Goal: Task Accomplishment & Management: Manage account settings

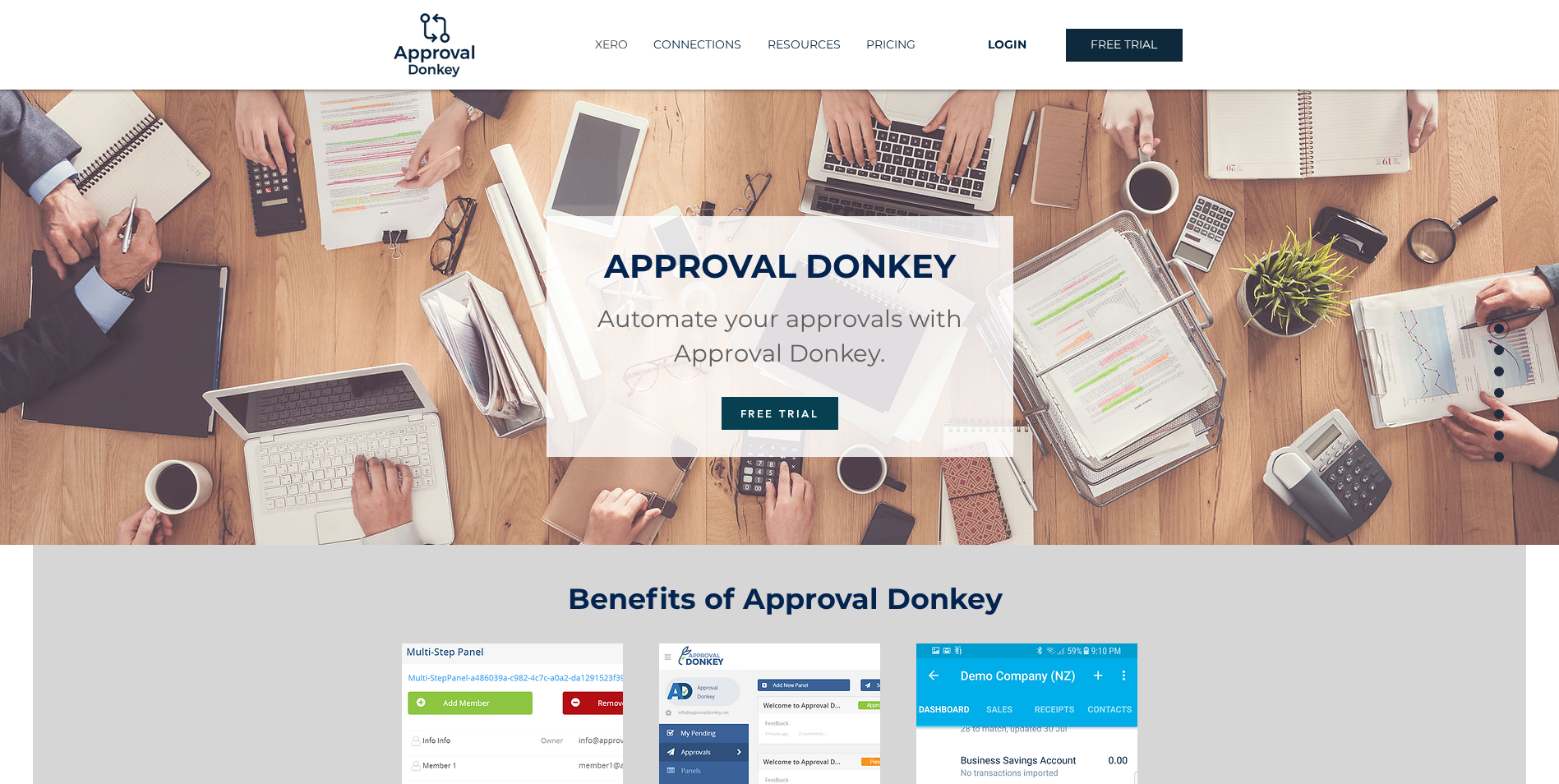
click at [616, 39] on p "XERO" at bounding box center [611, 45] width 50 height 27
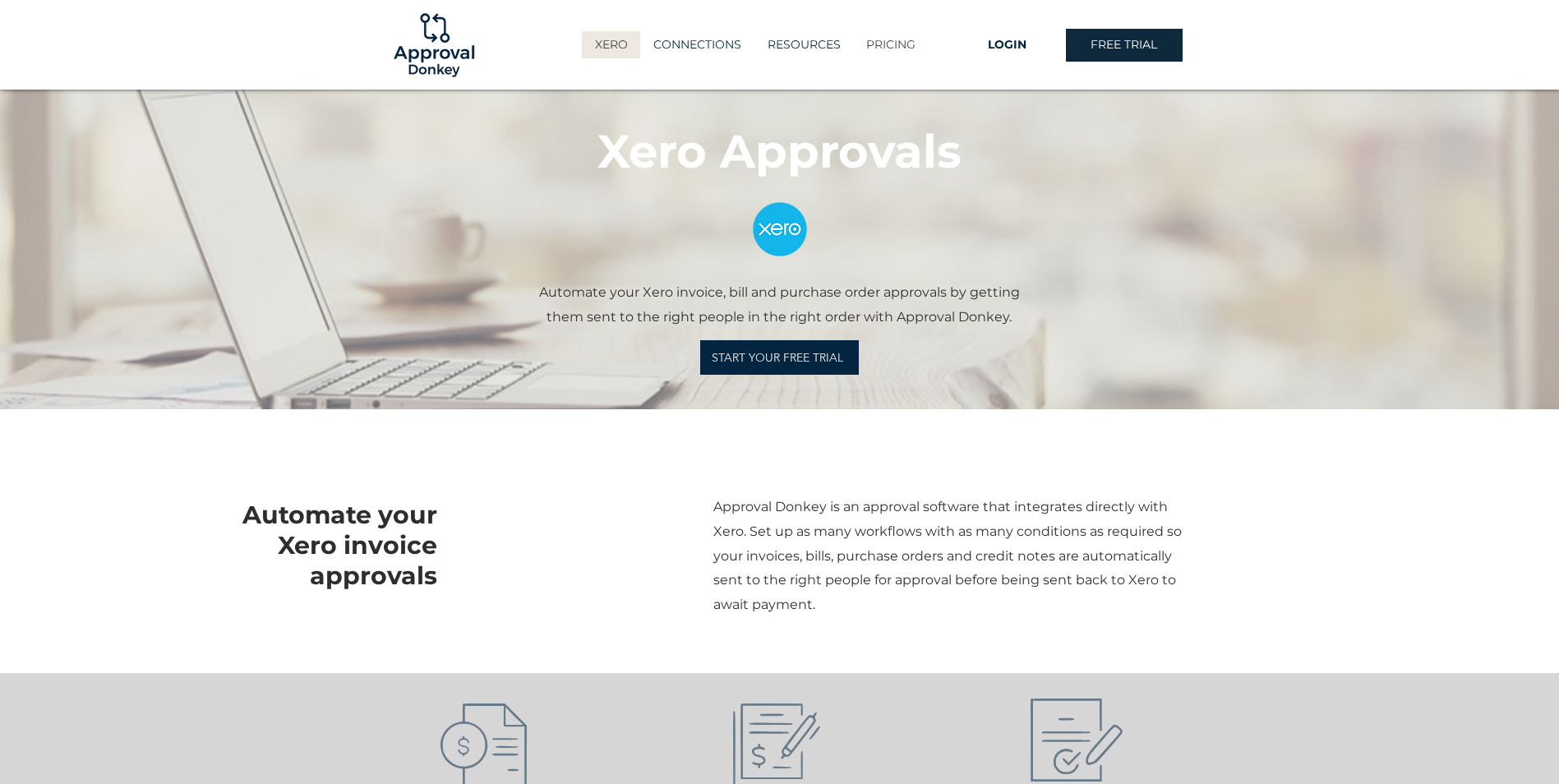
click at [883, 46] on p "PRICING" at bounding box center [891, 45] width 66 height 27
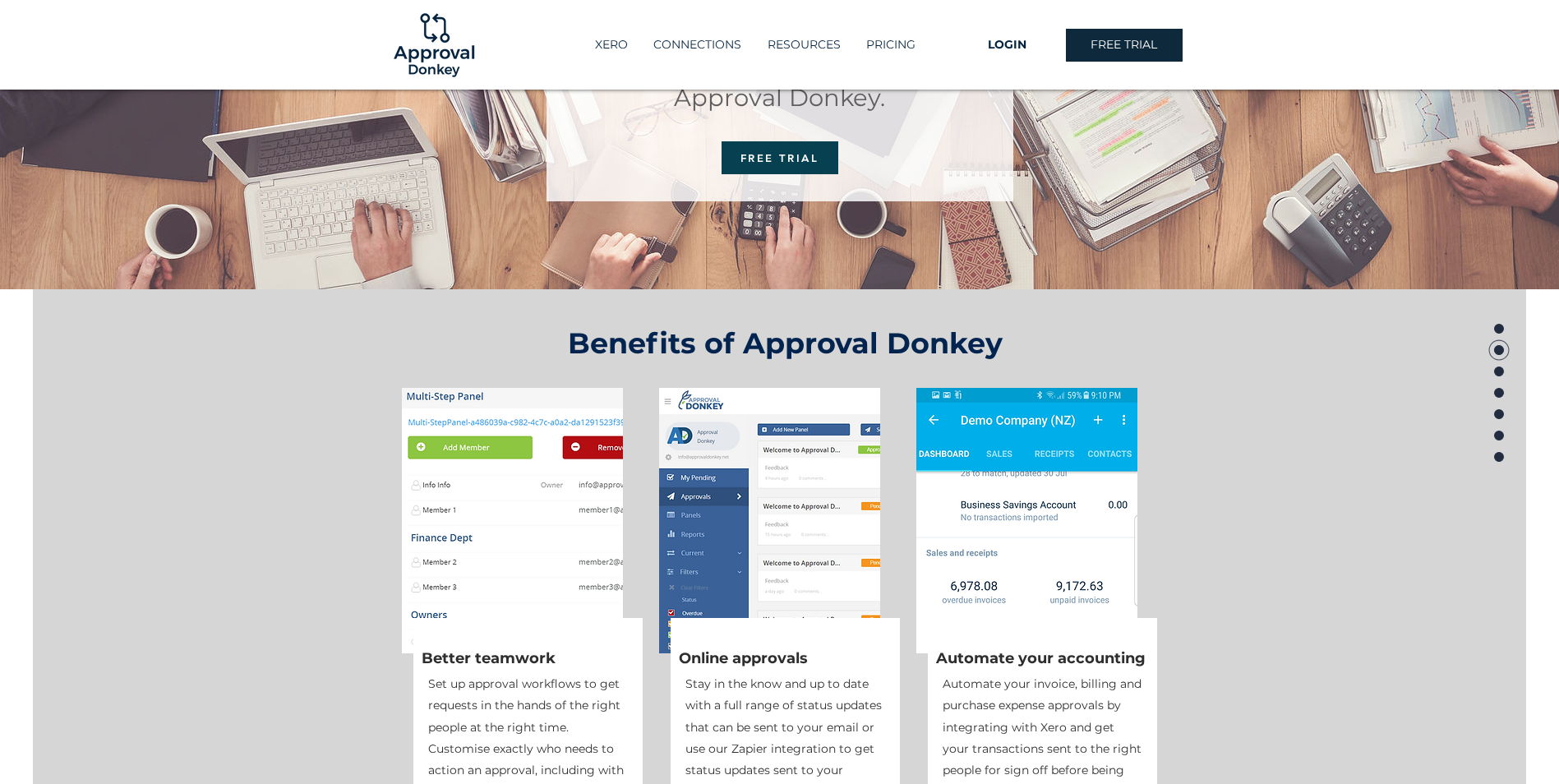
scroll to position [18, 0]
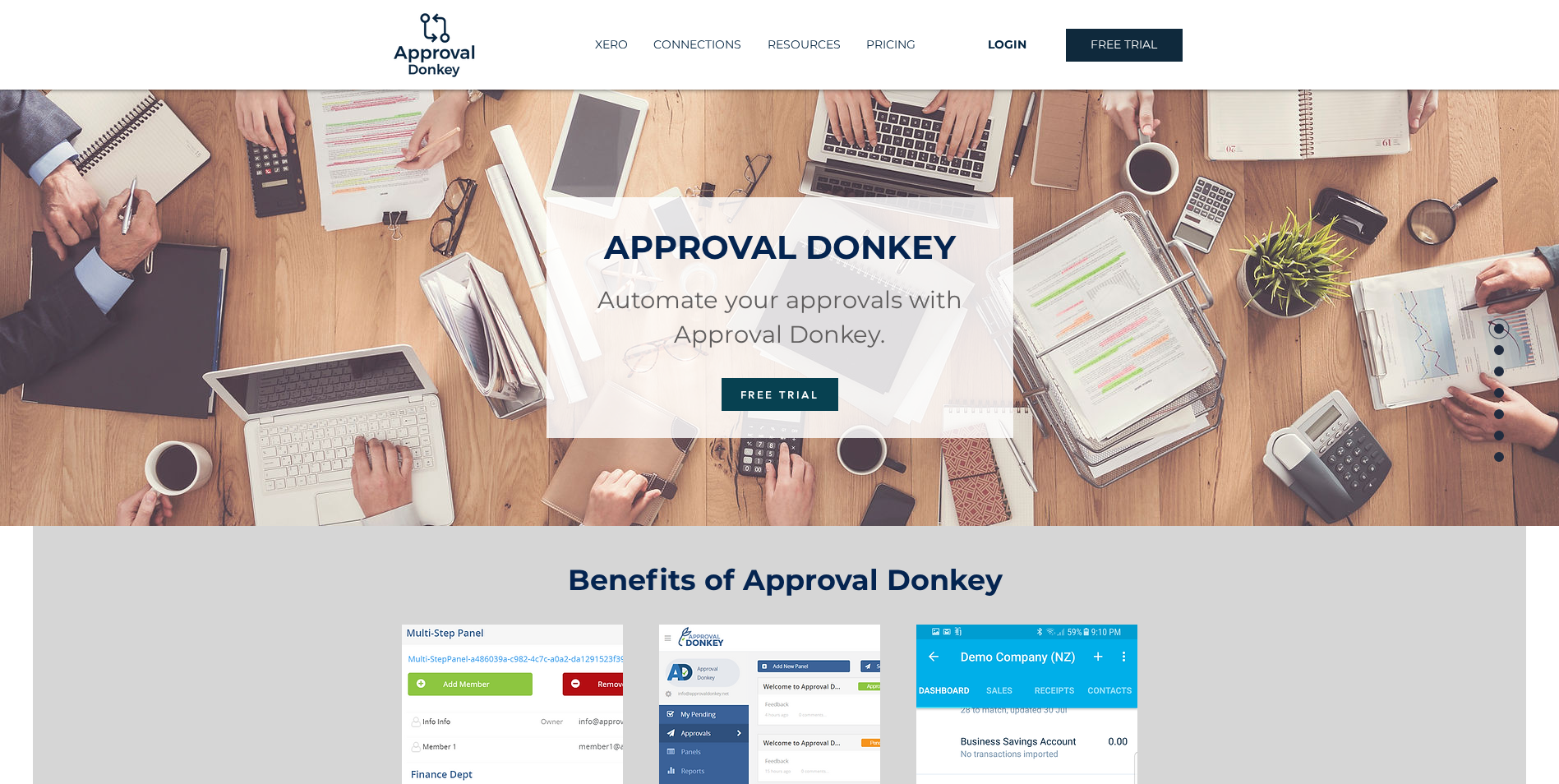
click at [442, 45] on img at bounding box center [433, 45] width 88 height 88
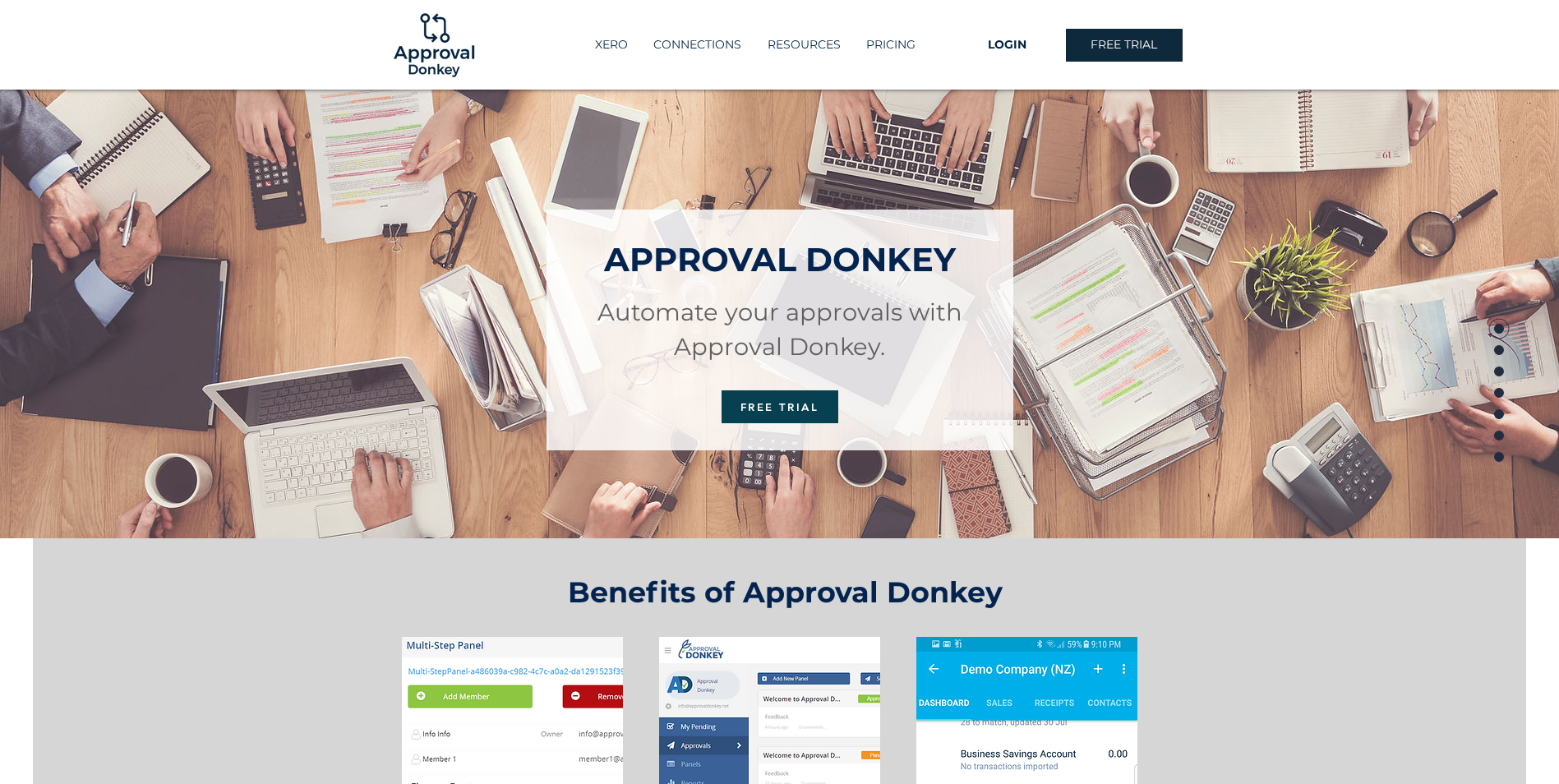
scroll to position [0, 0]
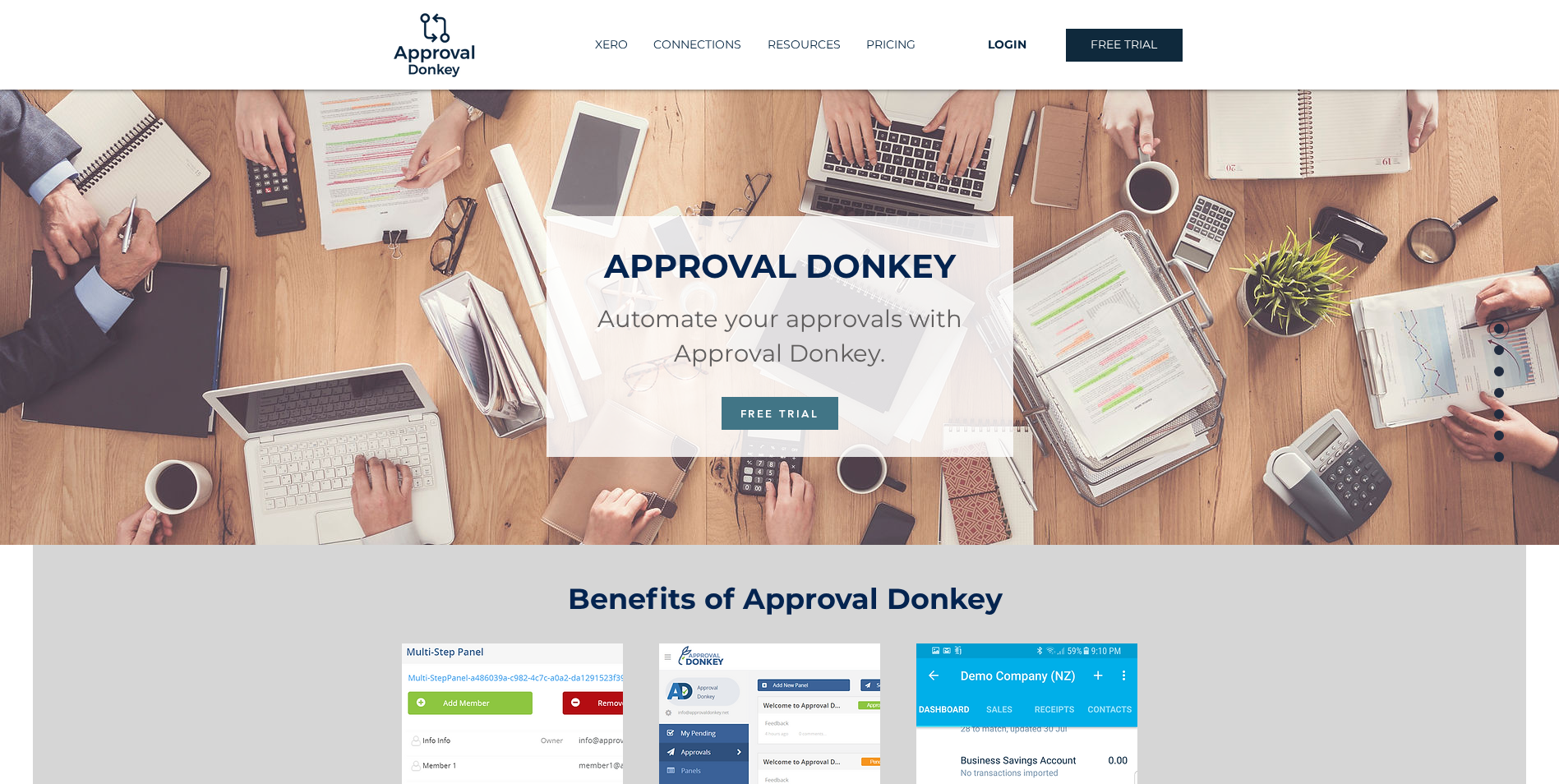
click at [802, 414] on span "FREE TRIAL" at bounding box center [780, 414] width 79 height 14
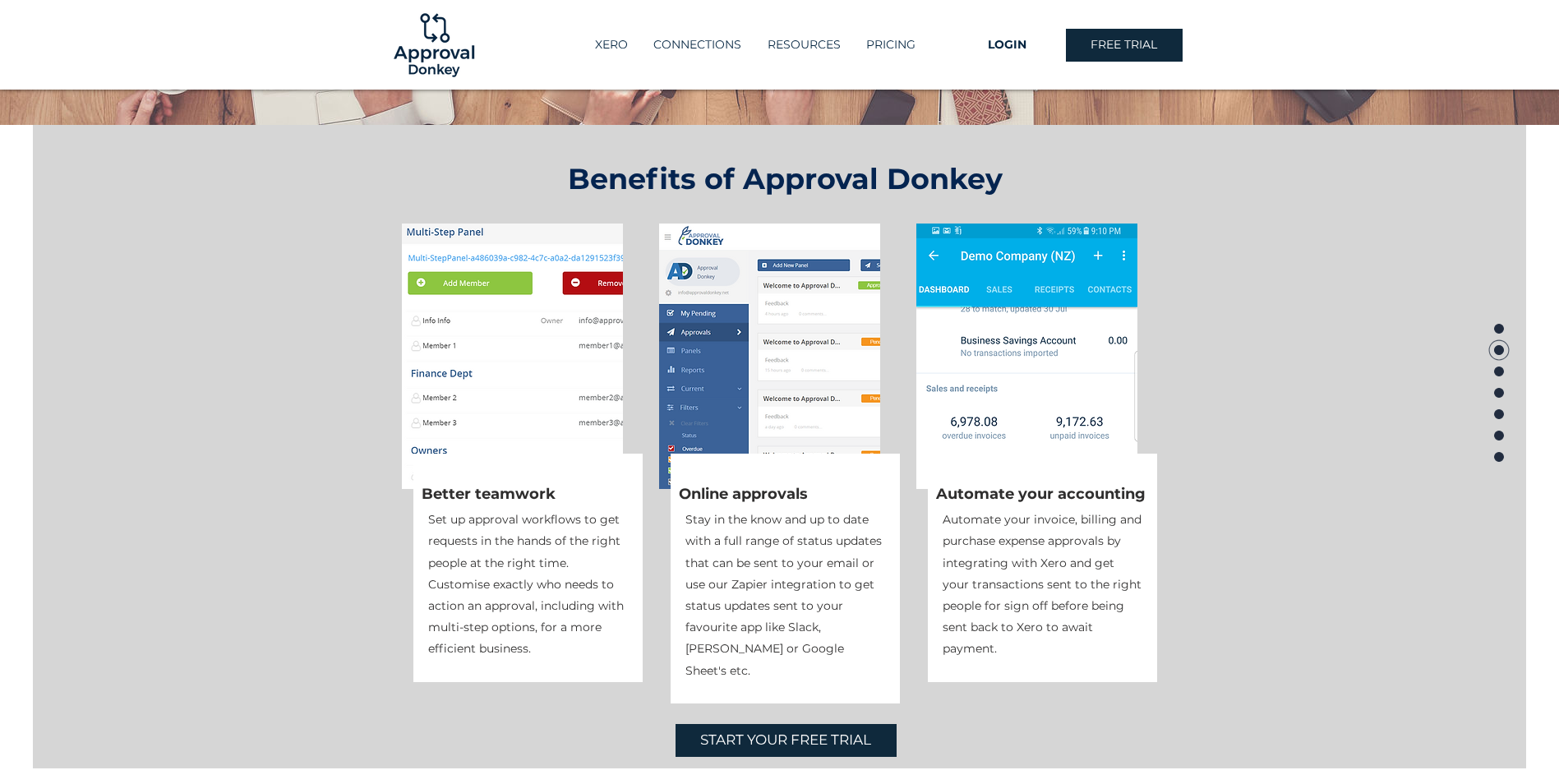
scroll to position [328, 0]
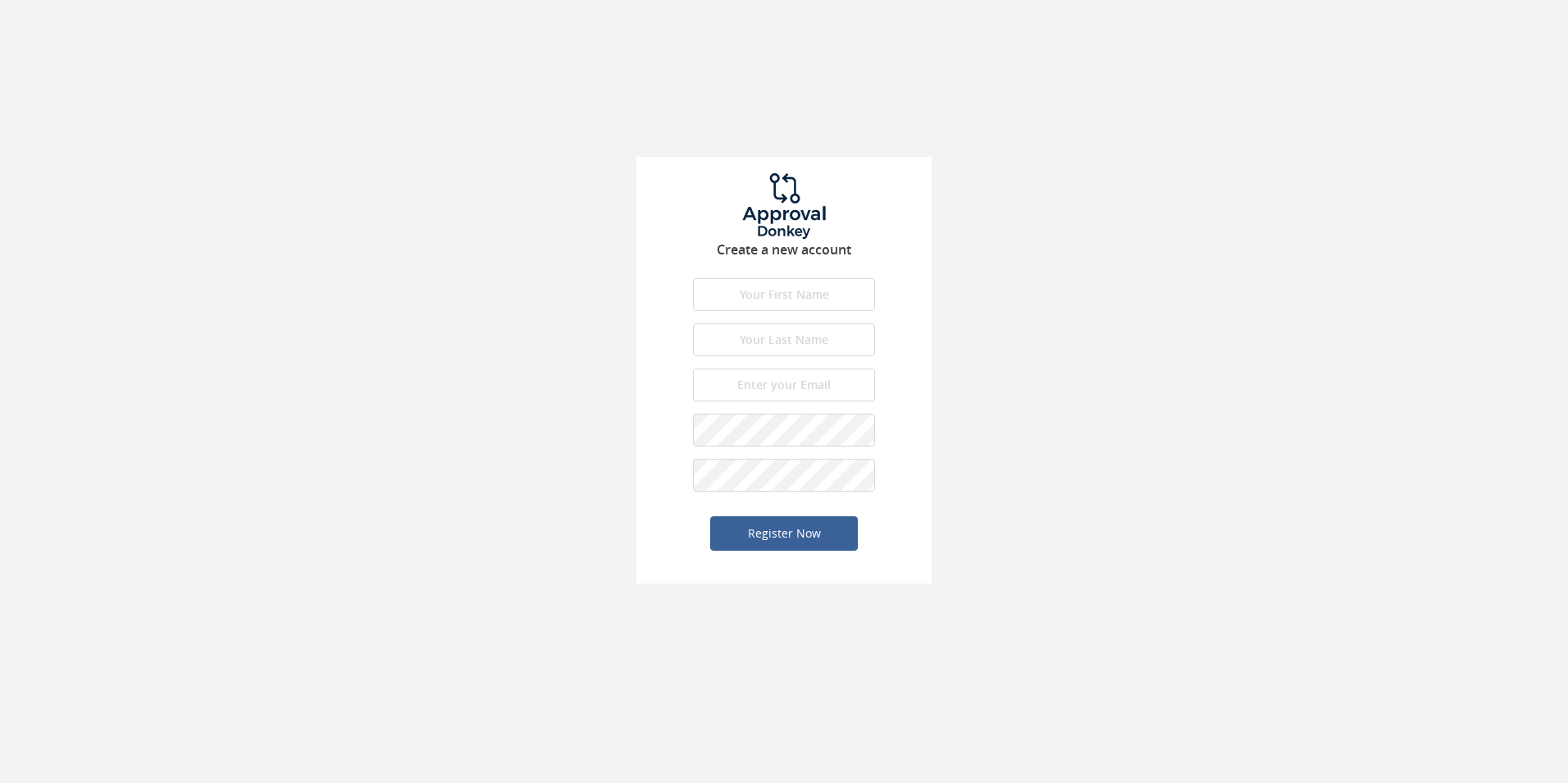
click at [770, 299] on input "text" at bounding box center [784, 295] width 182 height 33
type input "Chanelle"
type input "Smit"
type input "Chanelle@beal.co.za"
click at [806, 533] on button "Register Now" at bounding box center [784, 534] width 147 height 35
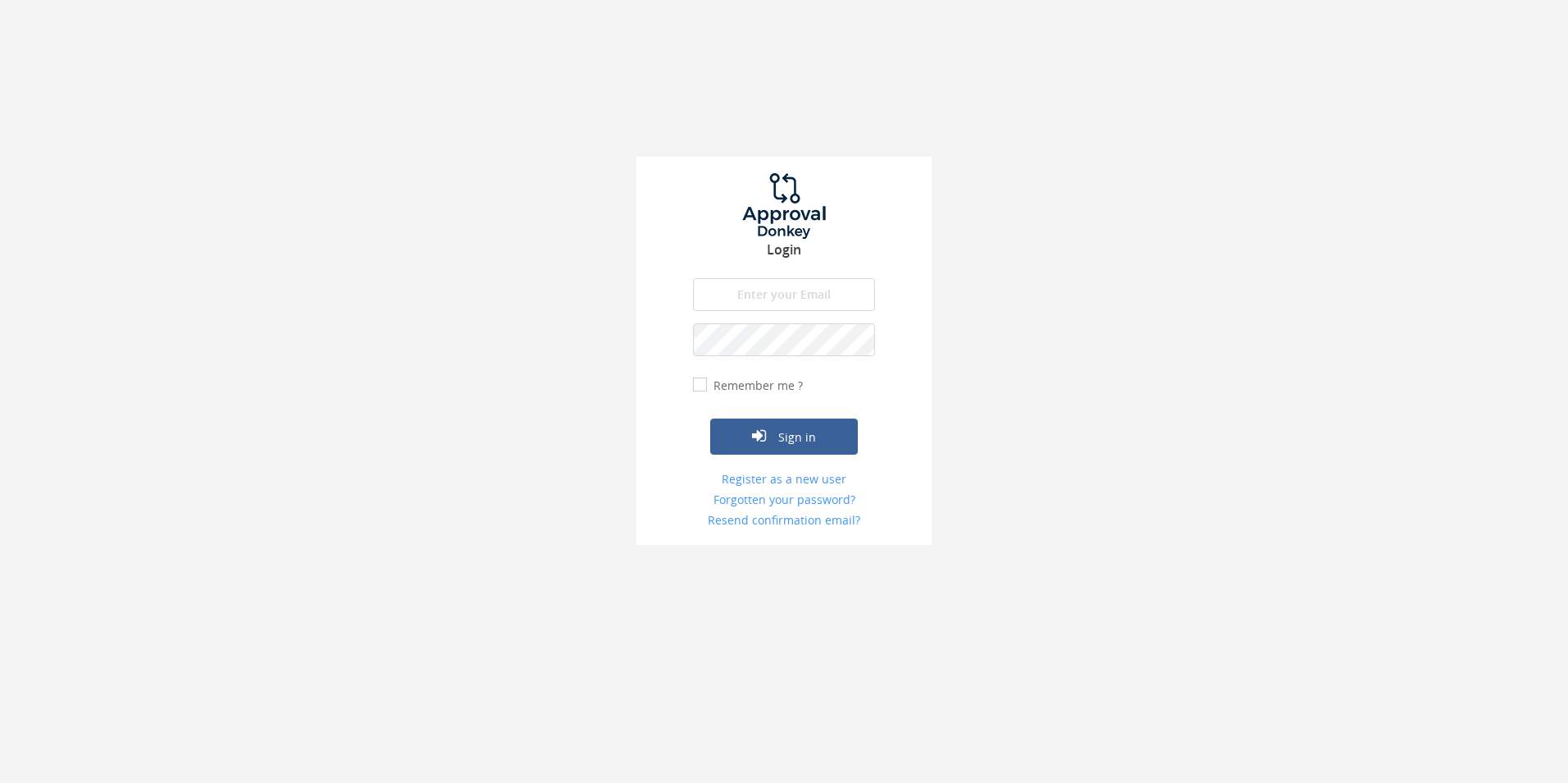
click at [816, 300] on input "email" at bounding box center [784, 295] width 182 height 33
type input "Chanelle@beal.co.za"
click at [710, 418] on button "Sign in" at bounding box center [784, 436] width 147 height 36
click at [816, 436] on button "Sign in" at bounding box center [784, 436] width 147 height 36
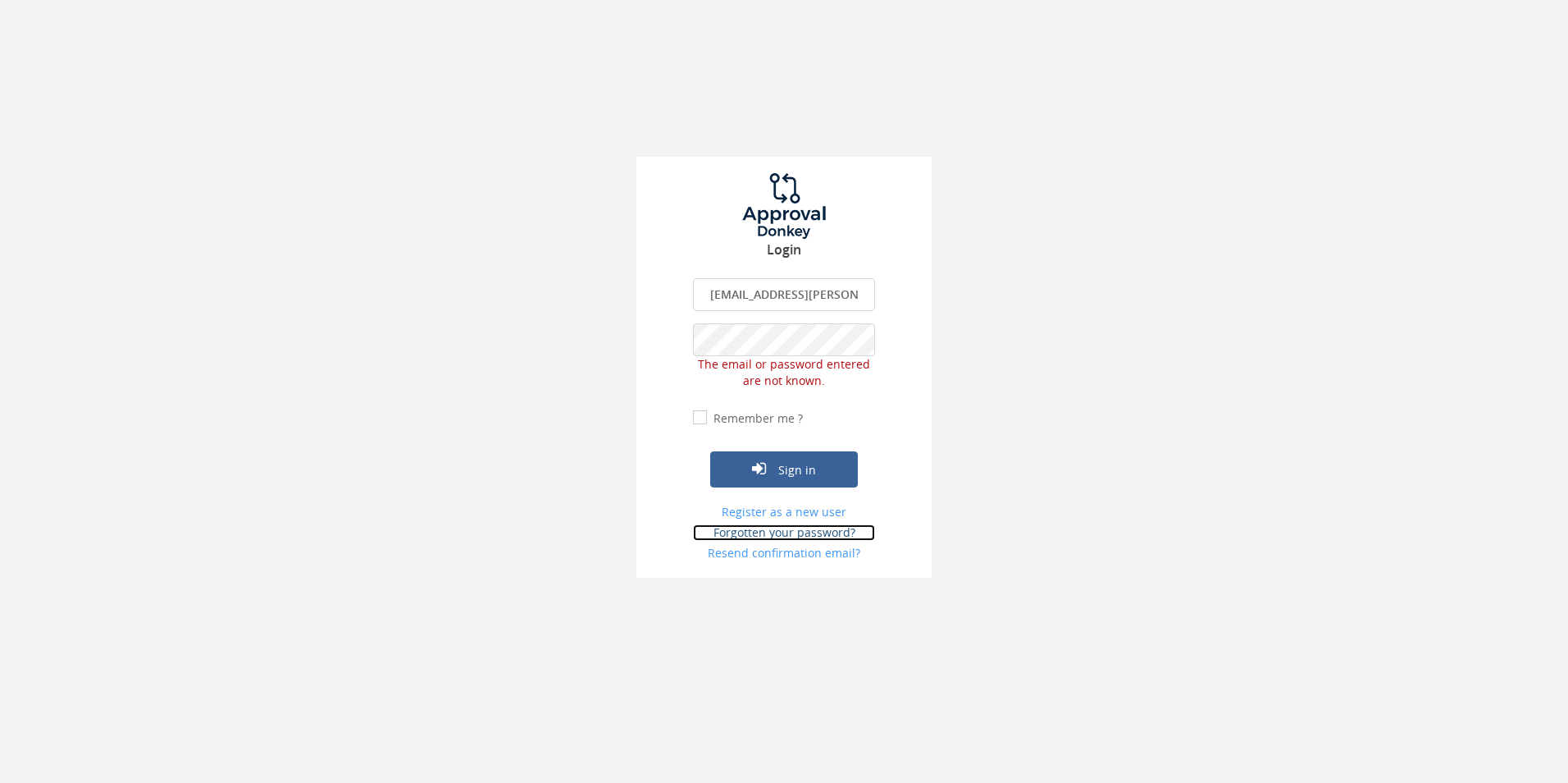
click at [816, 537] on link "Forgotten your password?" at bounding box center [784, 532] width 182 height 16
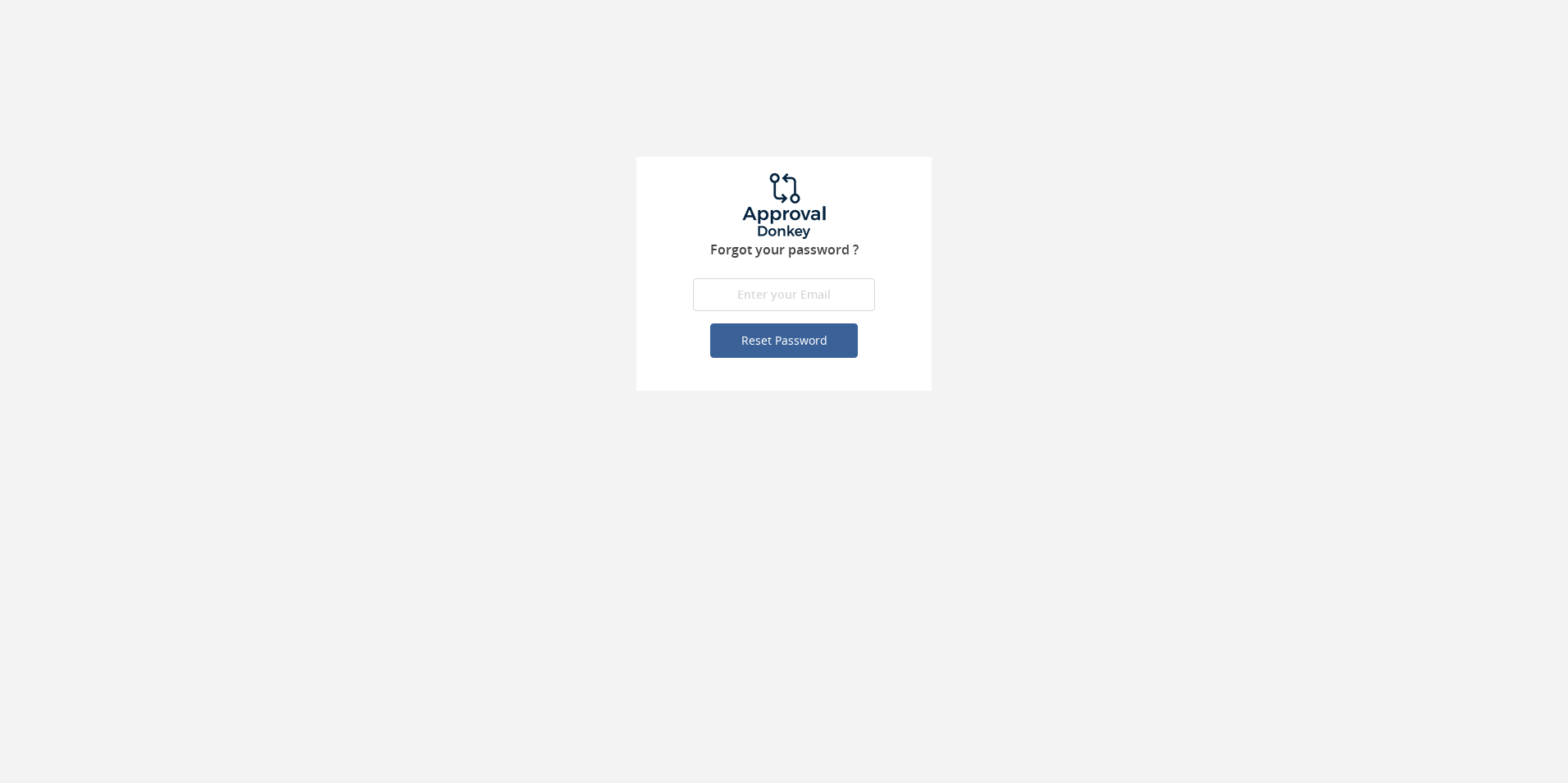
click at [763, 288] on input "email" at bounding box center [784, 295] width 182 height 33
type input "Chanelle@beal.co.za"
click at [807, 345] on button "Reset Password" at bounding box center [784, 341] width 147 height 35
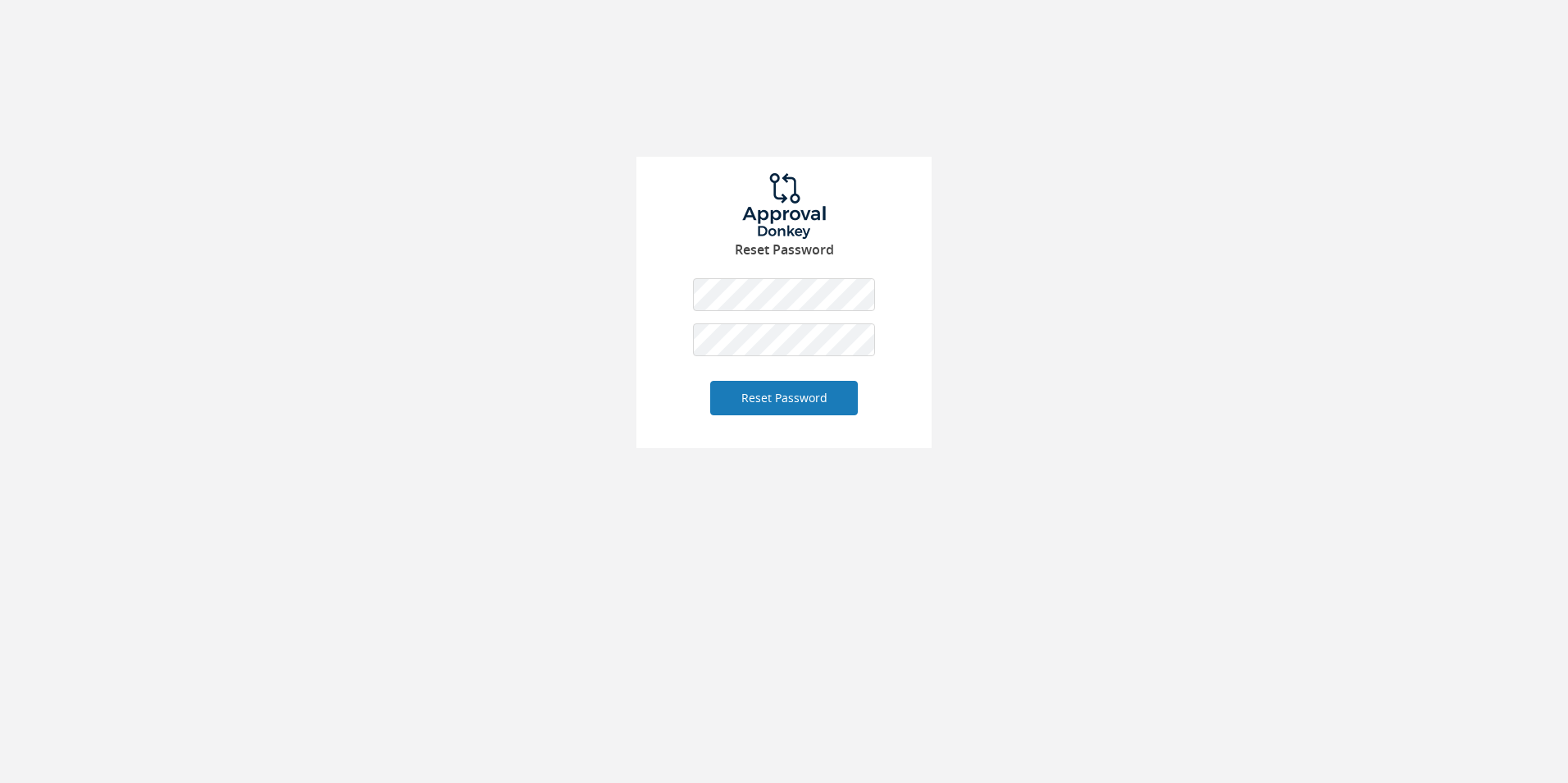
click at [819, 412] on button "Reset Password" at bounding box center [784, 398] width 147 height 35
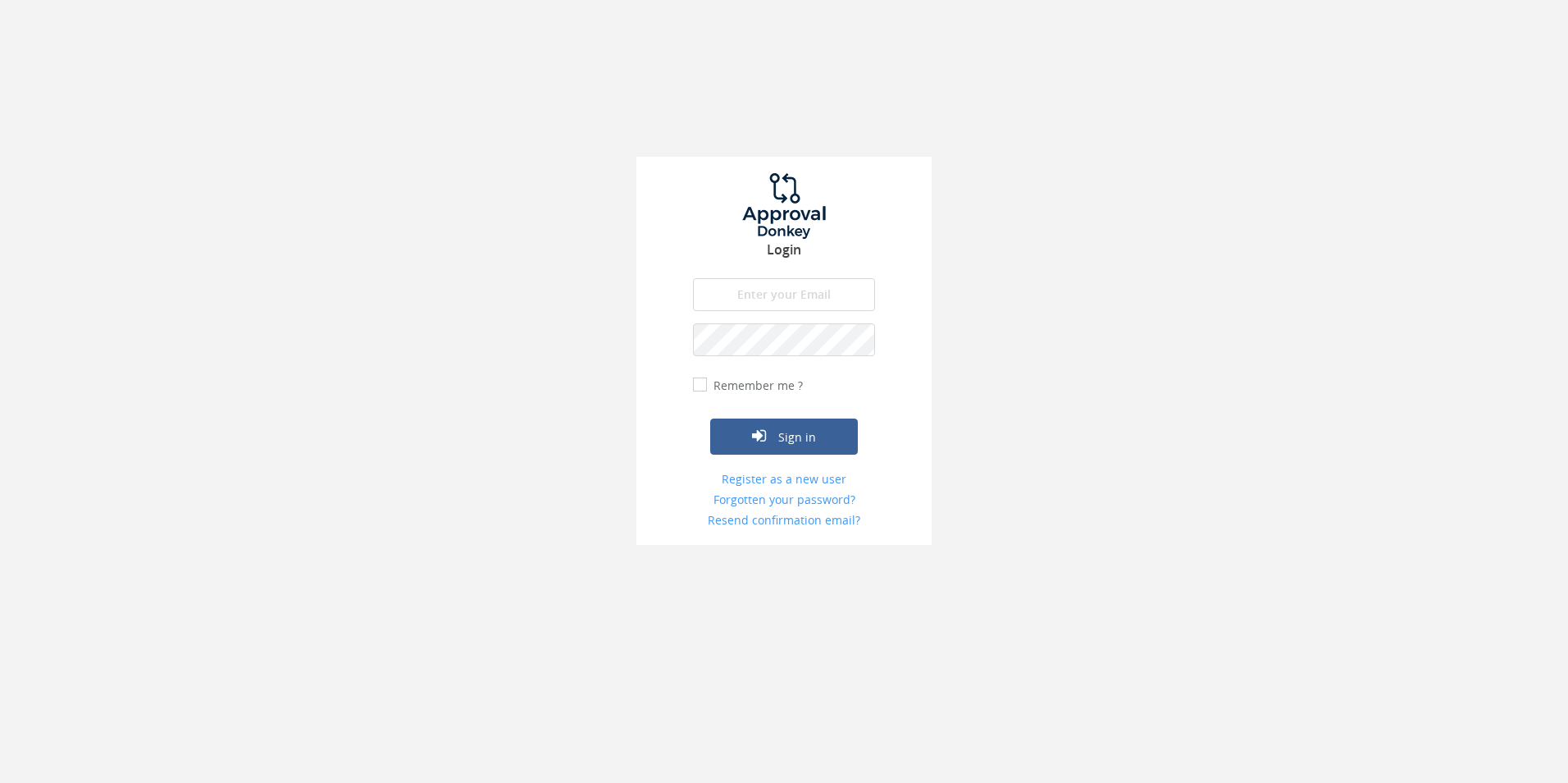
drag, startPoint x: 847, startPoint y: 293, endPoint x: 894, endPoint y: 295, distance: 47.0
click at [847, 293] on input "email" at bounding box center [784, 295] width 182 height 33
type input "[EMAIL_ADDRESS][PERSON_NAME][DOMAIN_NAME]"
click at [810, 440] on button "Sign in" at bounding box center [784, 436] width 147 height 36
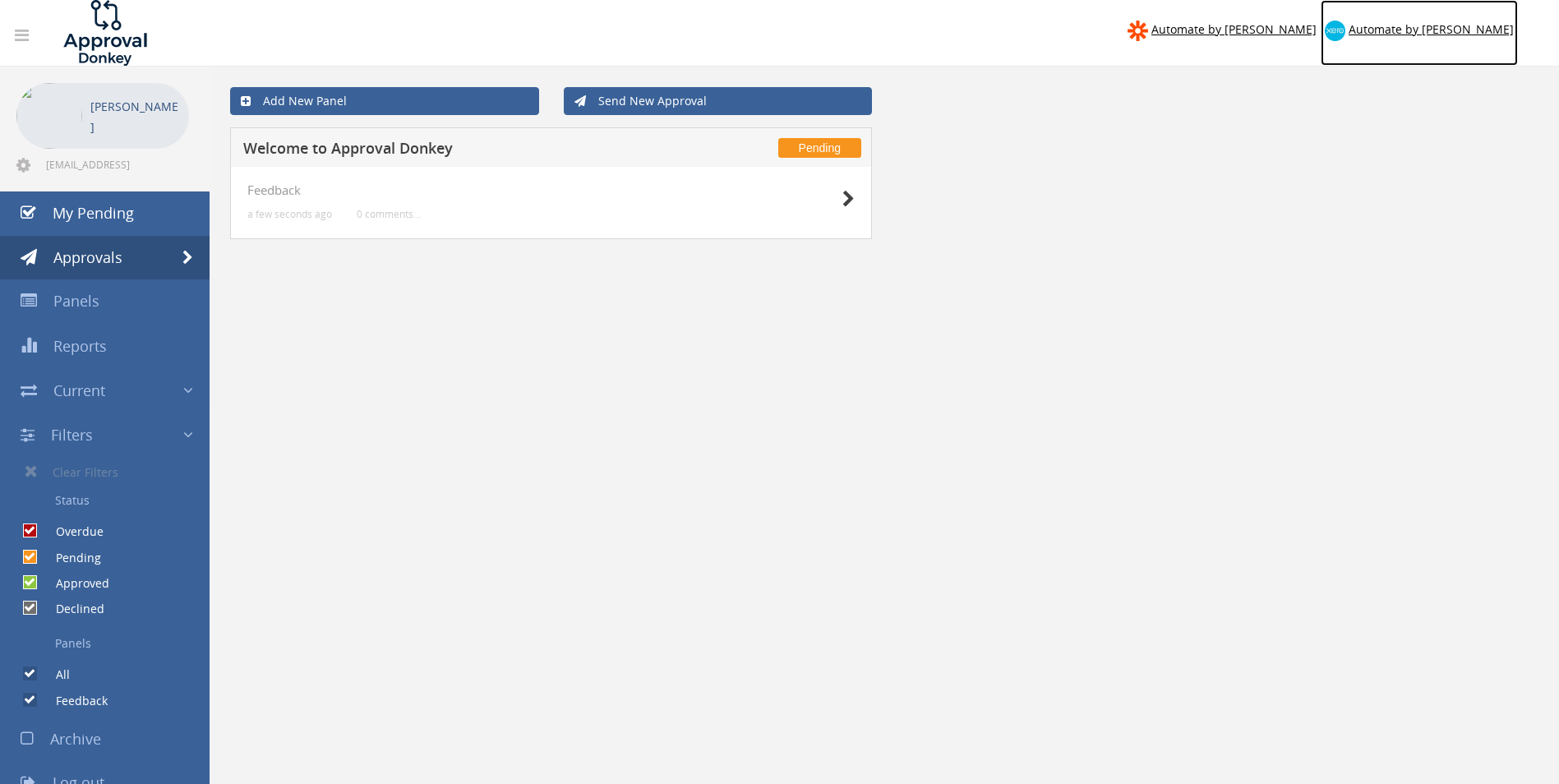
click at [1487, 29] on span "Automate by [PERSON_NAME]" at bounding box center [1432, 29] width 165 height 16
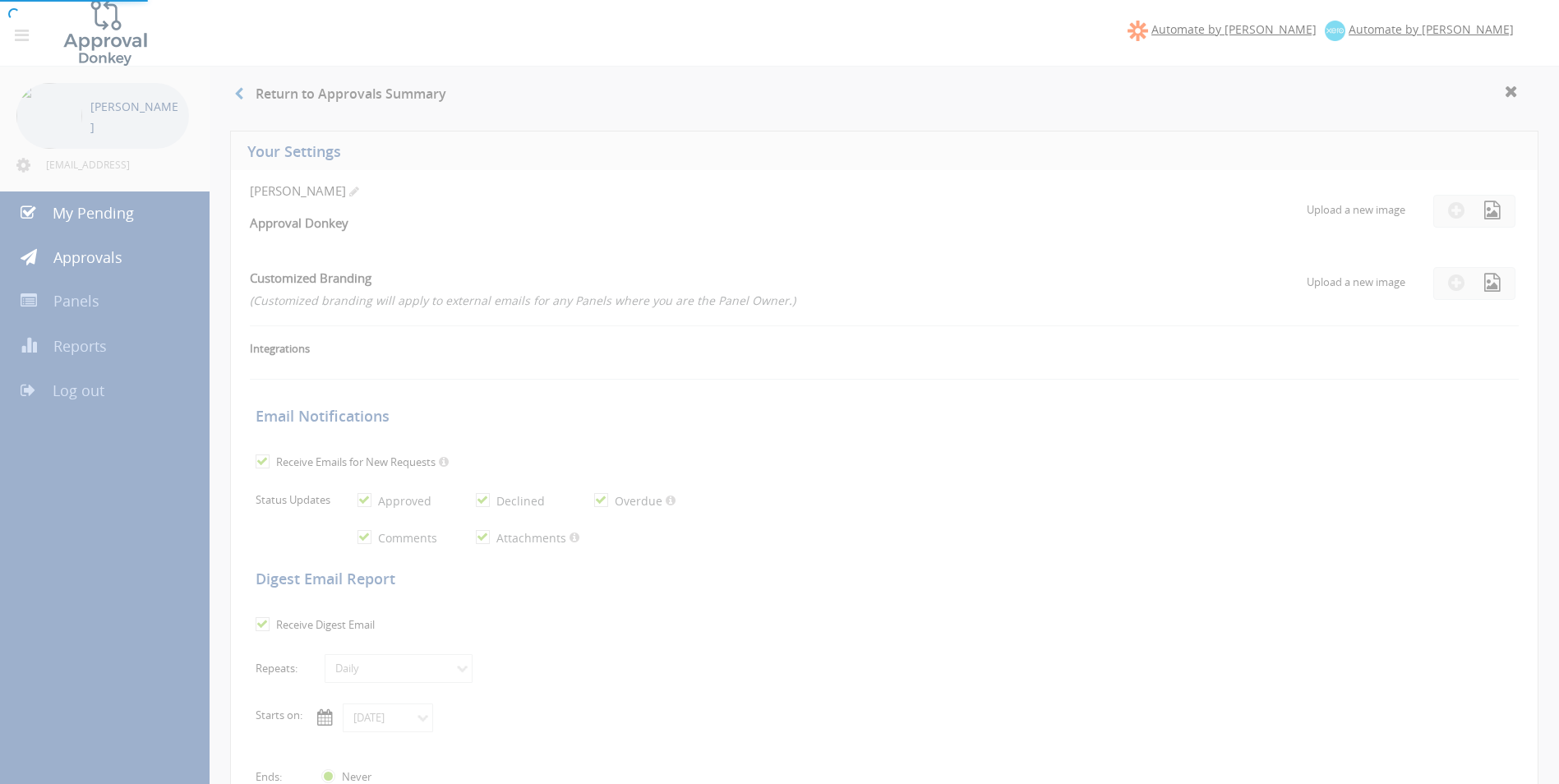
checkbox input "true"
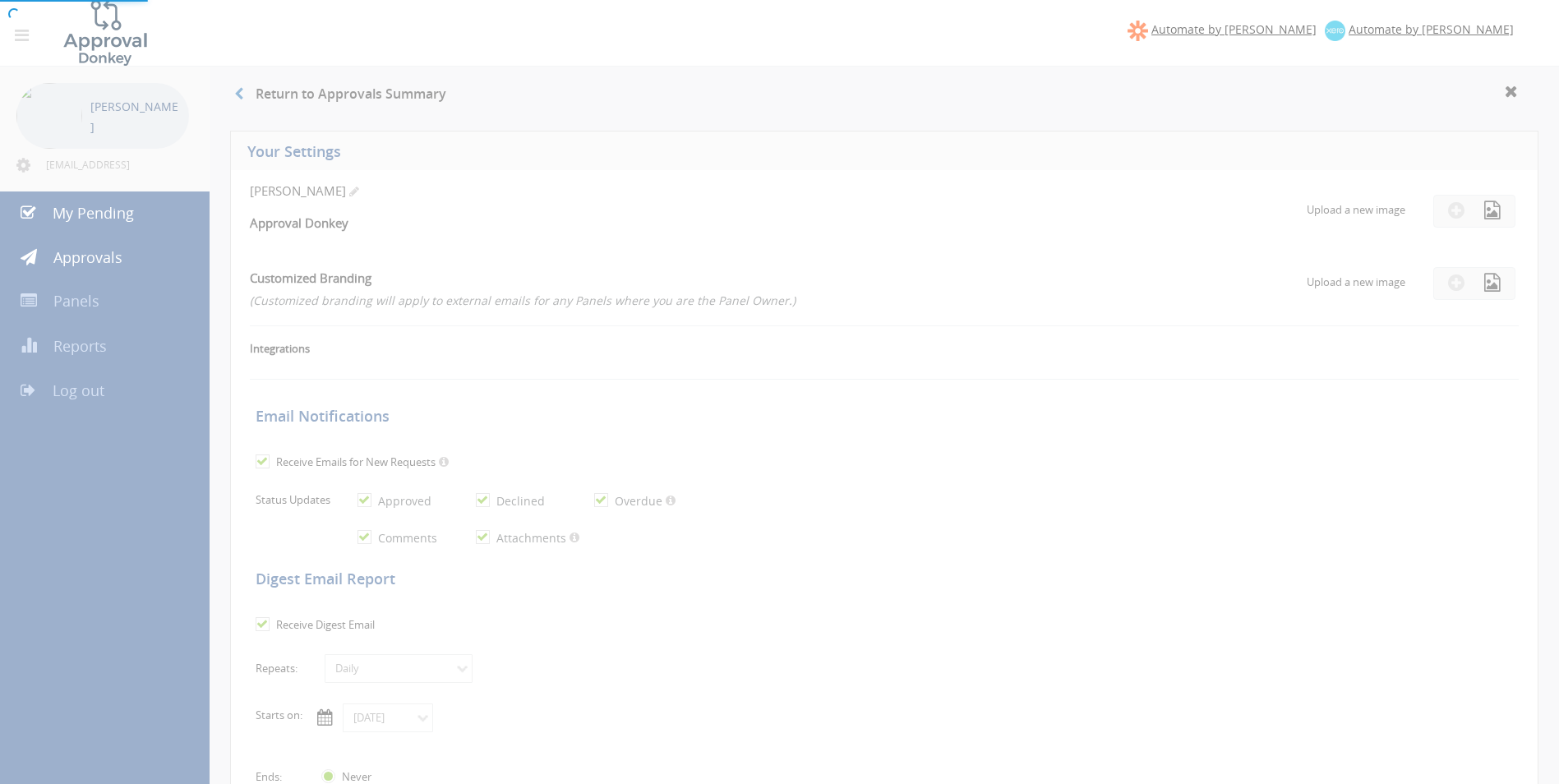
checkbox input "true"
select select "number:1"
checkbox input "true"
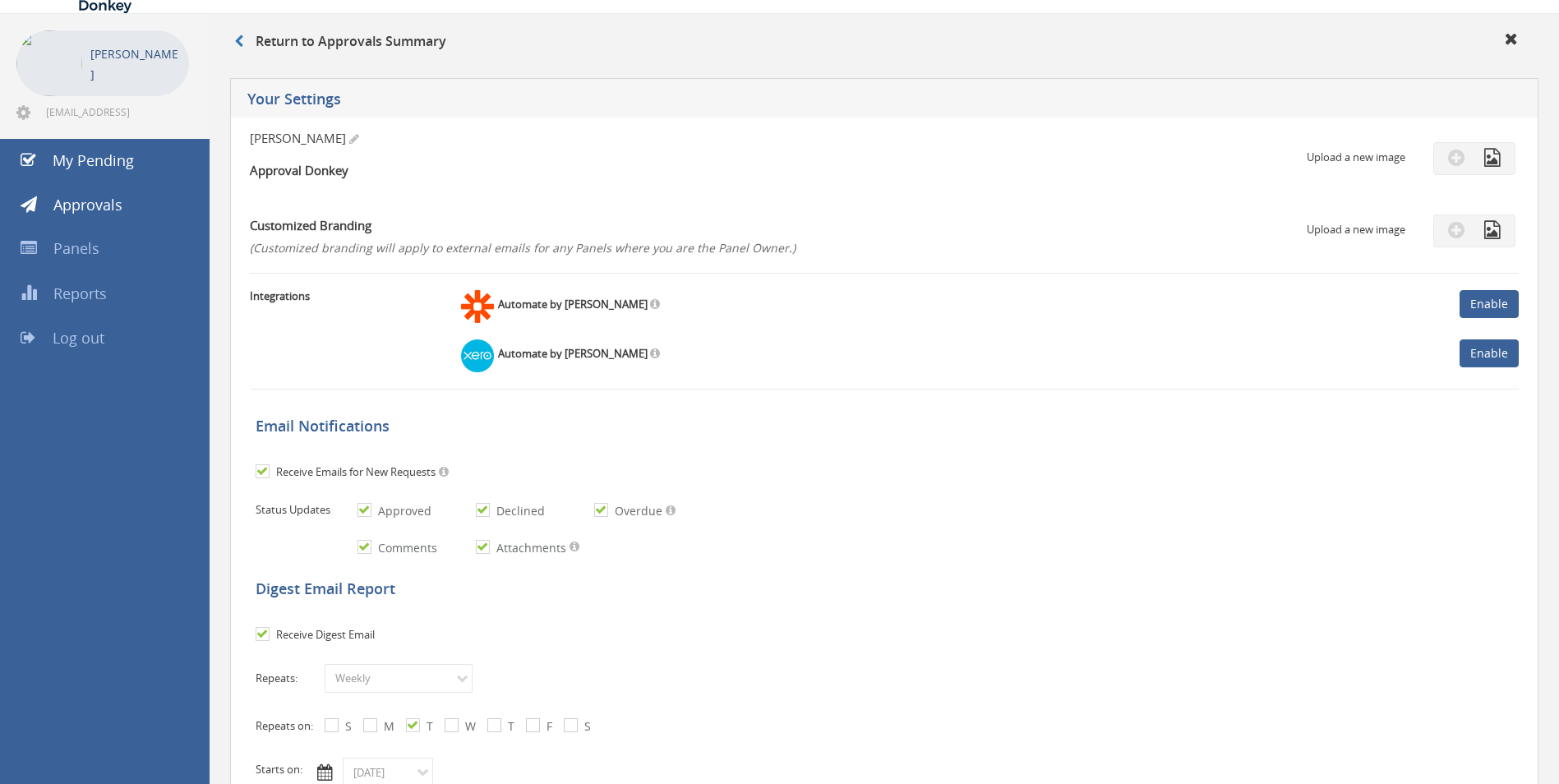
scroll to position [83, 0]
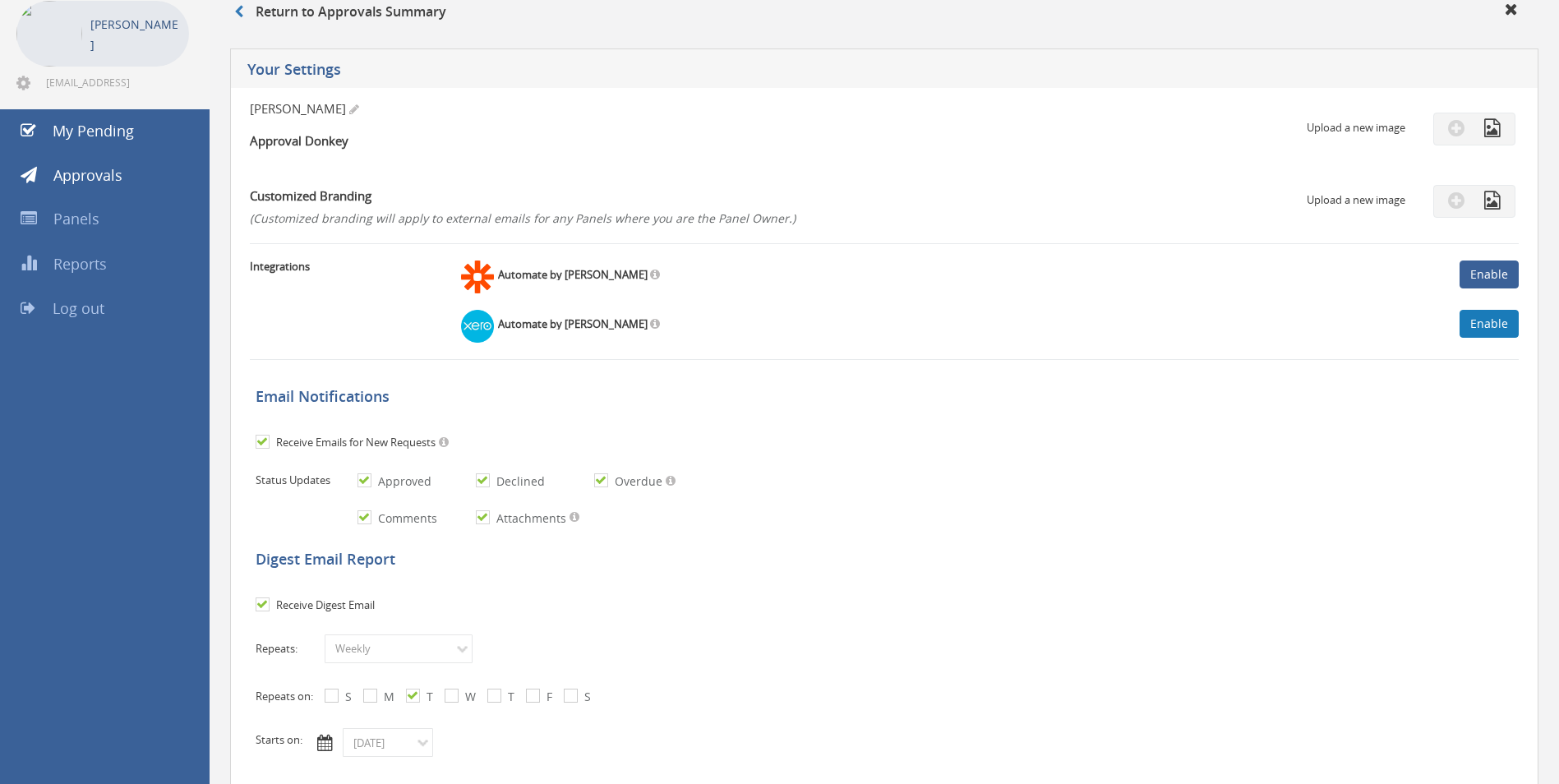
click at [1485, 319] on link "Enable" at bounding box center [1489, 324] width 59 height 28
click at [1404, 355] on img at bounding box center [1386, 357] width 93 height 24
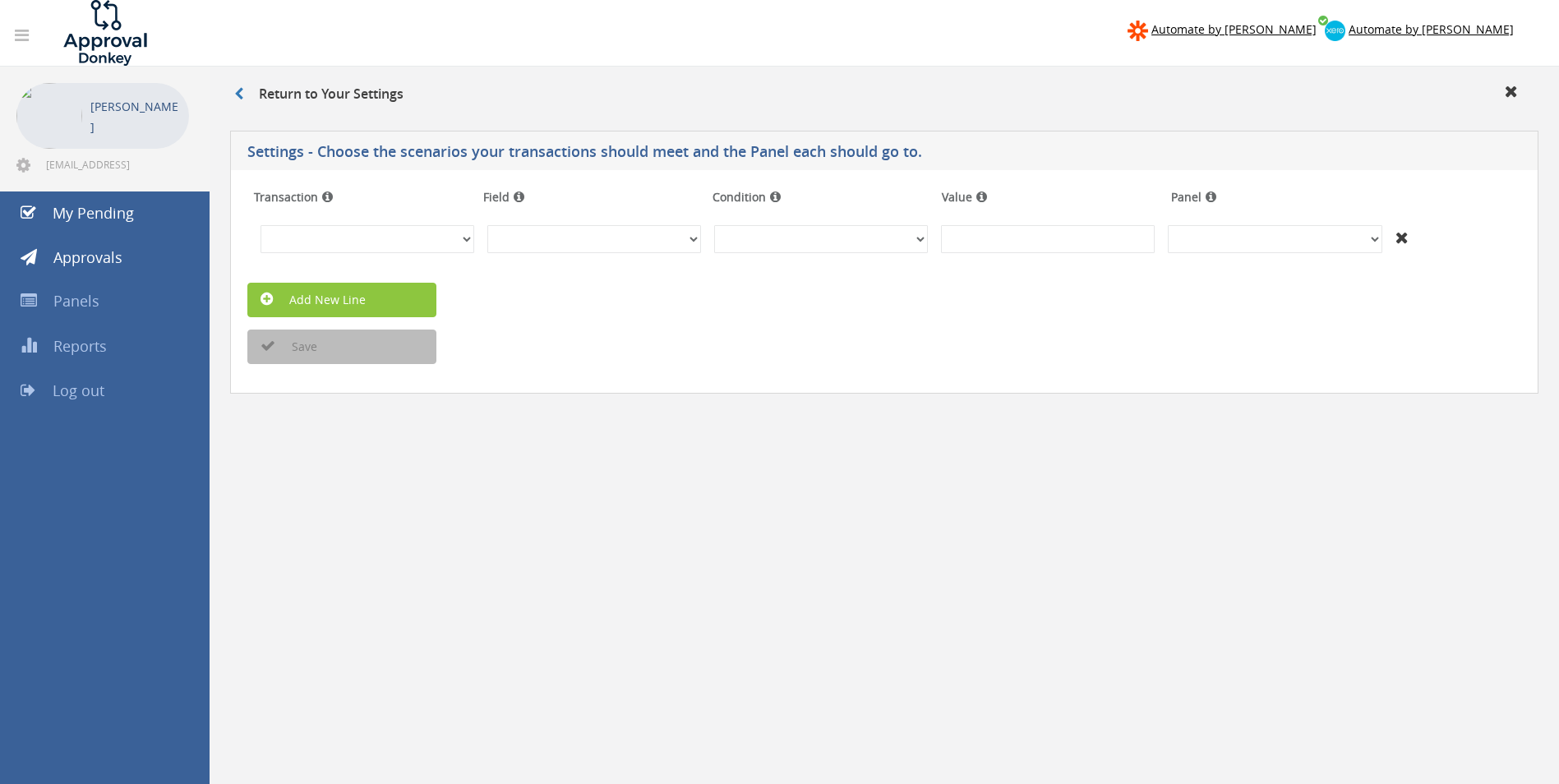
click at [25, 37] on icon at bounding box center [21, 35] width 14 height 17
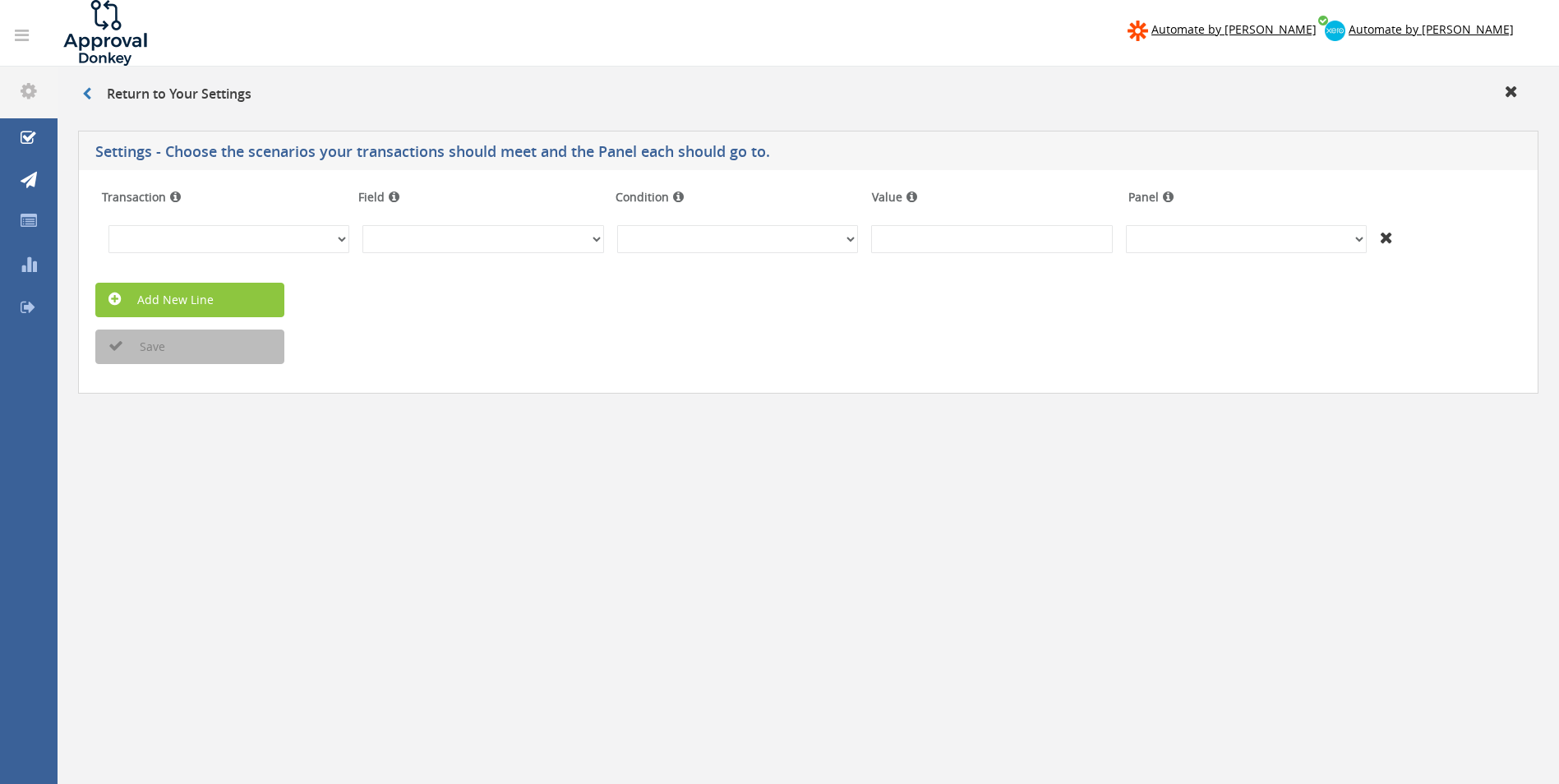
click at [25, 37] on icon at bounding box center [21, 35] width 14 height 17
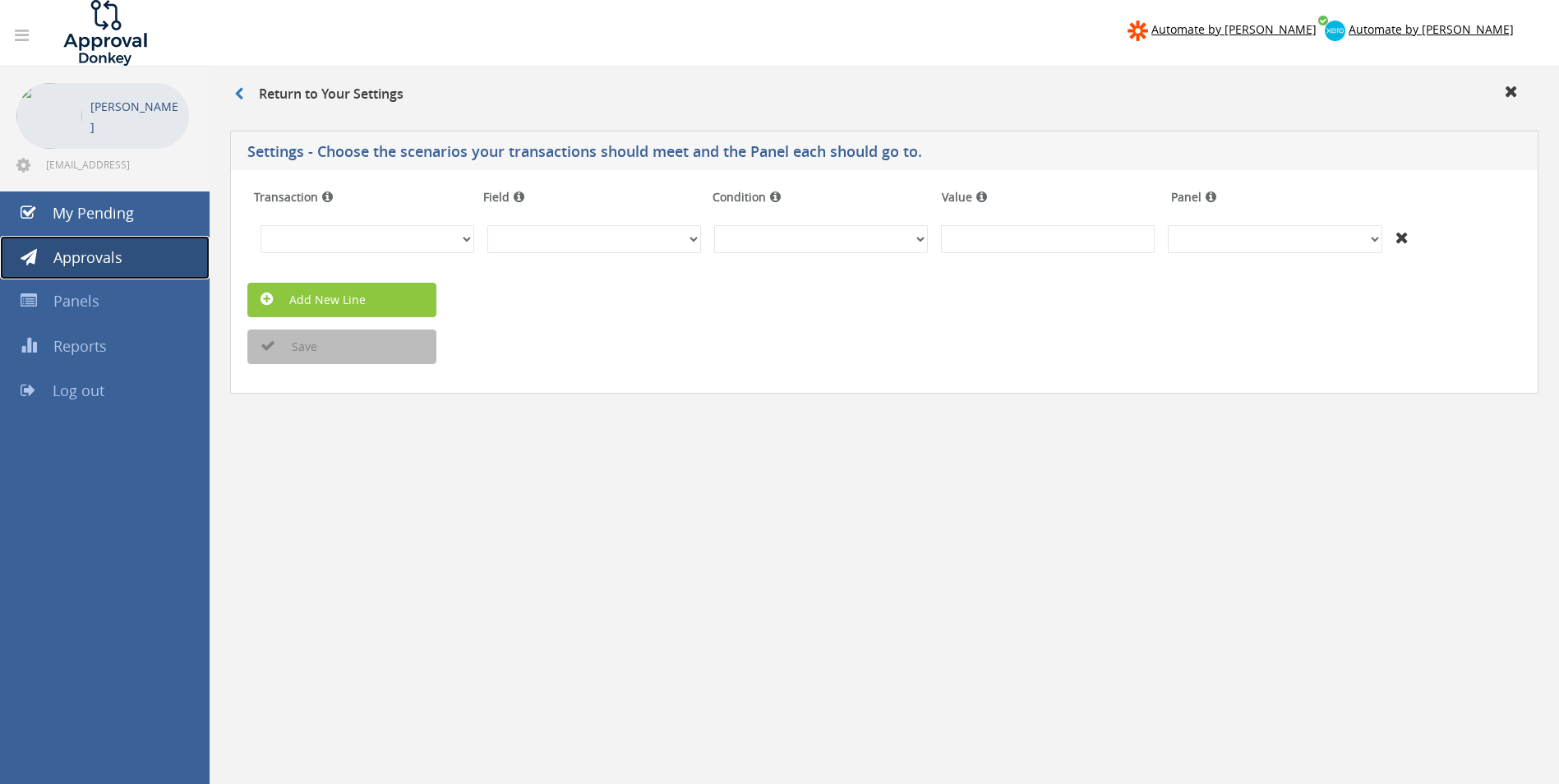
click at [97, 255] on span "Approvals" at bounding box center [87, 257] width 69 height 19
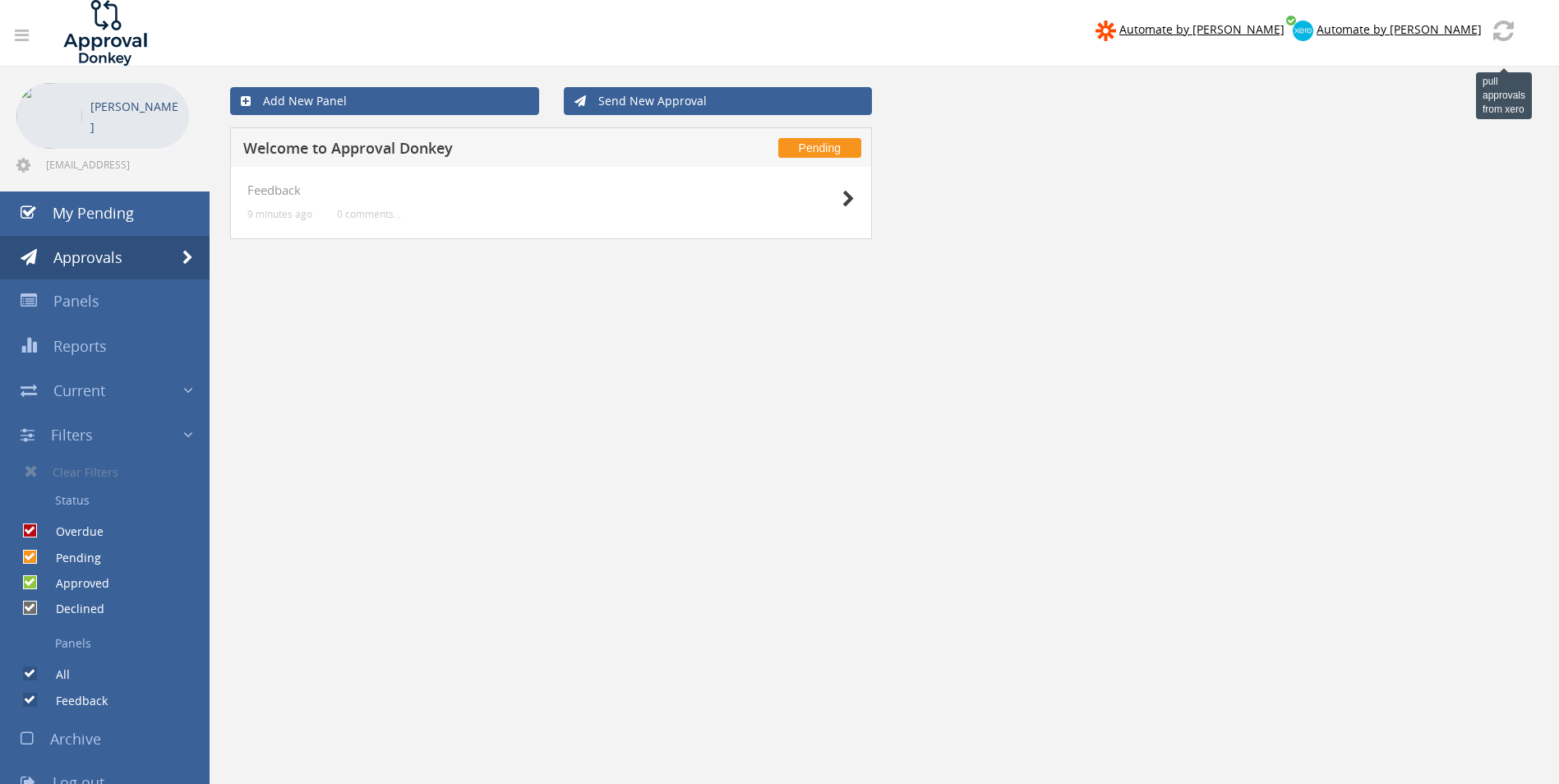
click at [1507, 31] on img at bounding box center [1504, 30] width 20 height 20
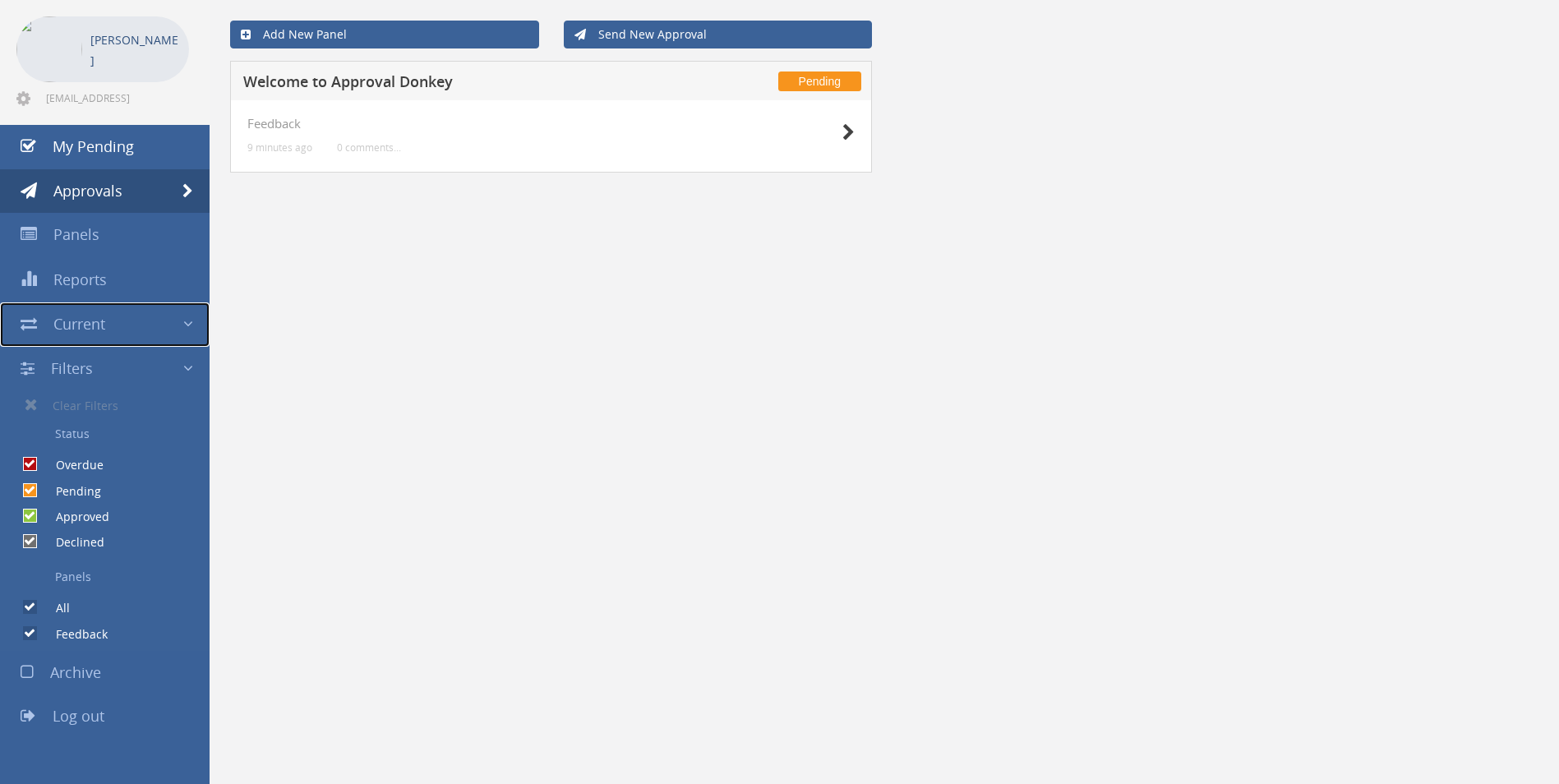
click at [184, 317] on span at bounding box center [189, 324] width 10 height 21
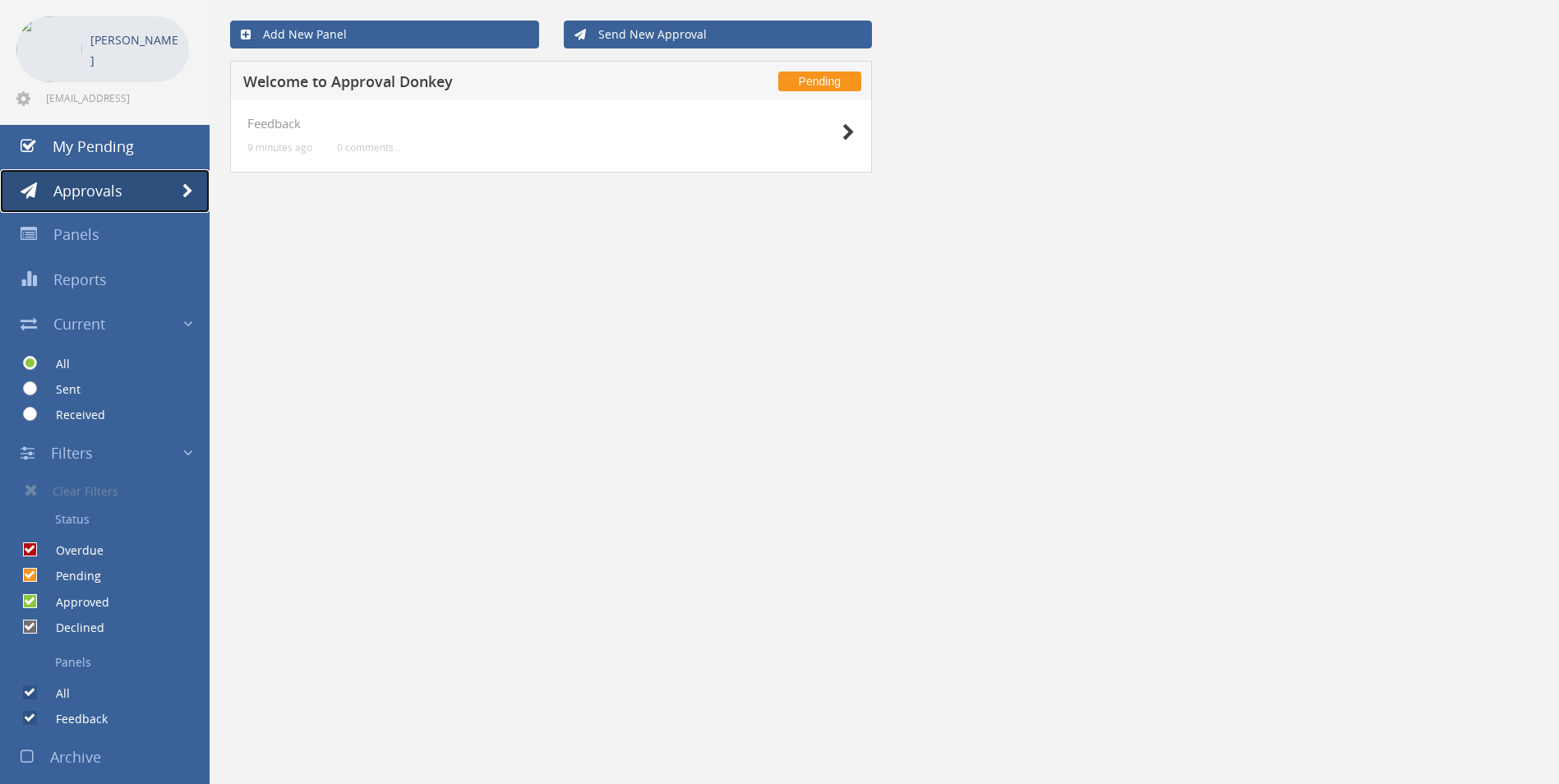
click at [188, 192] on span at bounding box center [188, 190] width 11 height 15
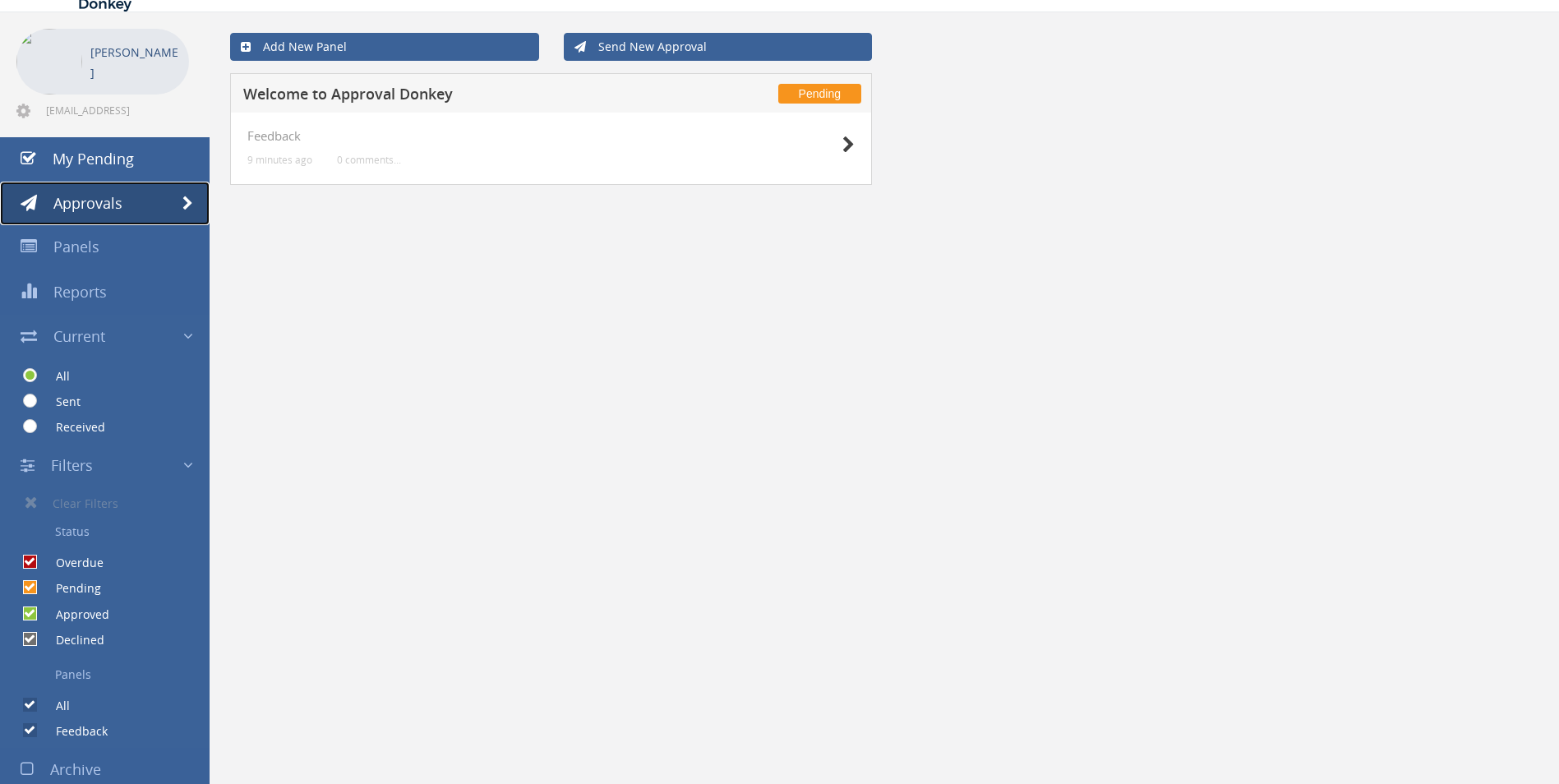
scroll to position [0, 0]
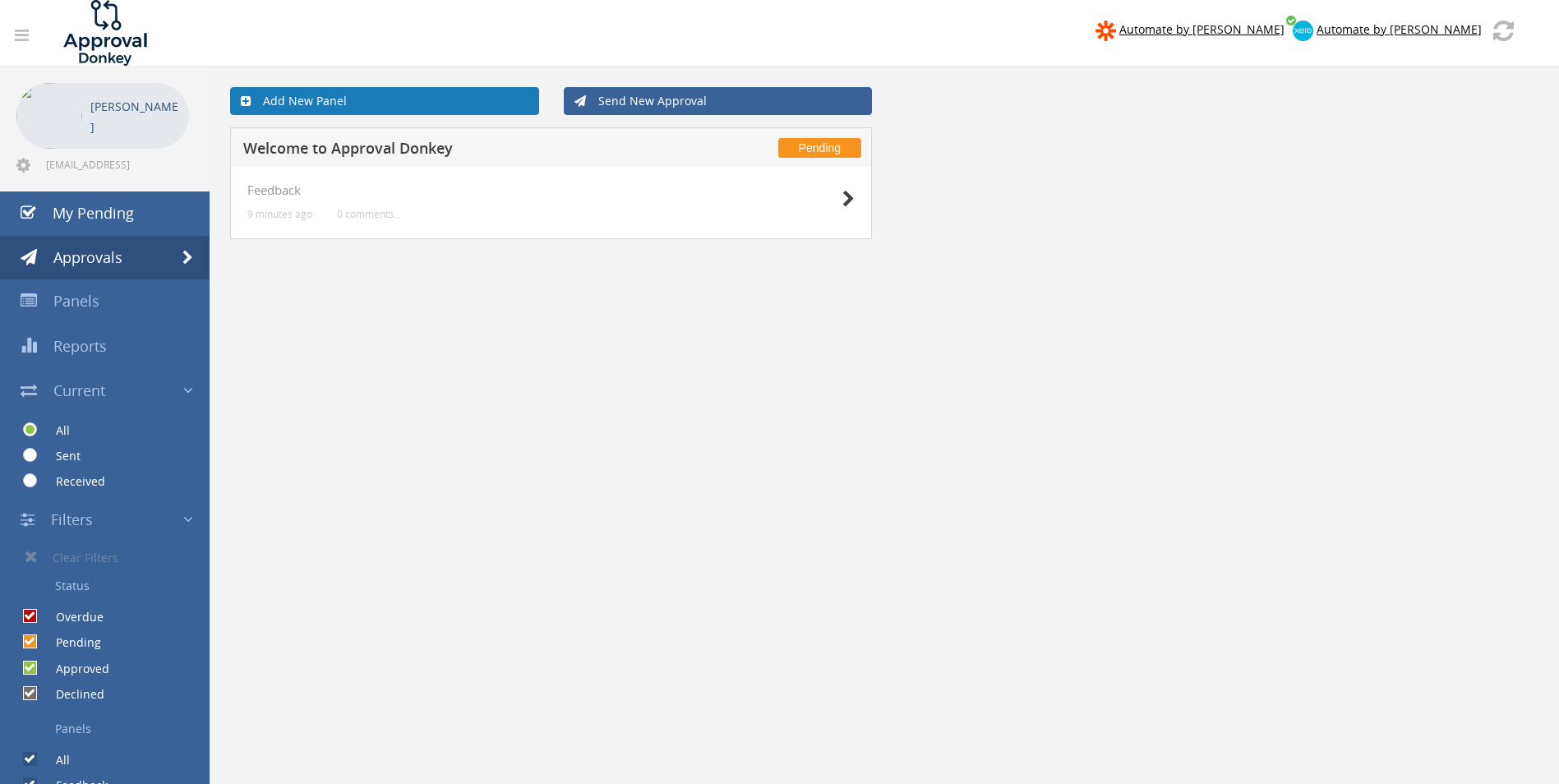
click at [247, 98] on icon at bounding box center [246, 101] width 10 height 12
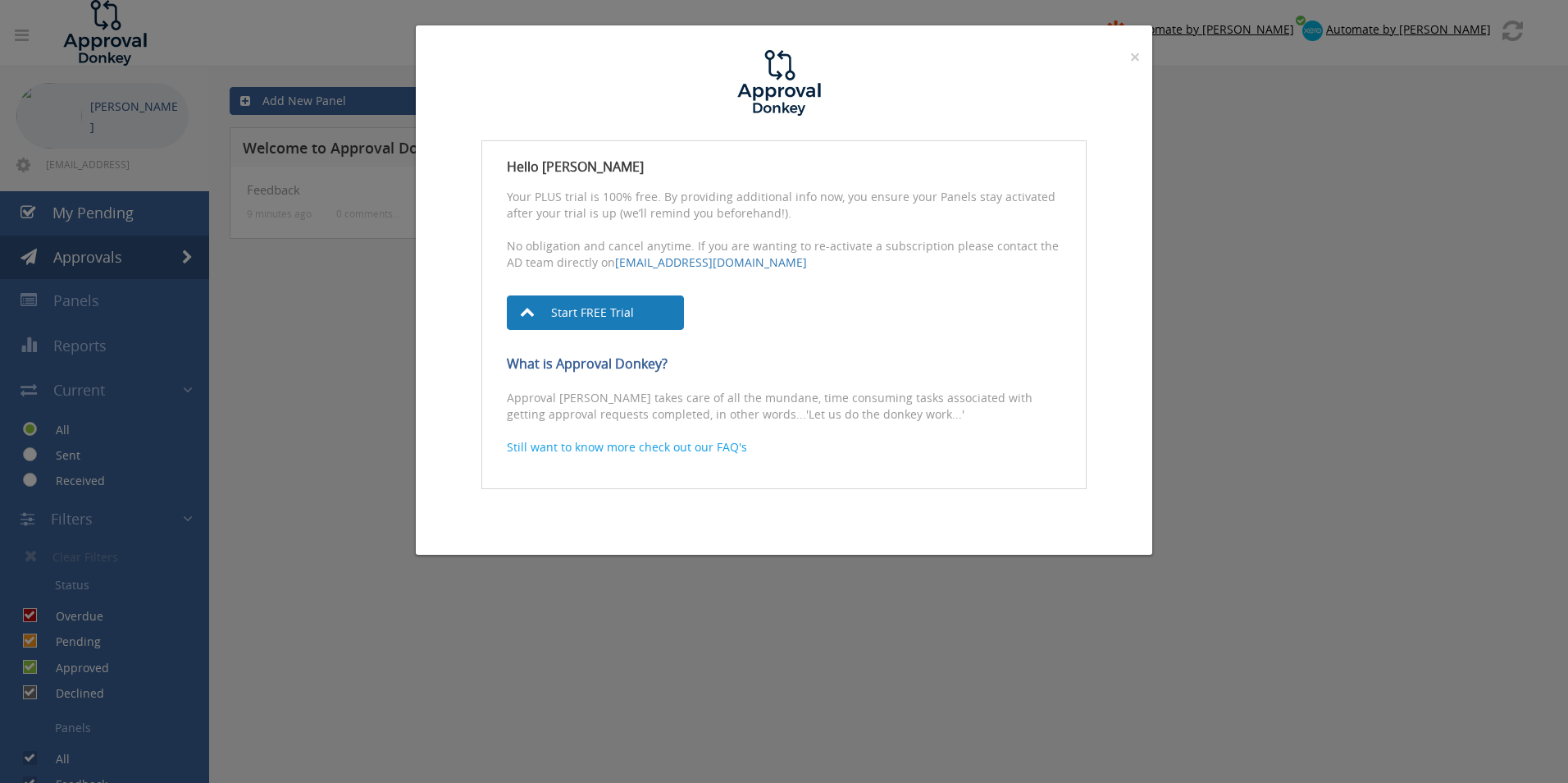
click at [623, 311] on link "Start FREE Trial" at bounding box center [595, 312] width 177 height 35
click at [1130, 59] on span "×" at bounding box center [1135, 57] width 10 height 23
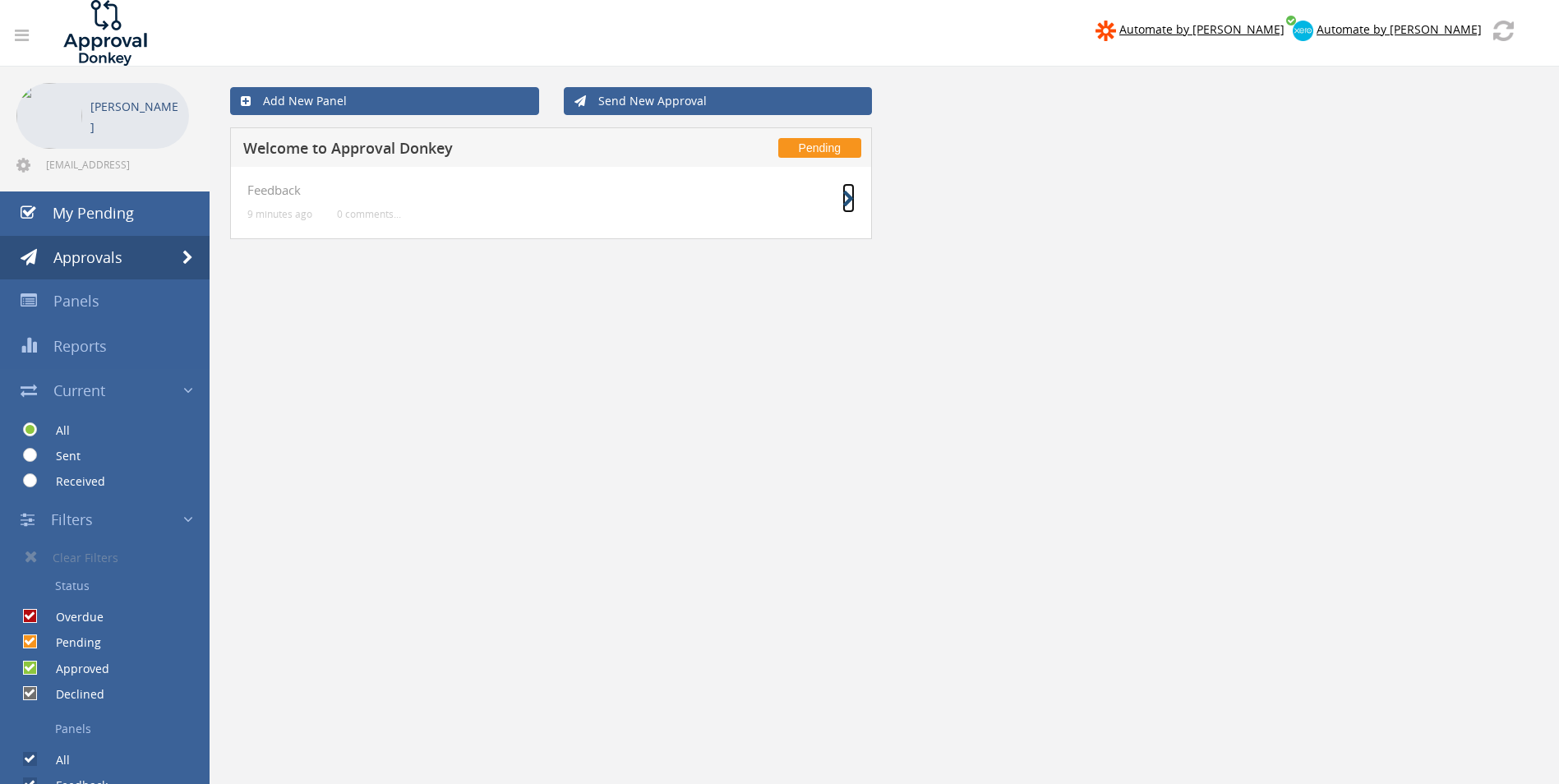
click at [848, 201] on icon at bounding box center [849, 199] width 13 height 17
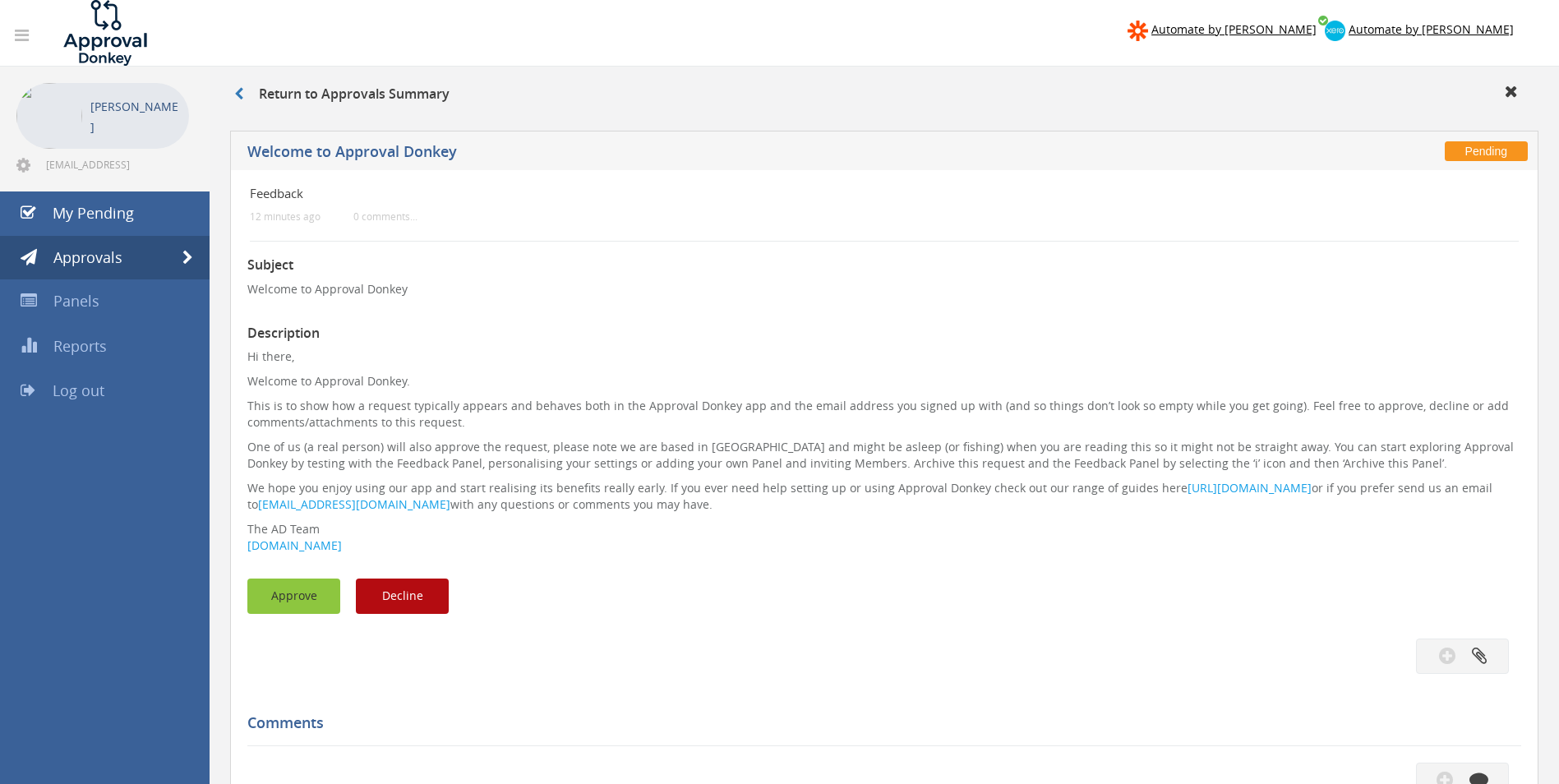
click at [303, 593] on button "Approve" at bounding box center [294, 596] width 93 height 35
click at [191, 249] on link "Approvals" at bounding box center [105, 258] width 210 height 45
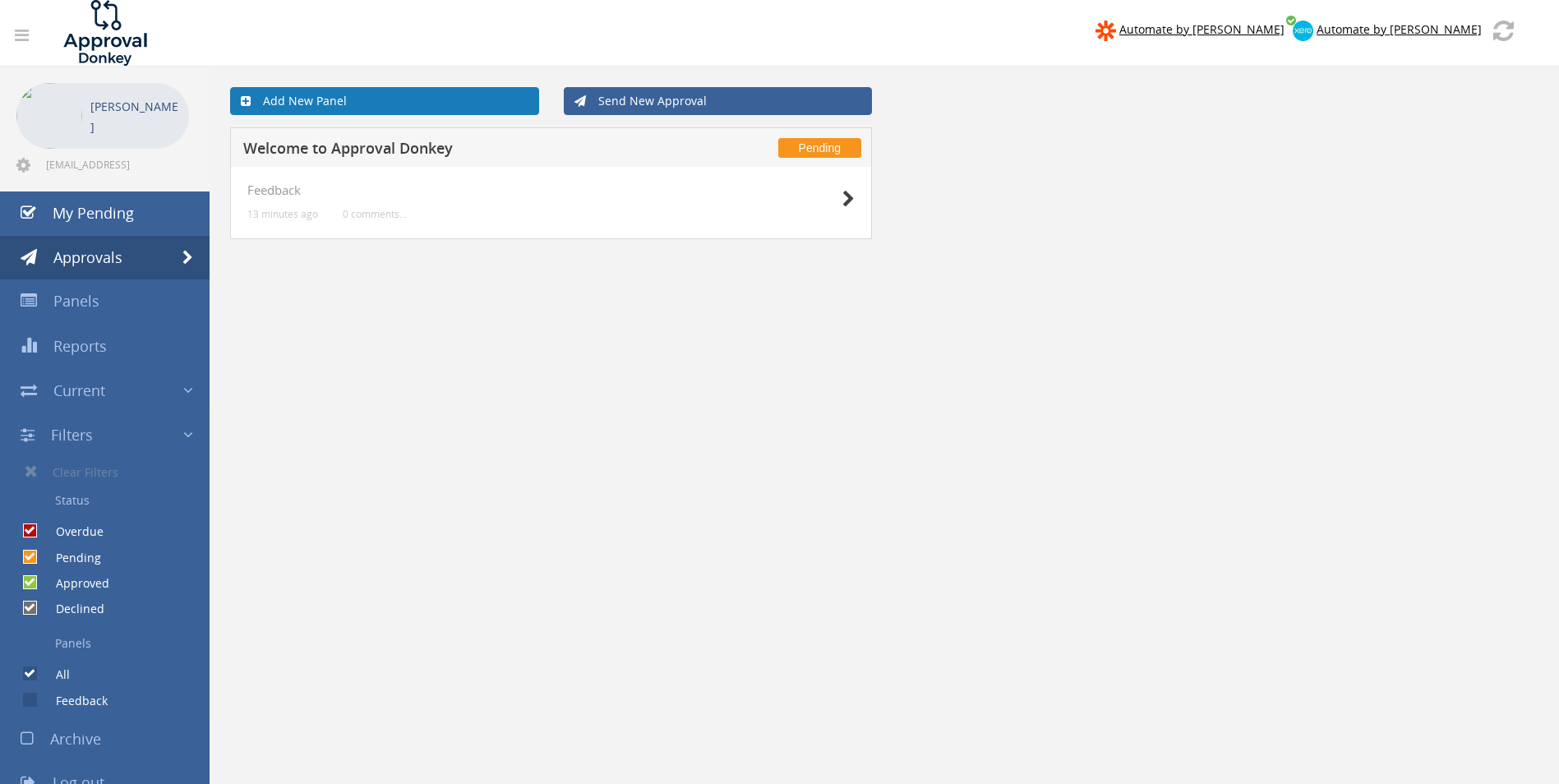
click at [373, 99] on link "Add New Panel" at bounding box center [385, 101] width 309 height 28
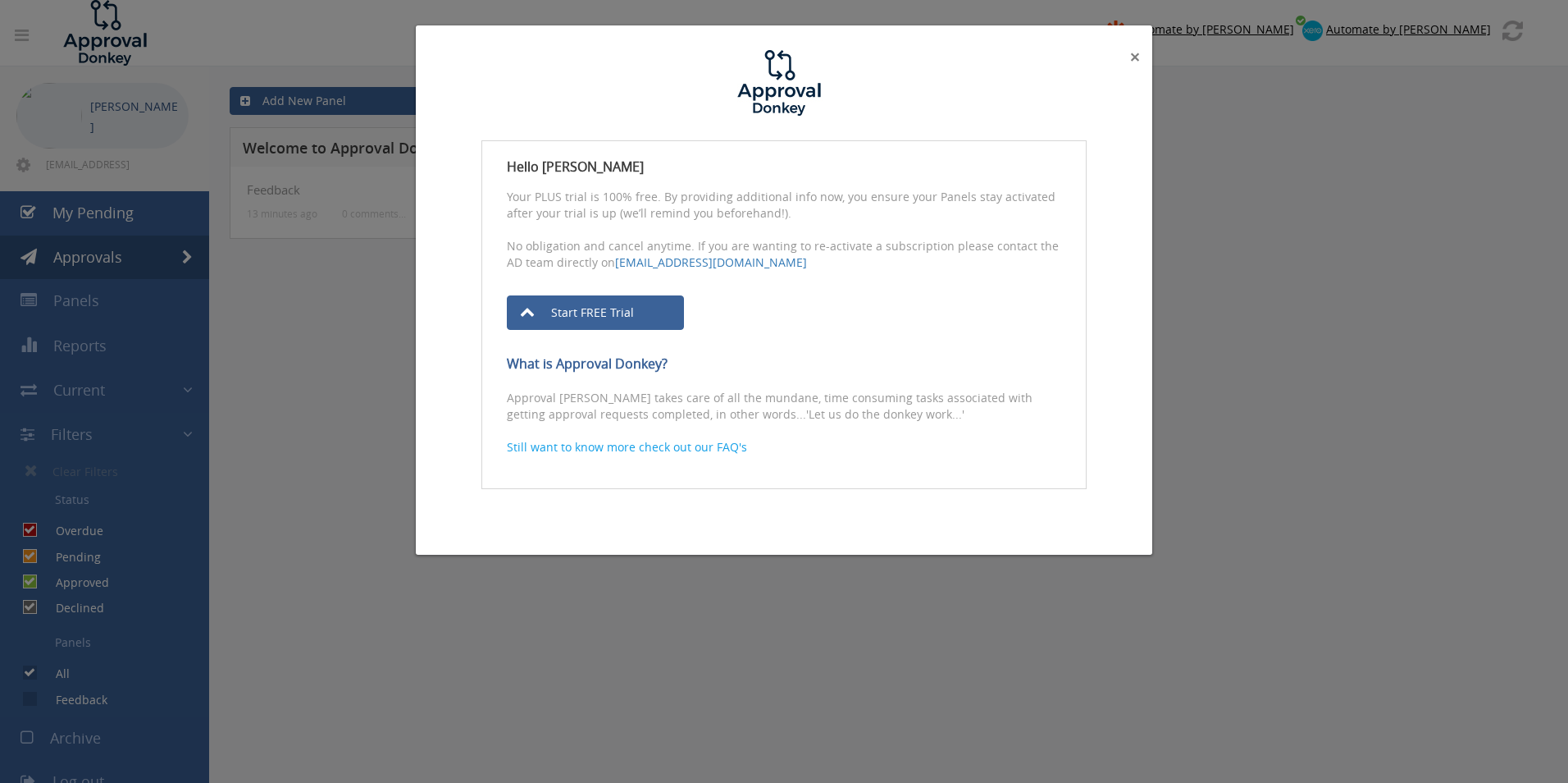
click at [1135, 59] on span "×" at bounding box center [1135, 57] width 10 height 23
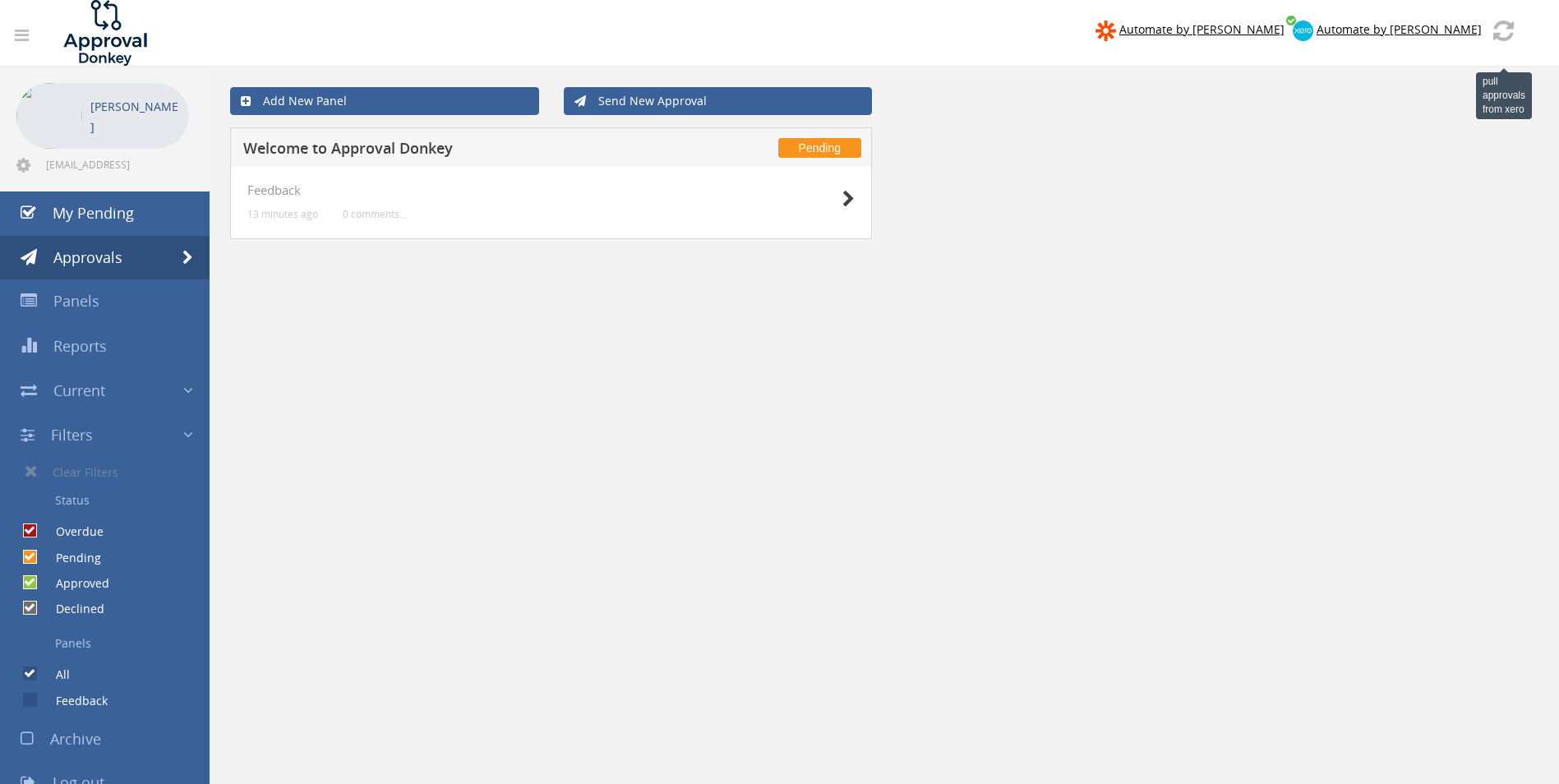
click at [1508, 28] on img at bounding box center [1504, 30] width 20 height 20
click at [1507, 34] on img at bounding box center [1504, 30] width 20 height 20
click at [1503, 26] on img at bounding box center [1504, 30] width 20 height 20
click at [84, 557] on label "Pending" at bounding box center [70, 558] width 61 height 17
click at [34, 557] on input "Pending" at bounding box center [28, 557] width 11 height 11
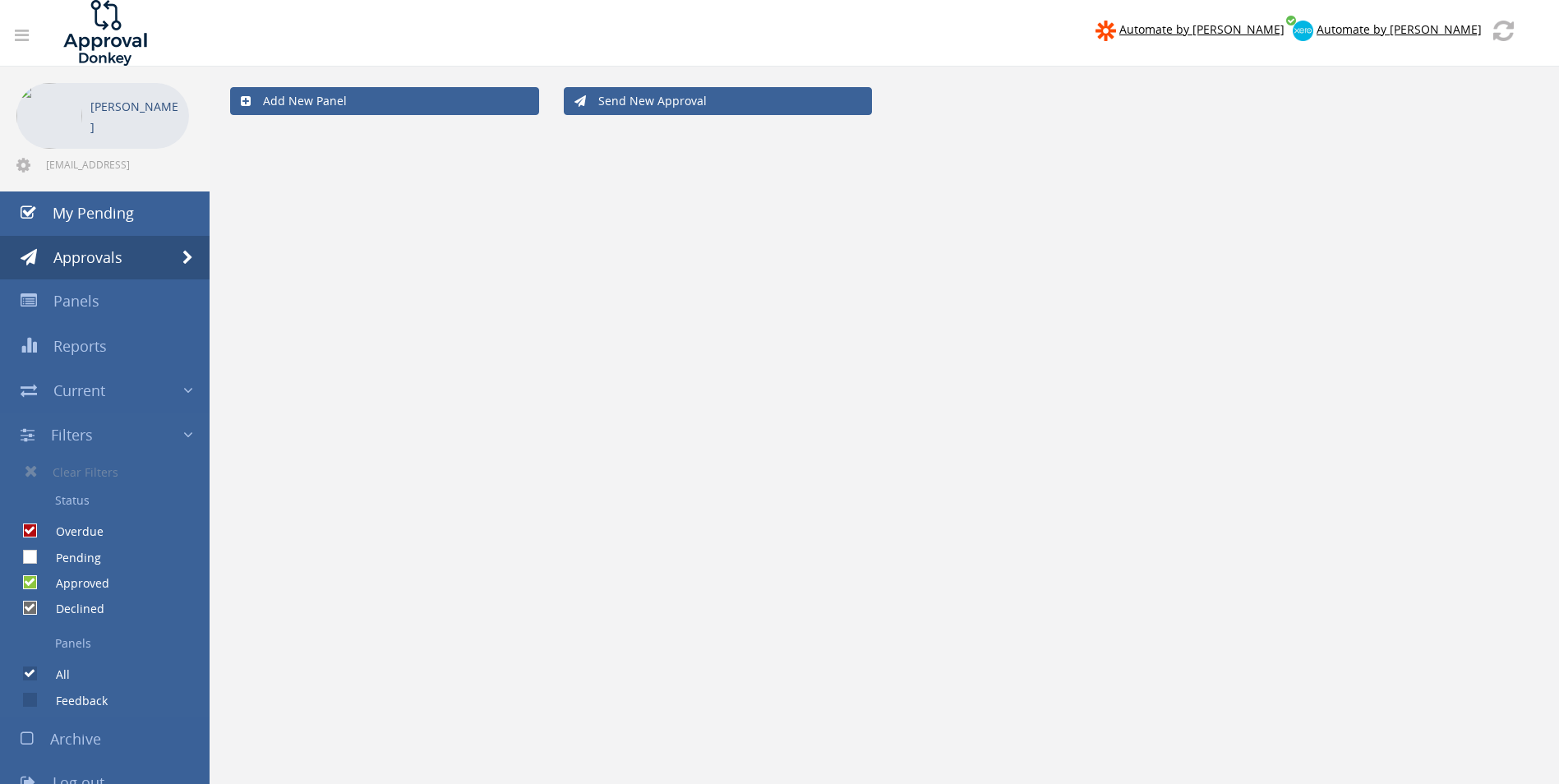
click at [29, 556] on input "Pending" at bounding box center [28, 557] width 11 height 11
checkbox input "true"
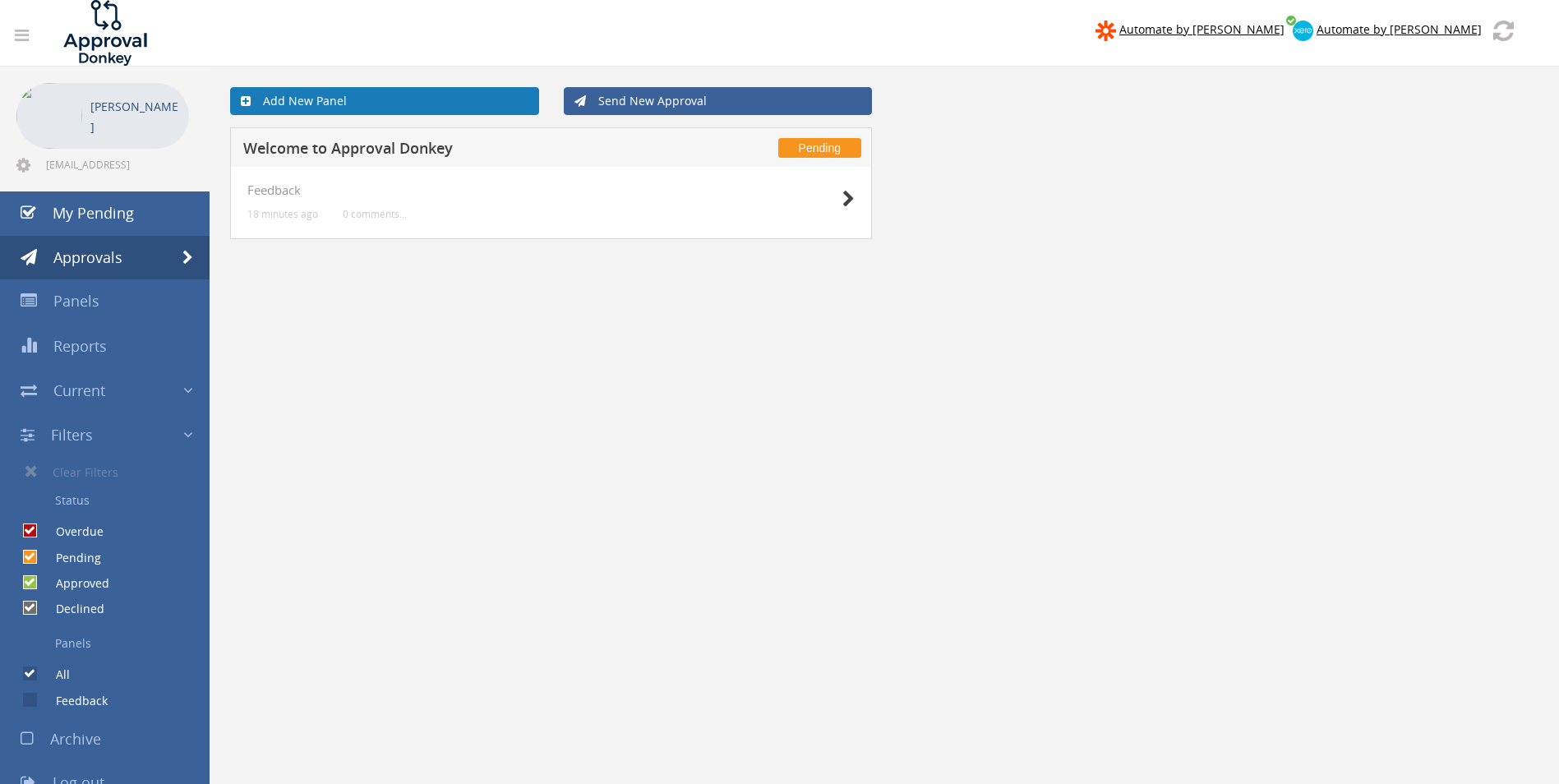
click at [363, 98] on link "Add New Panel" at bounding box center [385, 101] width 309 height 28
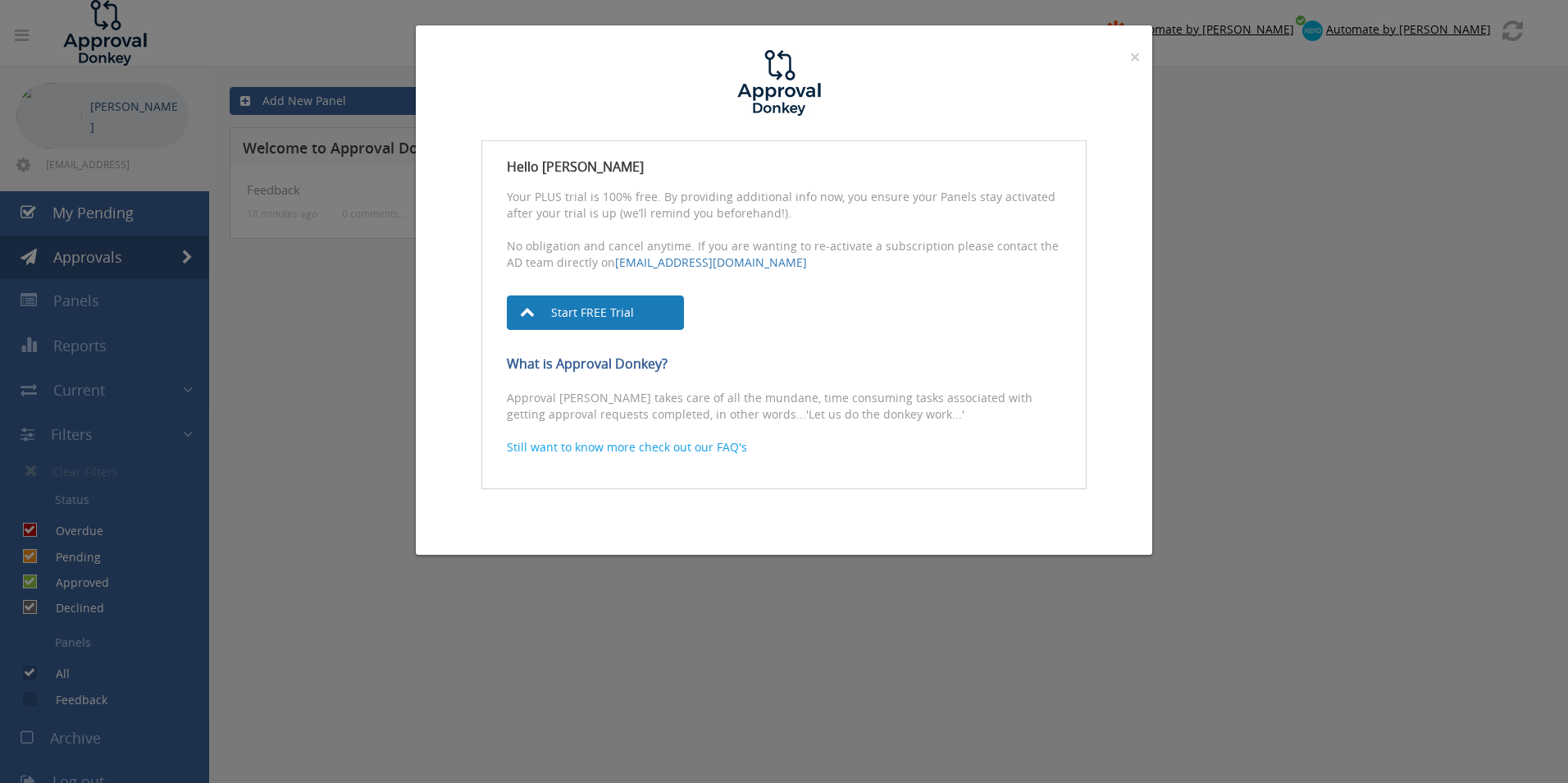
click at [598, 314] on link "Start FREE Trial" at bounding box center [595, 312] width 177 height 35
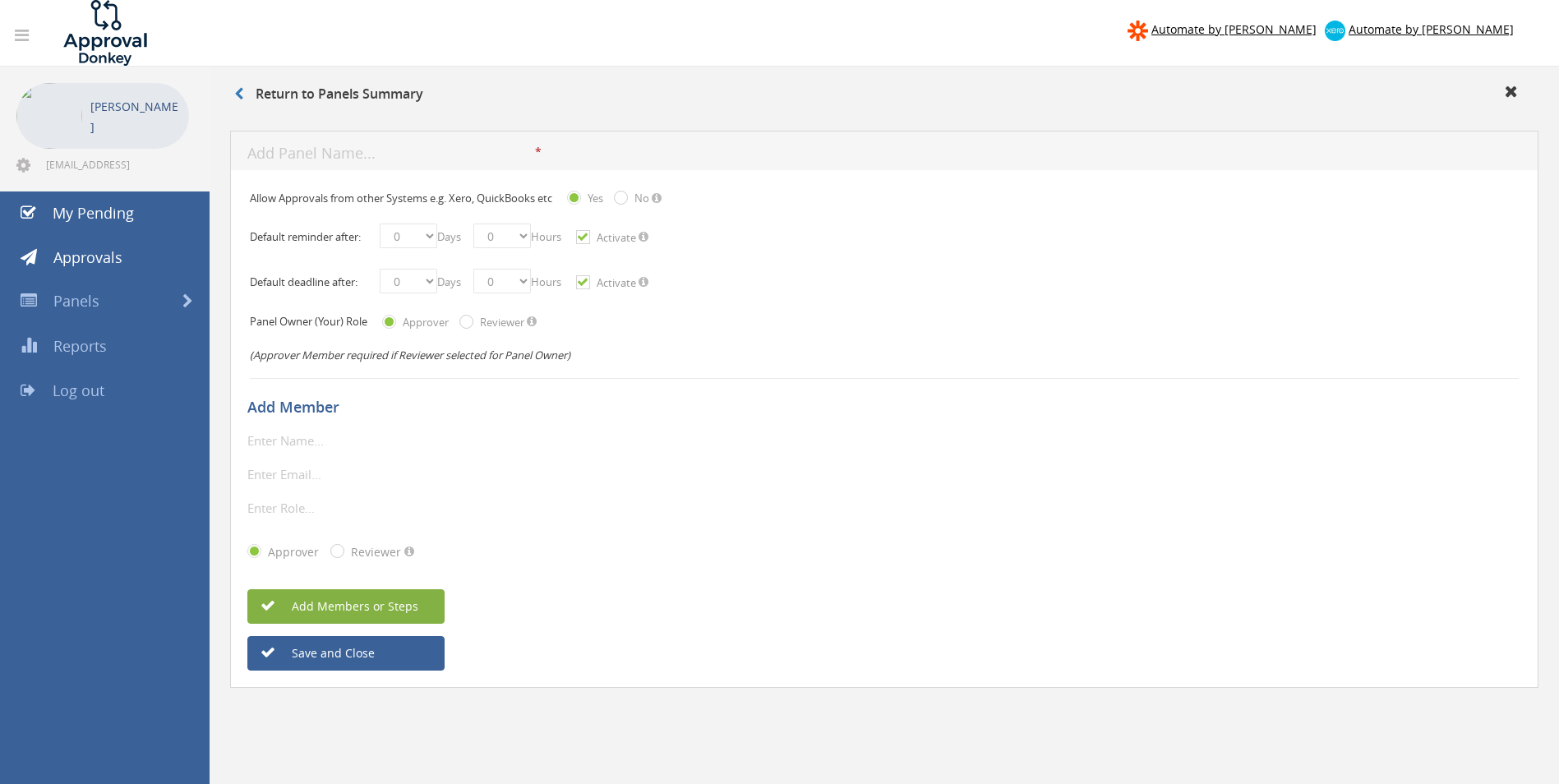
click at [401, 606] on span "Add Members or Steps" at bounding box center [337, 606] width 162 height 16
click at [429, 237] on select "0 1 2 3 4 5 6 7 8 9 10 11 12 13 14 15 16 17 18 19 20 21 22 23 24 25 26 27 28 29…" at bounding box center [408, 235] width 57 height 24
click at [293, 442] on input "text" at bounding box center [342, 440] width 190 height 21
click at [302, 443] on input "Jacques" at bounding box center [342, 440] width 190 height 21
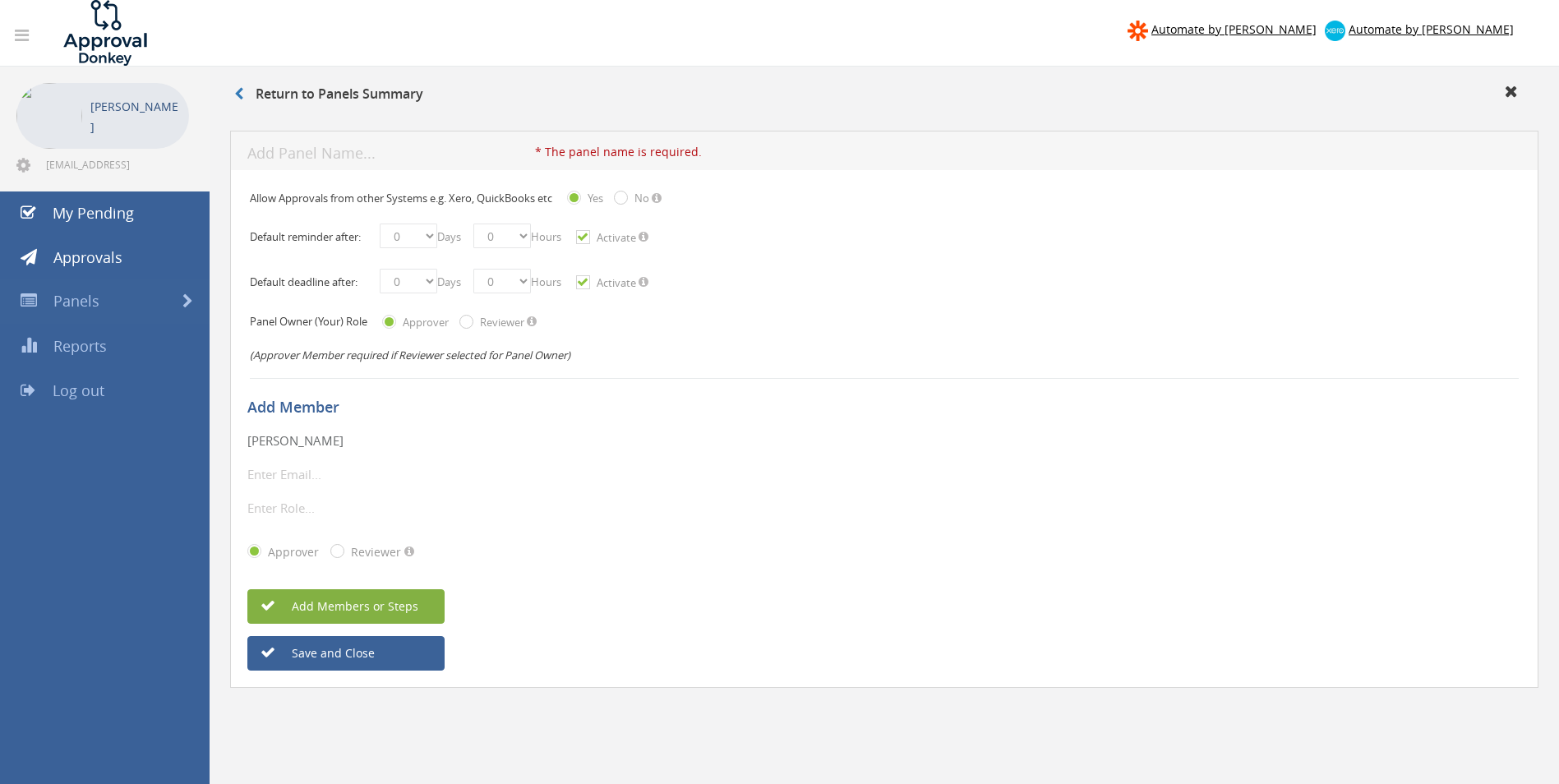
type input "Jacques Van Wyk"
click at [317, 482] on input "email" at bounding box center [342, 474] width 190 height 21
type input "Jacques@beal.co.za"
type input "CFO"
click at [382, 603] on span "Add Members or Steps" at bounding box center [337, 606] width 162 height 16
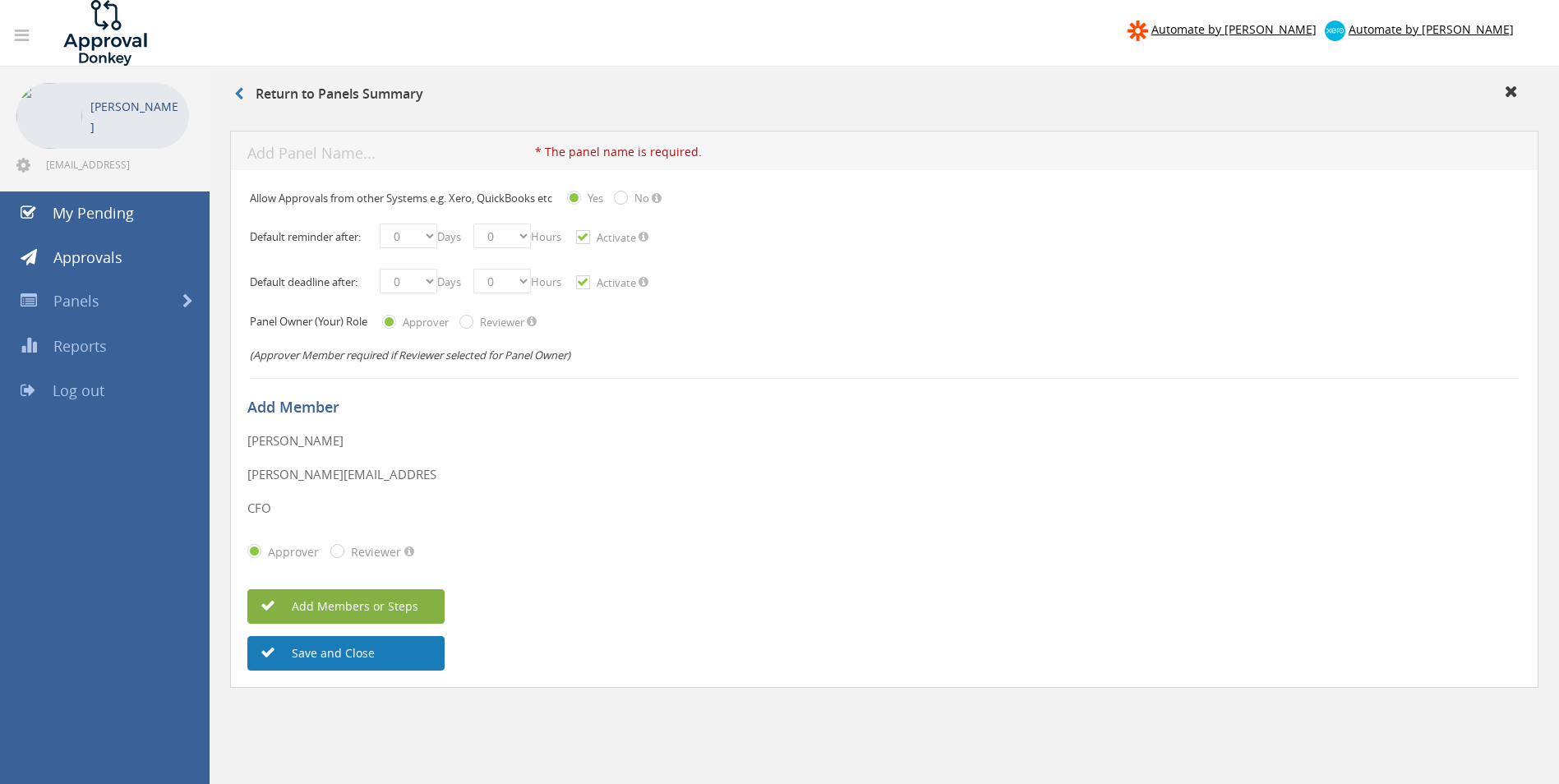
click at [323, 652] on button "Save and Close" at bounding box center [346, 654] width 197 height 35
click at [294, 653] on button "Save and Close" at bounding box center [346, 654] width 197 height 35
click at [354, 149] on input "text" at bounding box center [392, 153] width 288 height 20
type input "A"
drag, startPoint x: 340, startPoint y: 659, endPoint x: 710, endPoint y: 543, distance: 387.8
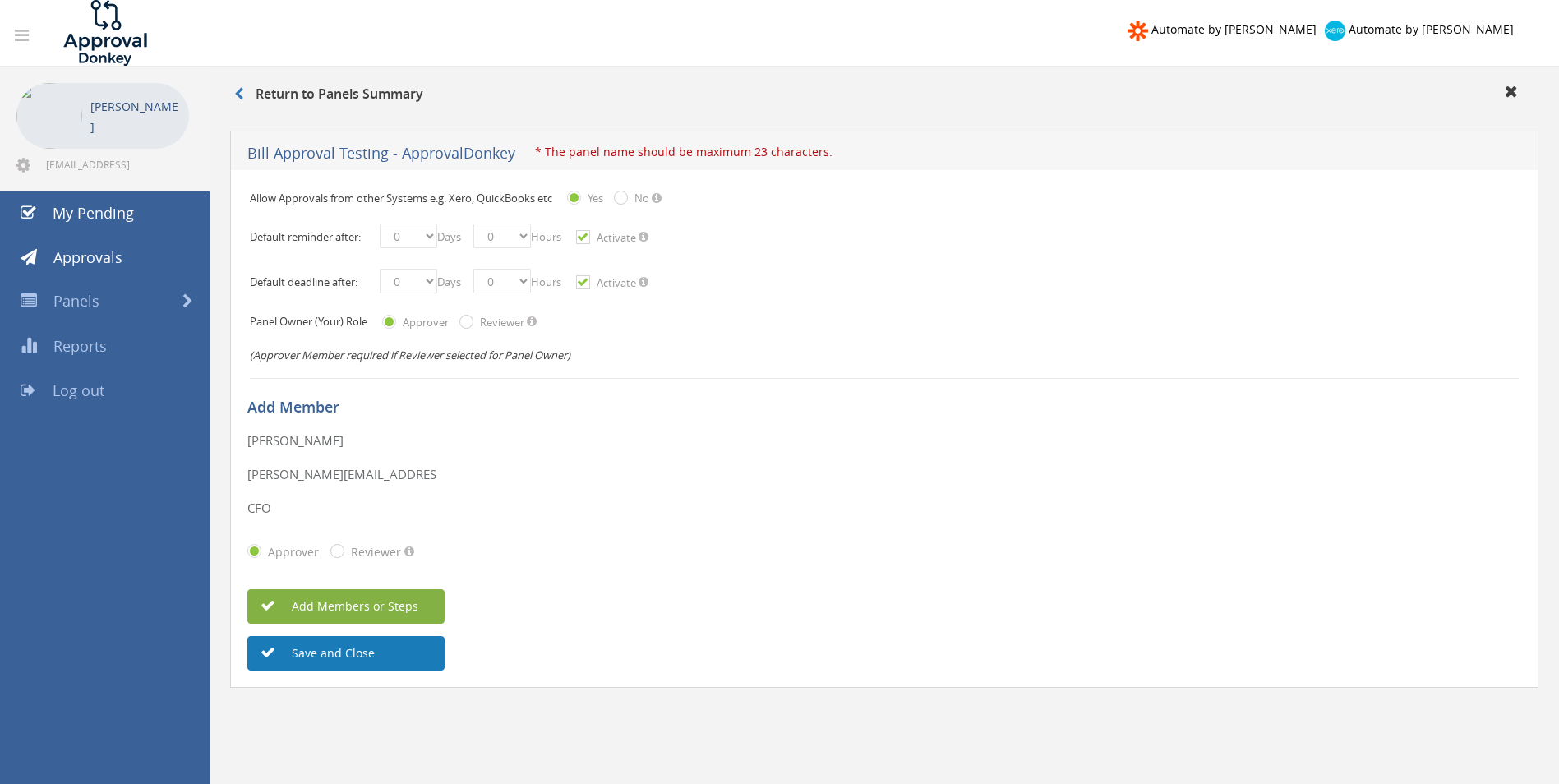
click at [710, 543] on div "Add Member Jacques Van Wyk * The display name is required. Only alphanumeric\un…" at bounding box center [884, 527] width 1274 height 289
click at [364, 646] on button "Save and Close" at bounding box center [346, 654] width 197 height 35
click at [254, 152] on input "Bill Approval Testing - ApprovalDonkey" at bounding box center [392, 153] width 288 height 20
click at [243, 155] on div "Bill Approval Testing - ApprovalDonkey * The panel name is required. Input is n…" at bounding box center [884, 150] width 1308 height 40
click at [248, 152] on input "Bill Approval Testing - ApprovalDonkey" at bounding box center [392, 153] width 288 height 20
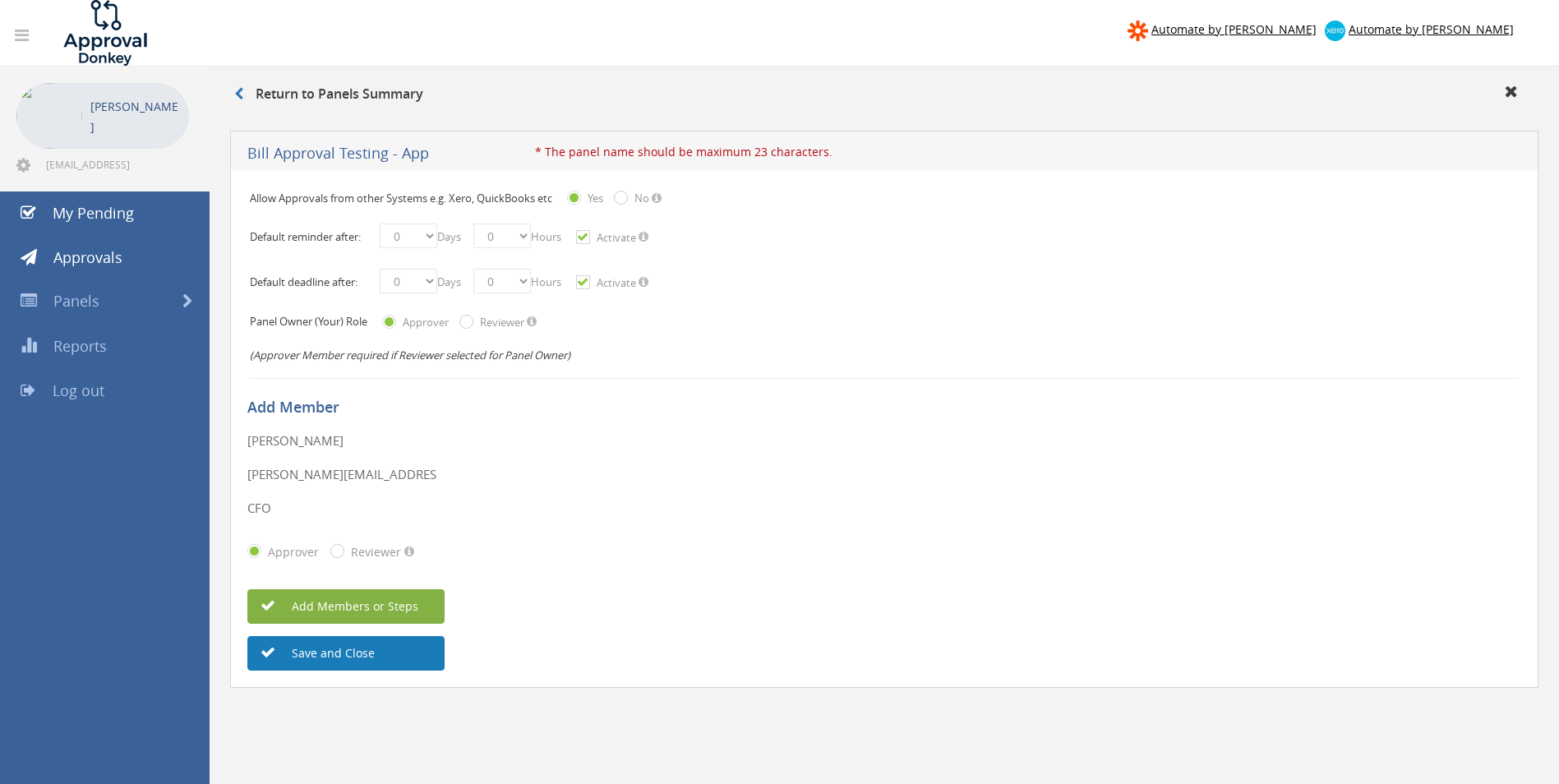
click at [343, 647] on button "Save and Close" at bounding box center [346, 654] width 197 height 35
click at [361, 658] on button "Save and Close" at bounding box center [346, 654] width 197 height 35
drag, startPoint x: 250, startPoint y: 152, endPoint x: 427, endPoint y: 160, distance: 177.2
click at [427, 160] on input "Bill Approval Testing - App" at bounding box center [392, 153] width 288 height 20
click at [427, 154] on input "Bill Approval Testing - App" at bounding box center [392, 153] width 288 height 20
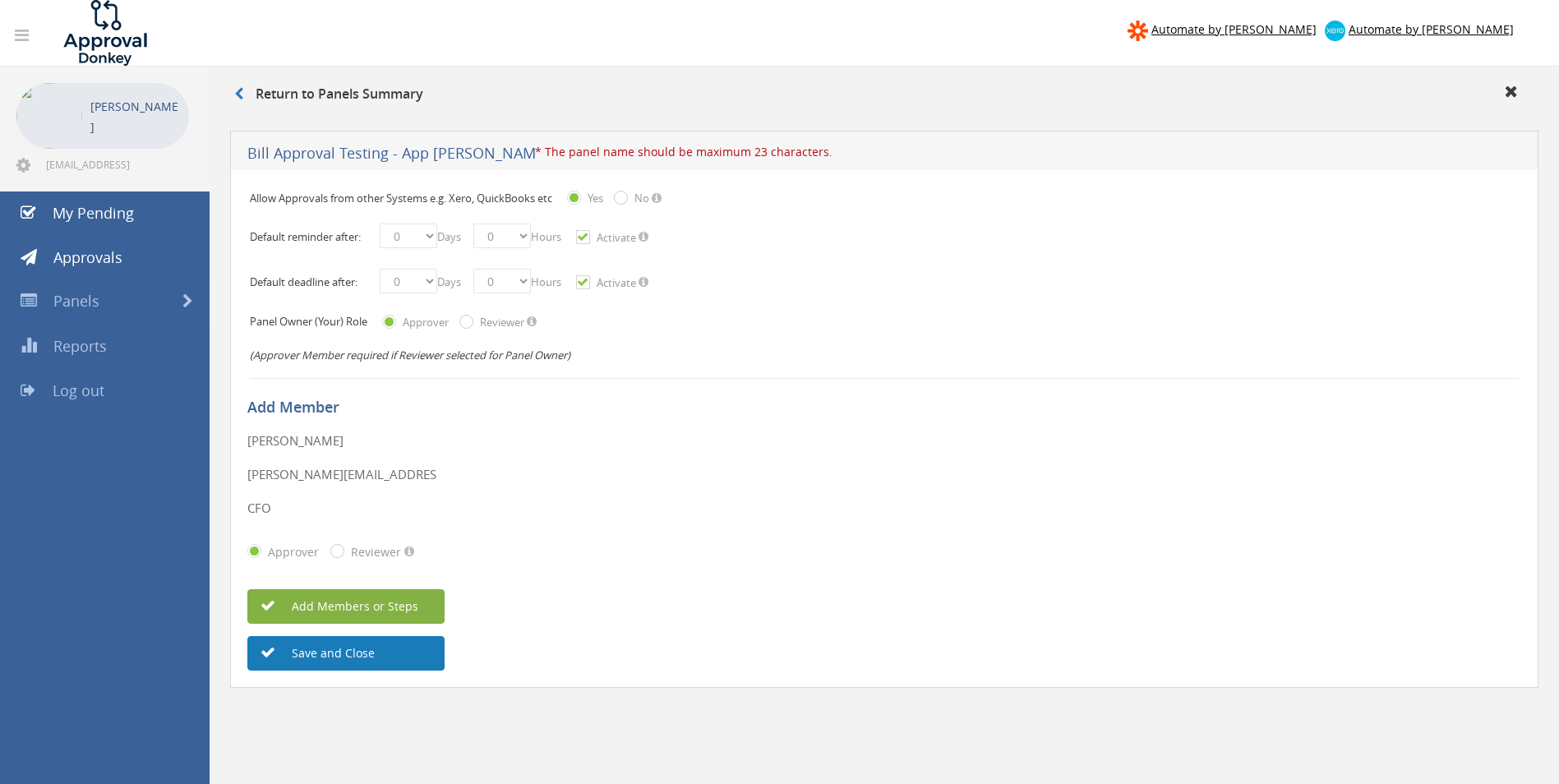
click at [349, 658] on button "Save and Close" at bounding box center [346, 654] width 197 height 35
drag, startPoint x: 504, startPoint y: 155, endPoint x: 386, endPoint y: 162, distance: 118.2
click at [386, 162] on input "Bill Approval Testing - App Beal Travel" at bounding box center [392, 153] width 288 height 20
type input "Bill Approval Testing"
click at [364, 657] on button "Save and Close" at bounding box center [346, 654] width 197 height 35
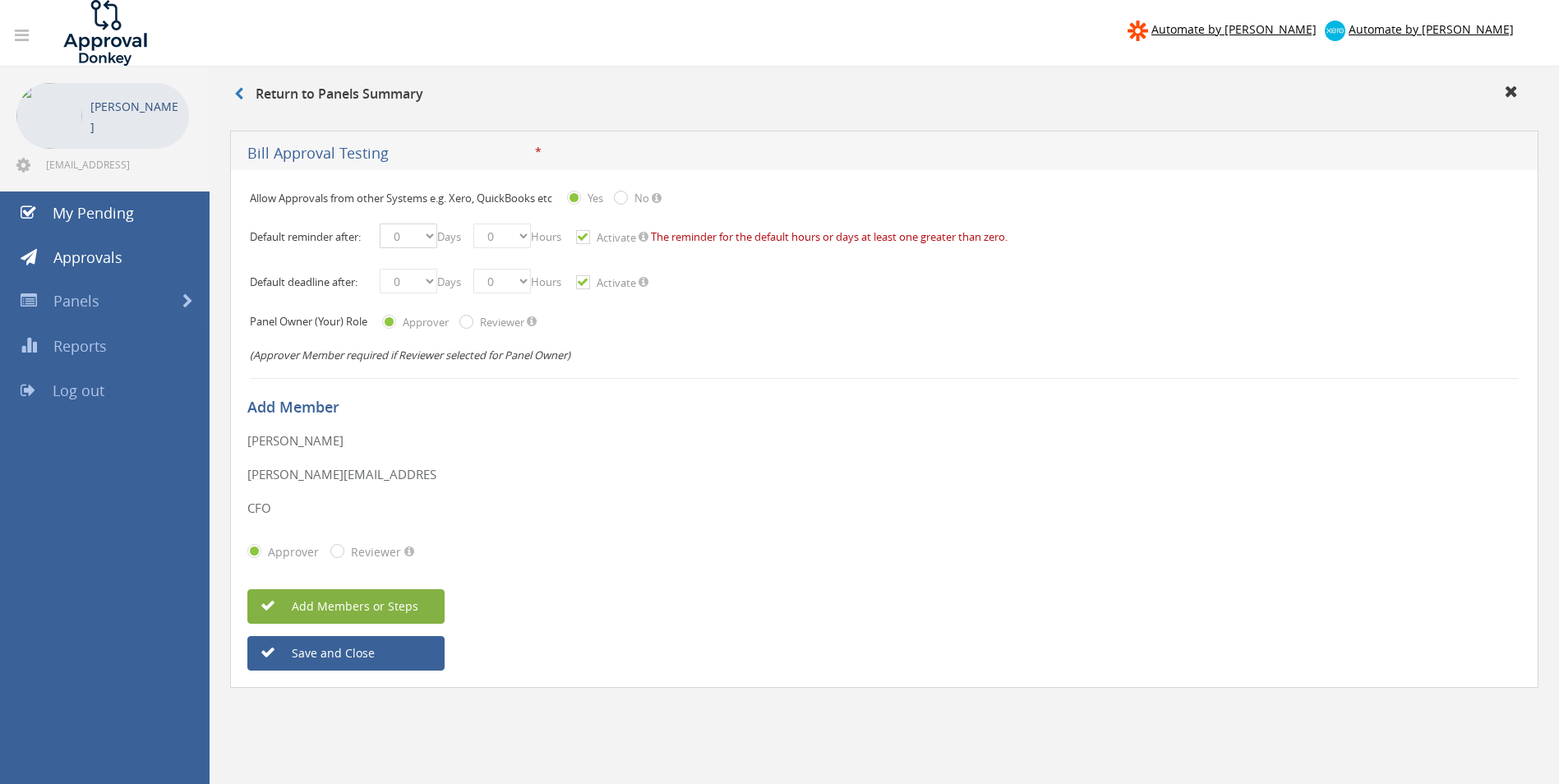
click at [430, 237] on select "0 1 2 3 4 5 6 7 8 9 10 11 12 13 14 15 16 17 18 19 20 21 22 23 24 25 26 27 28 29…" at bounding box center [408, 235] width 57 height 24
select select "number:1"
click at [380, 223] on select "0 1 2 3 4 5 6 7 8 9 10 11 12 13 14 15 16 17 18 19 20 21 22 23 24 25 26 27 28 29…" at bounding box center [408, 235] width 57 height 24
click at [531, 235] on select "0 1 2 3 4 5 6 7 8 9 10 11 12 13 14 15 16 17 18 19 20 21 22 23" at bounding box center [502, 235] width 57 height 24
select select "number:1"
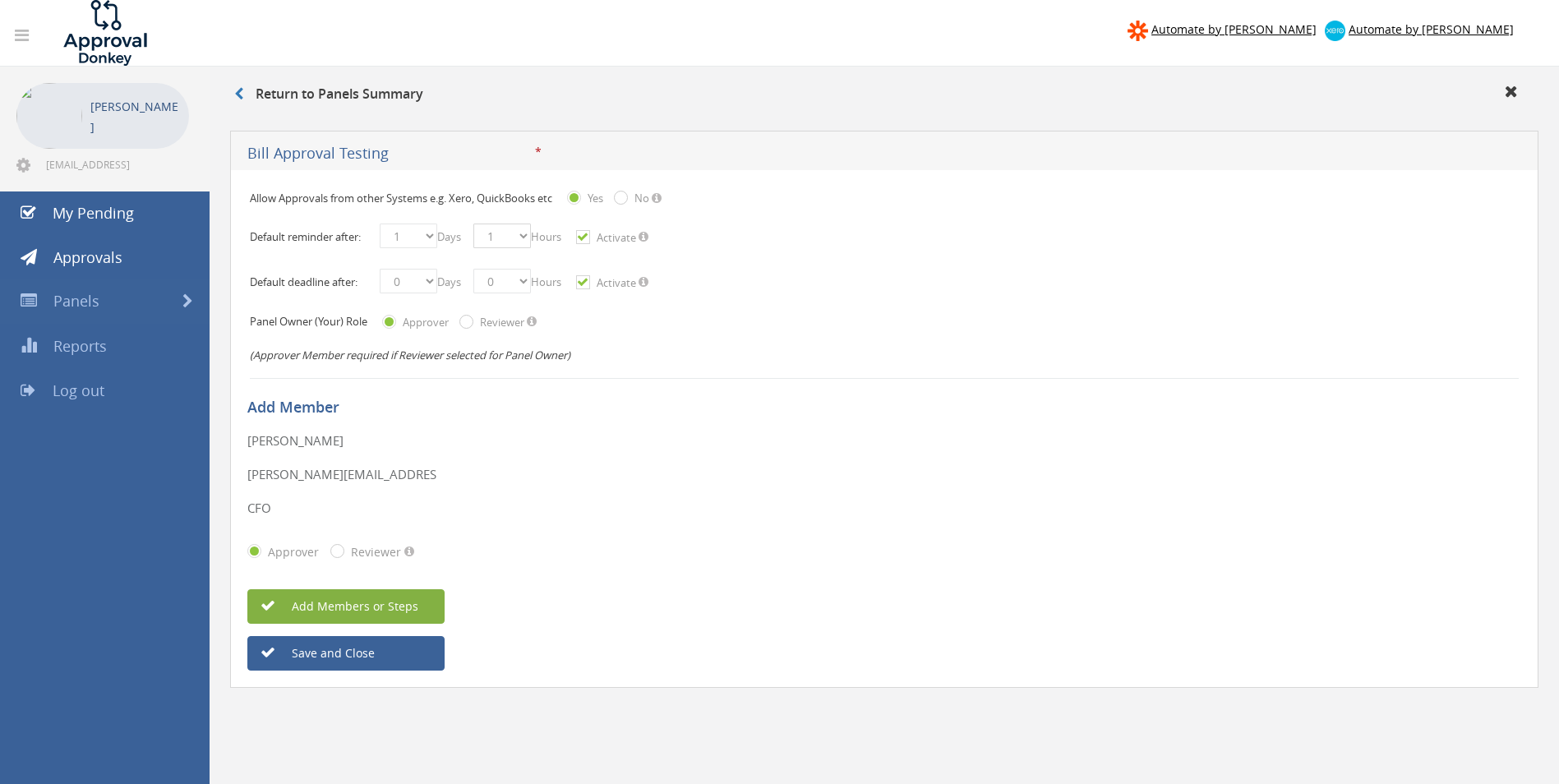
click at [479, 223] on select "0 1 2 3 4 5 6 7 8 9 10 11 12 13 14 15 16 17 18 19 20 21 22 23" at bounding box center [502, 235] width 57 height 24
click at [376, 648] on button "Save and Close" at bounding box center [346, 654] width 197 height 35
click at [434, 277] on select "0 1 2 3 4 5 6 7 8 9 10 11 12 13 14 15 16 17 18 19 20 21 22 23 24 25 26 27 28 29…" at bounding box center [408, 281] width 57 height 24
select select "number:1"
click at [380, 269] on select "0 1 2 3 4 5 6 7 8 9 10 11 12 13 14 15 16 17 18 19 20 21 22 23 24 25 26 27 28 29…" at bounding box center [408, 281] width 57 height 24
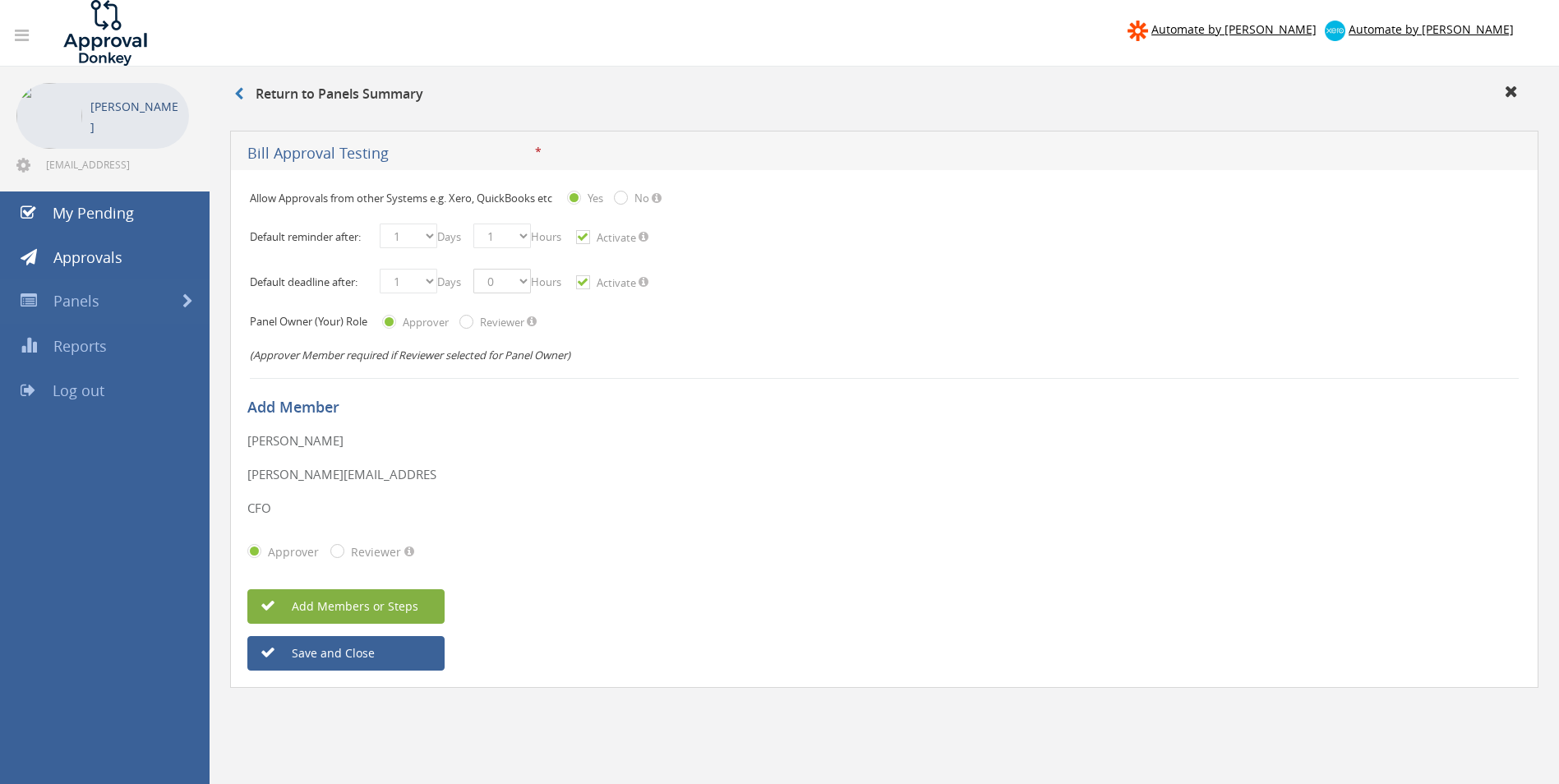
click at [531, 276] on select "0 1 2 3 4 5 6 7 8 9 10 11 12 13 14 15 16 17 18 19 20 21 22 23" at bounding box center [502, 281] width 57 height 24
select select "number:1"
click at [479, 269] on select "0 1 2 3 4 5 6 7 8 9 10 11 12 13 14 15 16 17 18 19 20 21 22 23" at bounding box center [502, 281] width 57 height 24
click at [336, 661] on button "Save and Close" at bounding box center [346, 654] width 197 height 35
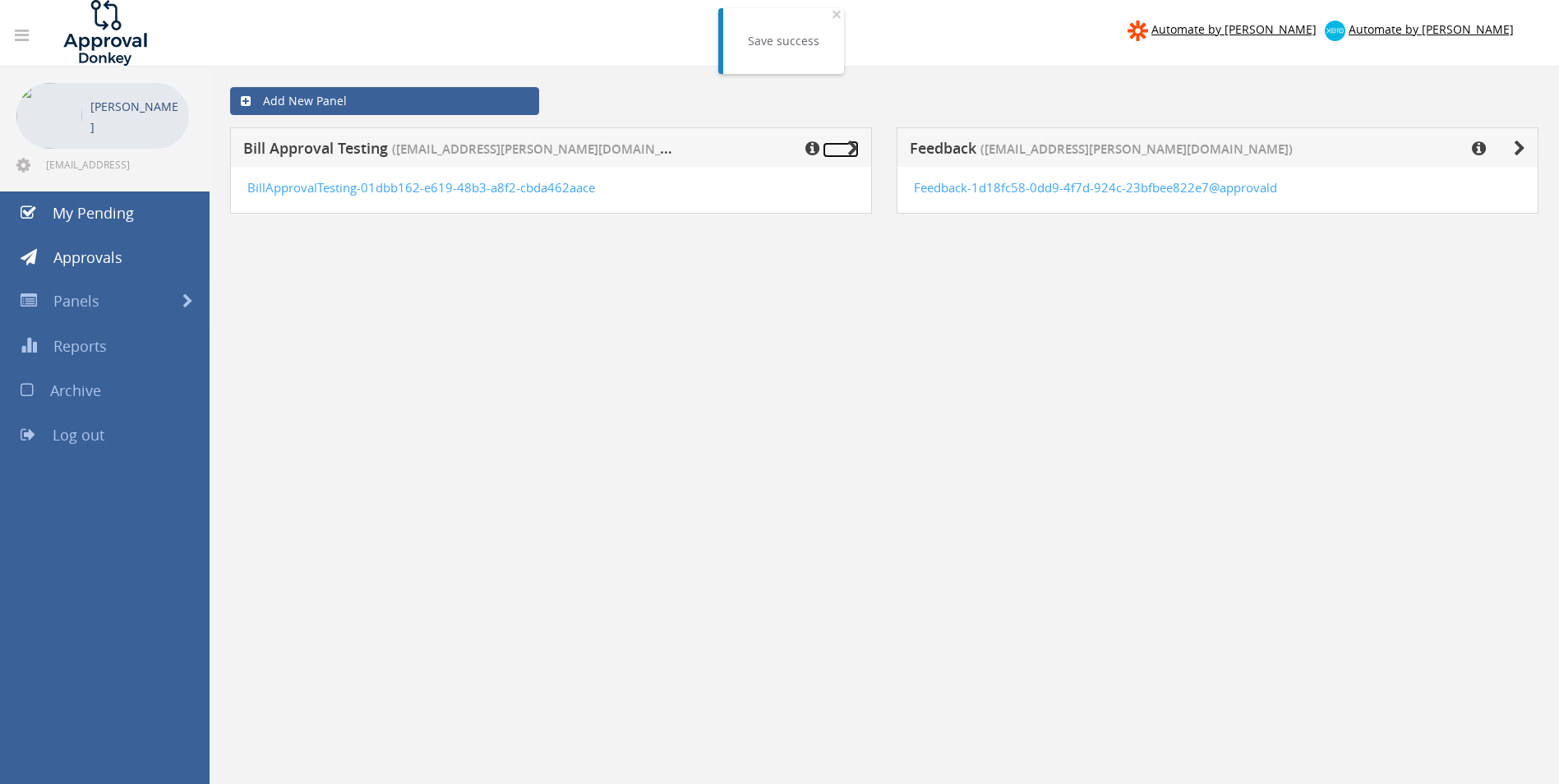
click at [850, 150] on icon at bounding box center [853, 149] width 12 height 17
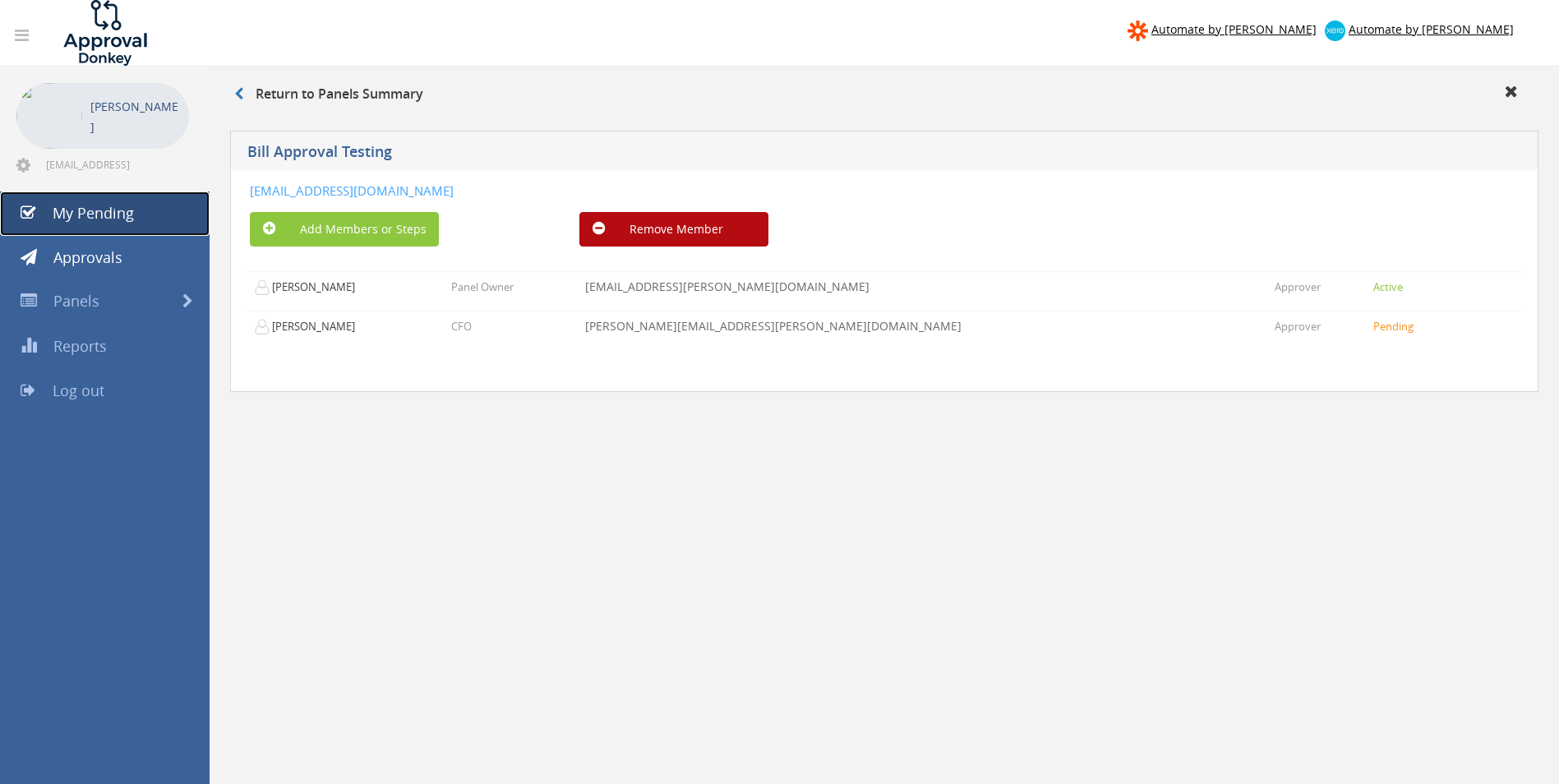
click at [98, 216] on span "My Pending" at bounding box center [93, 213] width 82 height 19
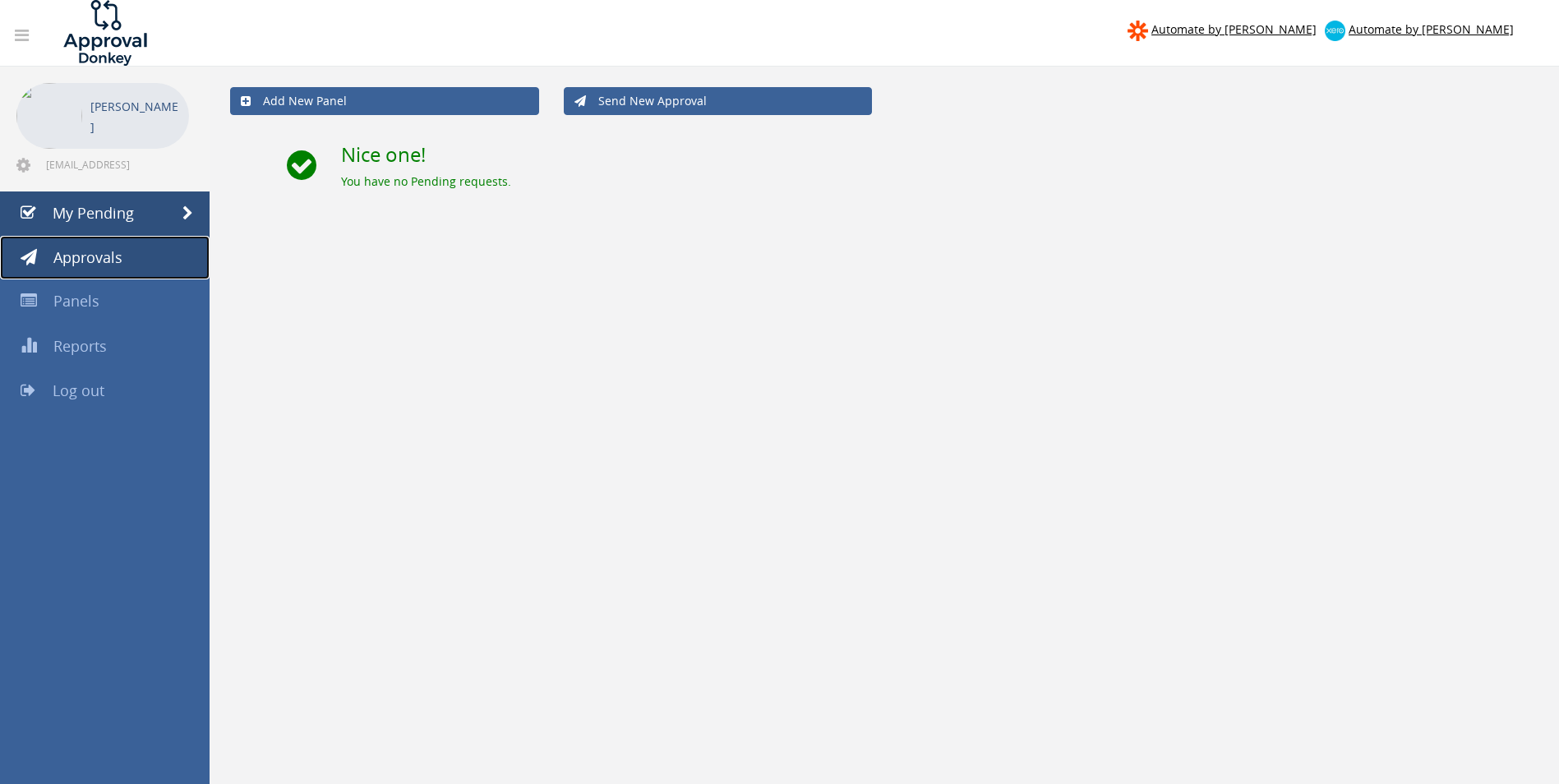
click at [93, 263] on span "Approvals" at bounding box center [87, 257] width 69 height 19
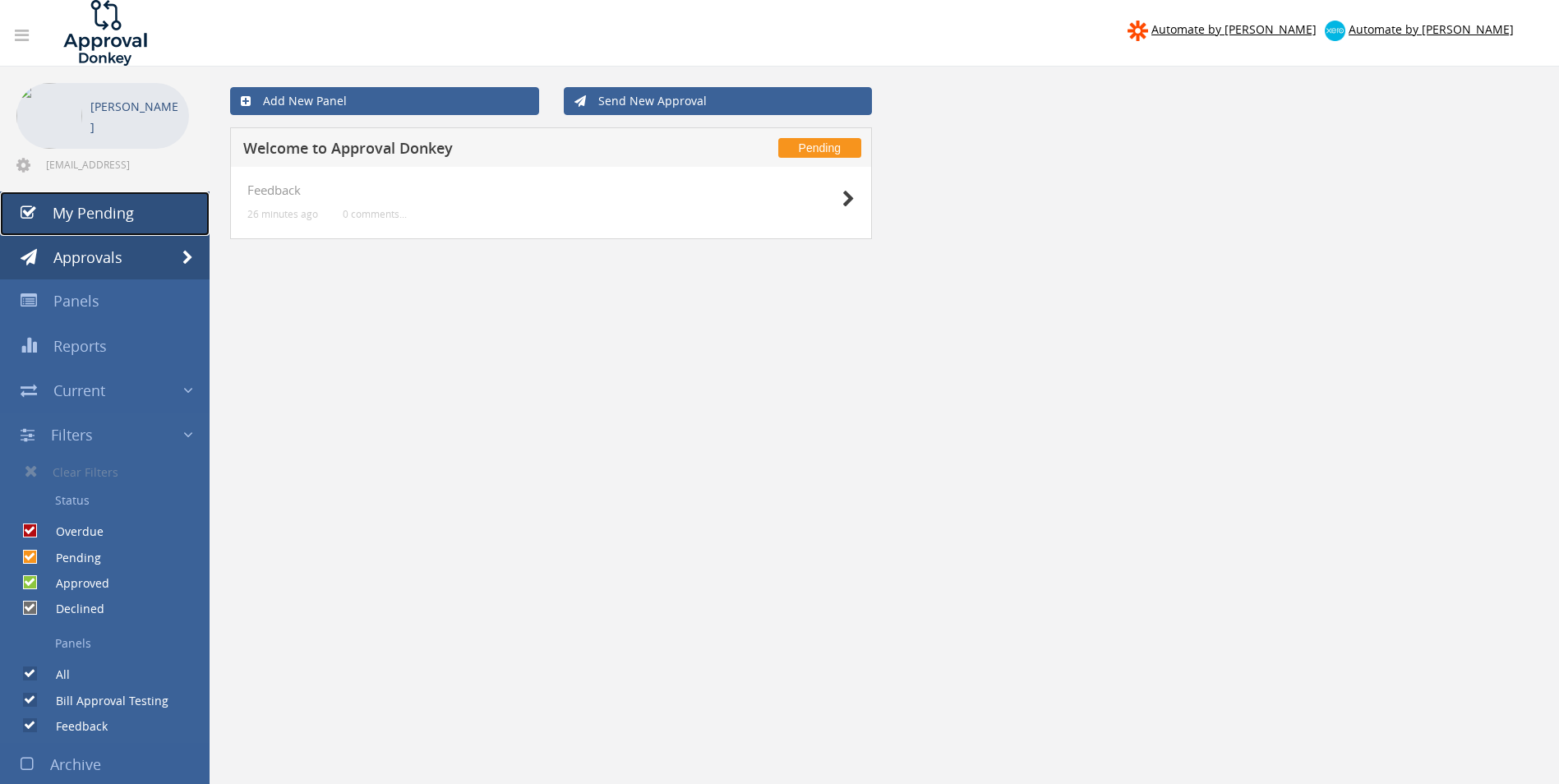
click at [97, 208] on span "My Pending" at bounding box center [93, 213] width 82 height 19
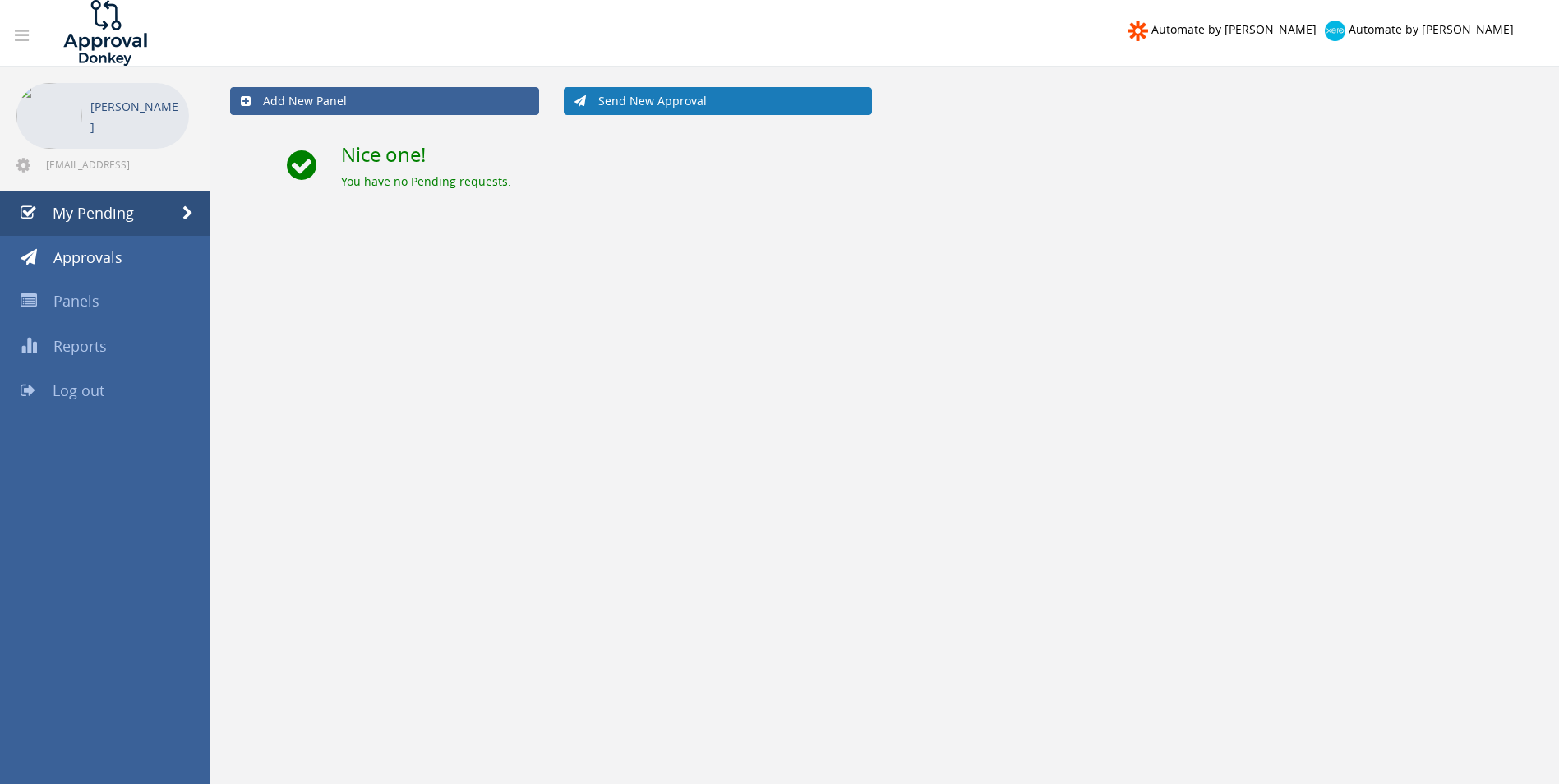
click at [700, 108] on link "Send New Approval" at bounding box center [718, 101] width 309 height 28
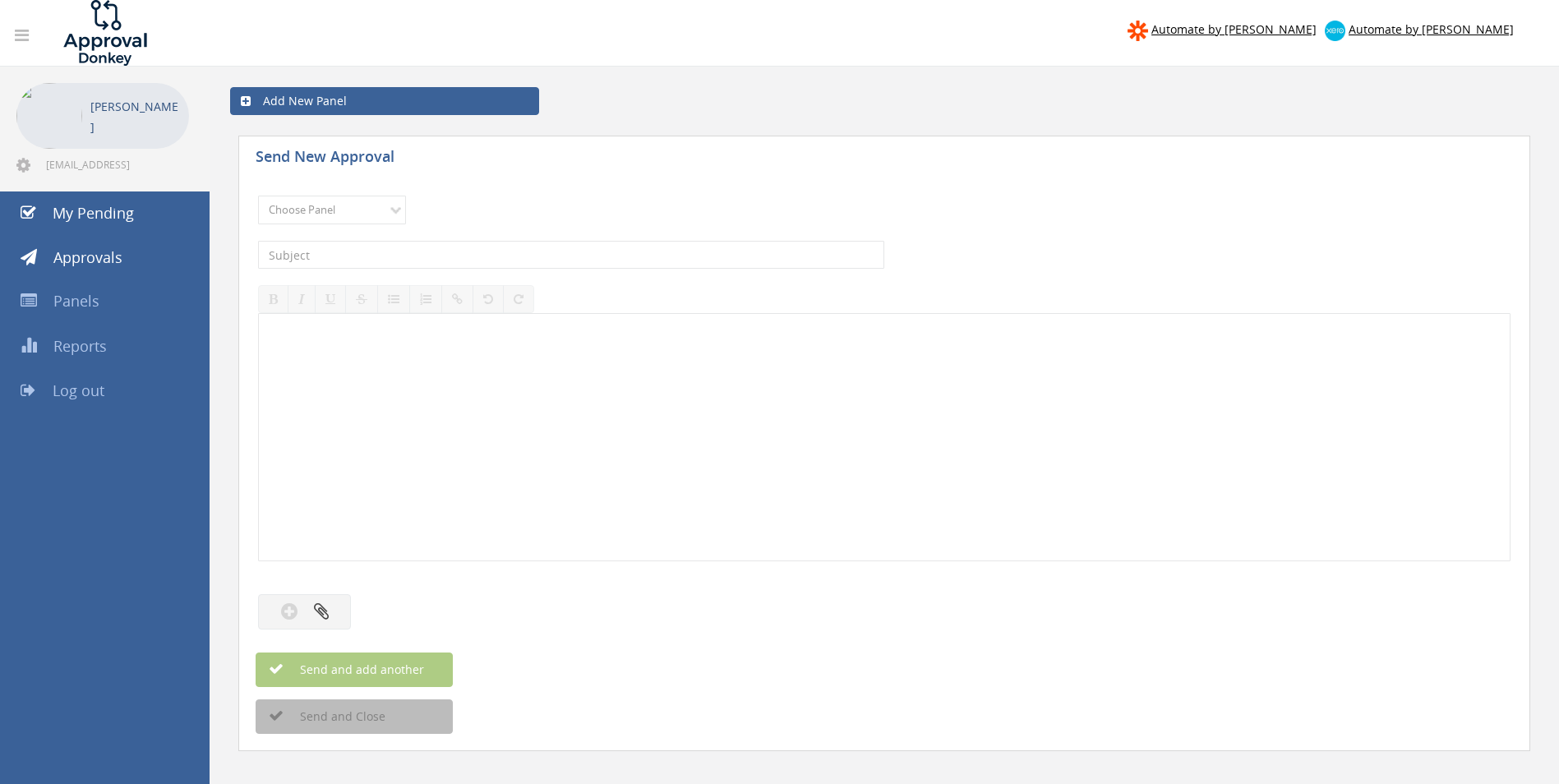
scroll to position [67, 0]
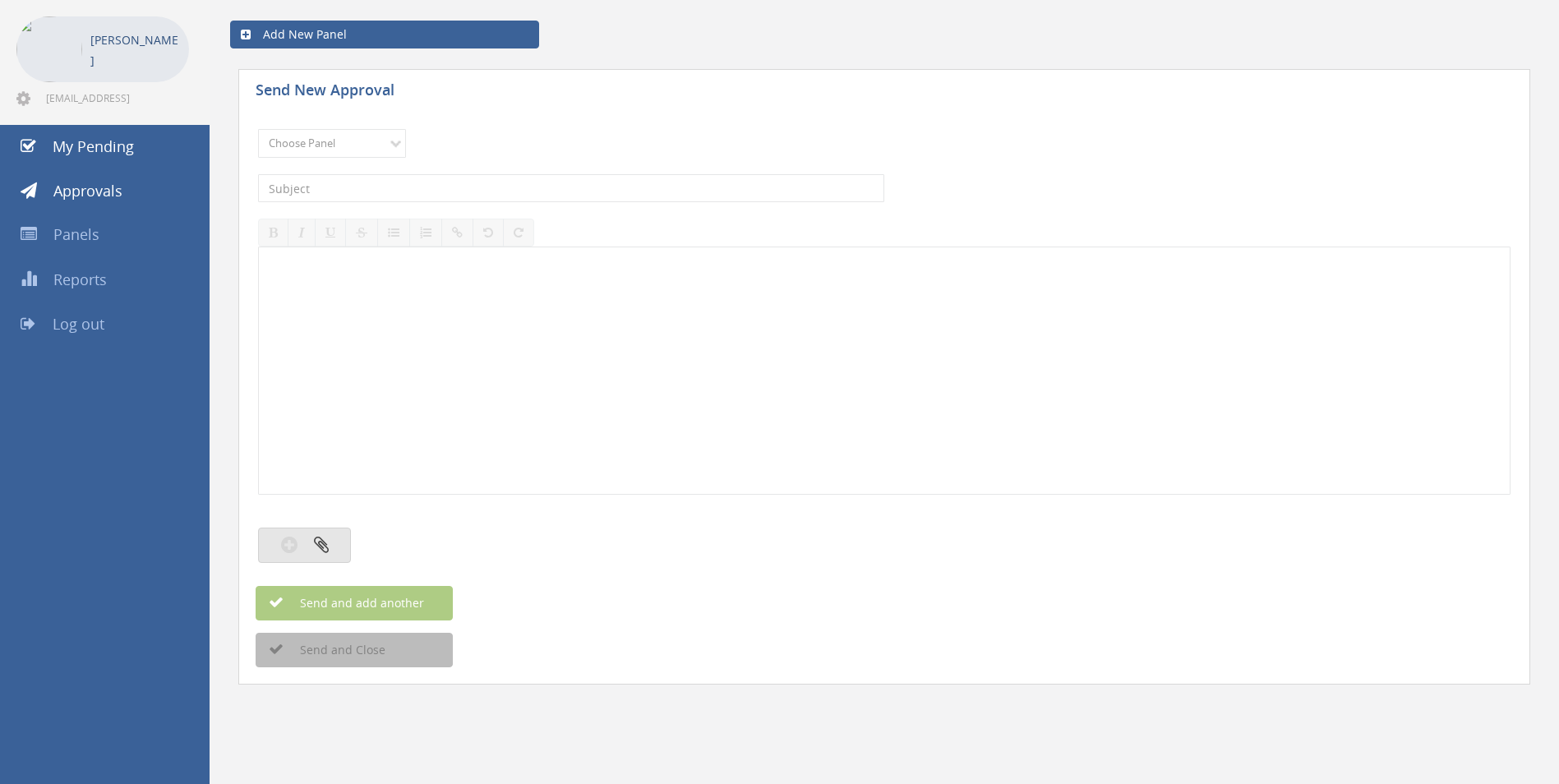
click at [321, 547] on icon "button" at bounding box center [321, 544] width 15 height 18
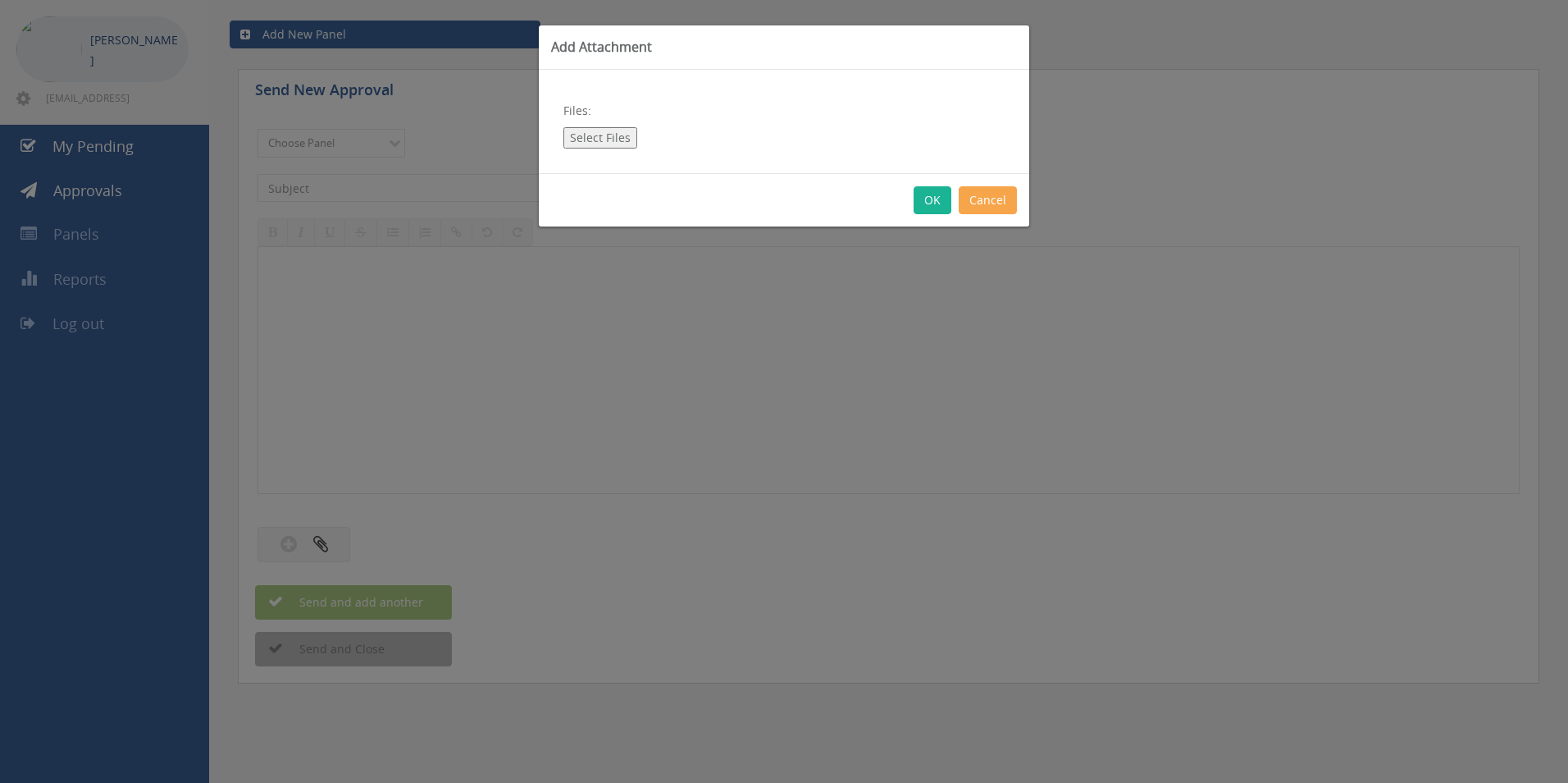
click at [979, 198] on button "Cancel" at bounding box center [988, 200] width 58 height 28
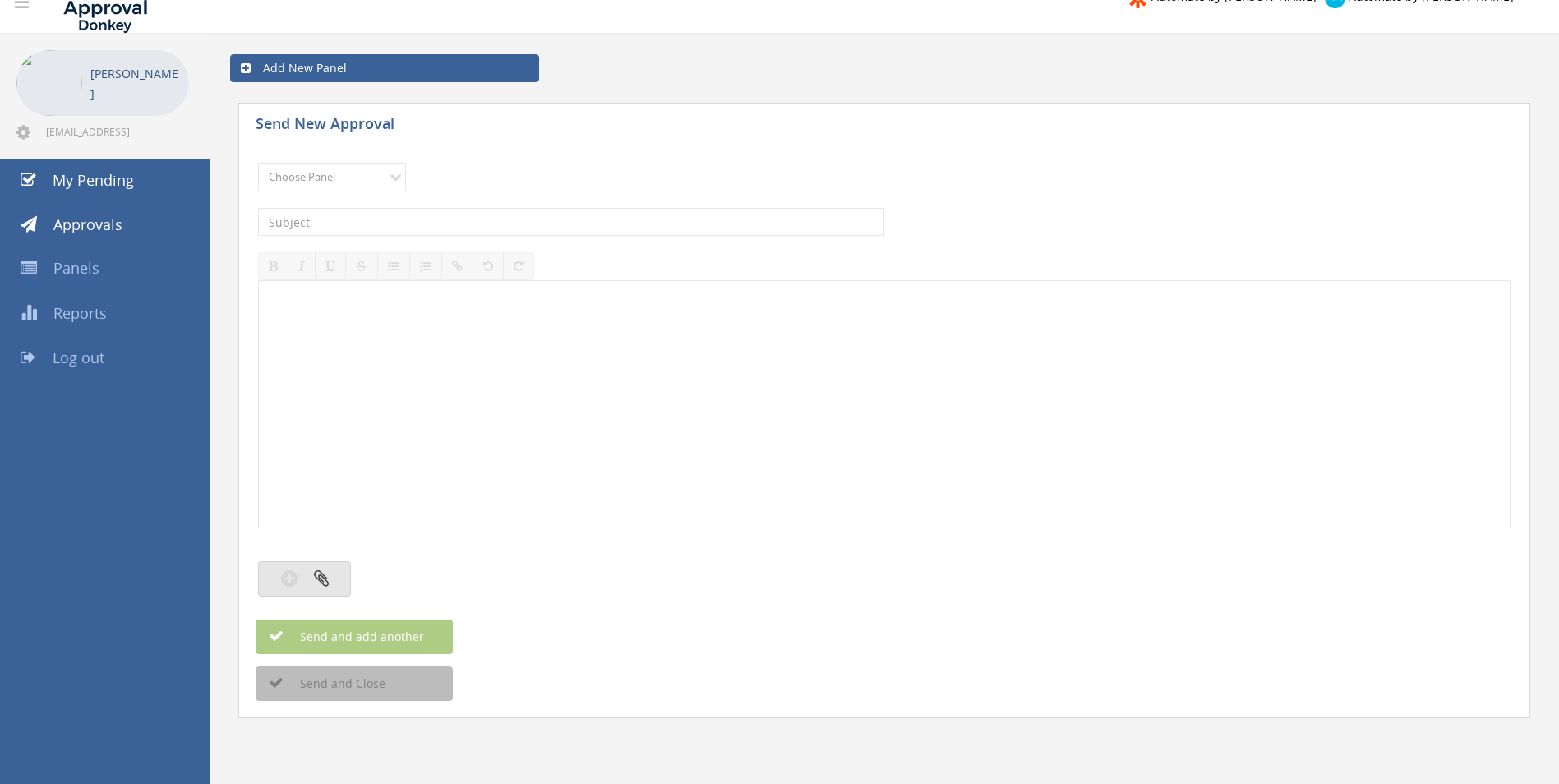
scroll to position [0, 0]
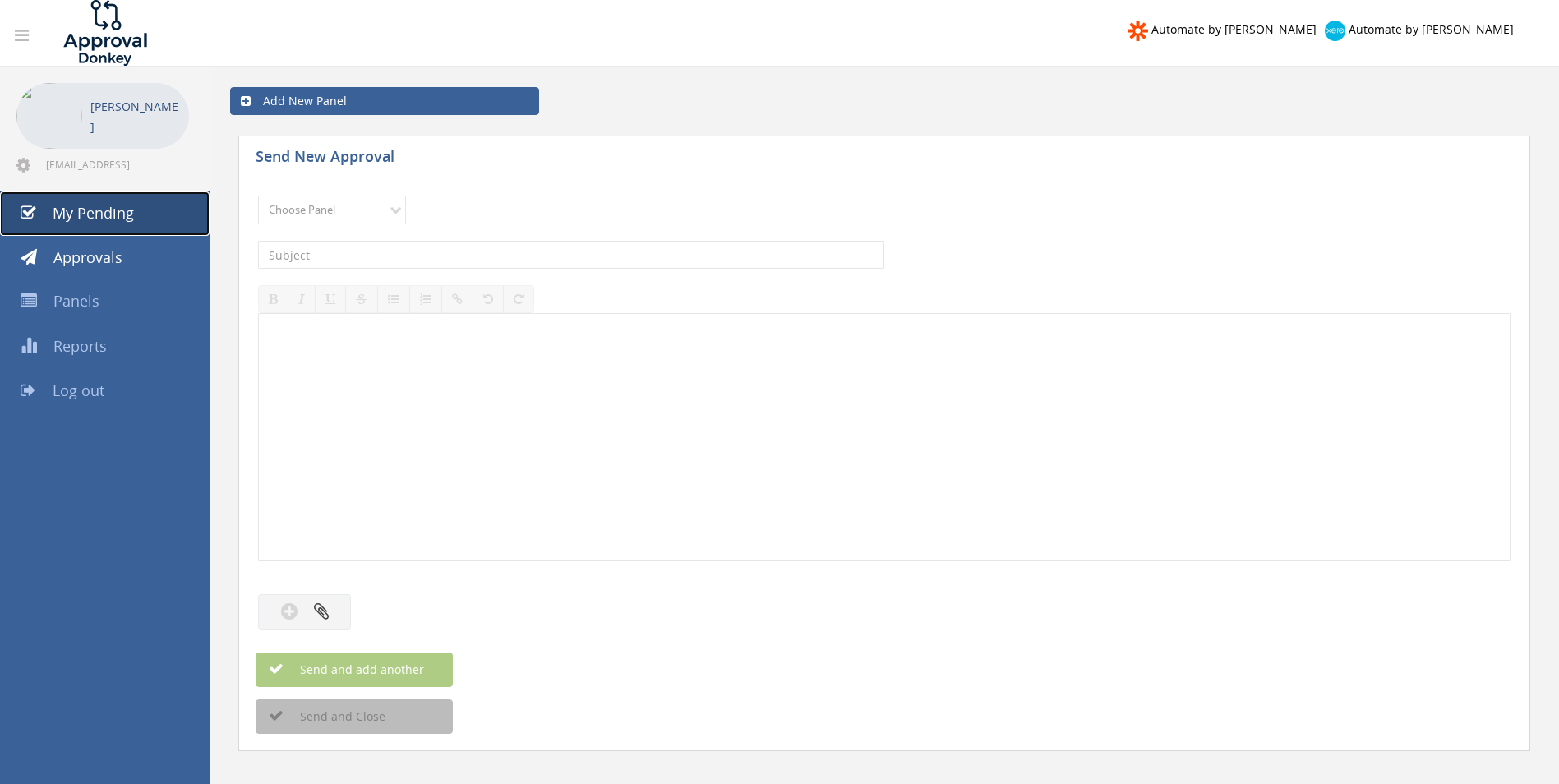
click at [86, 206] on span "My Pending" at bounding box center [93, 213] width 82 height 19
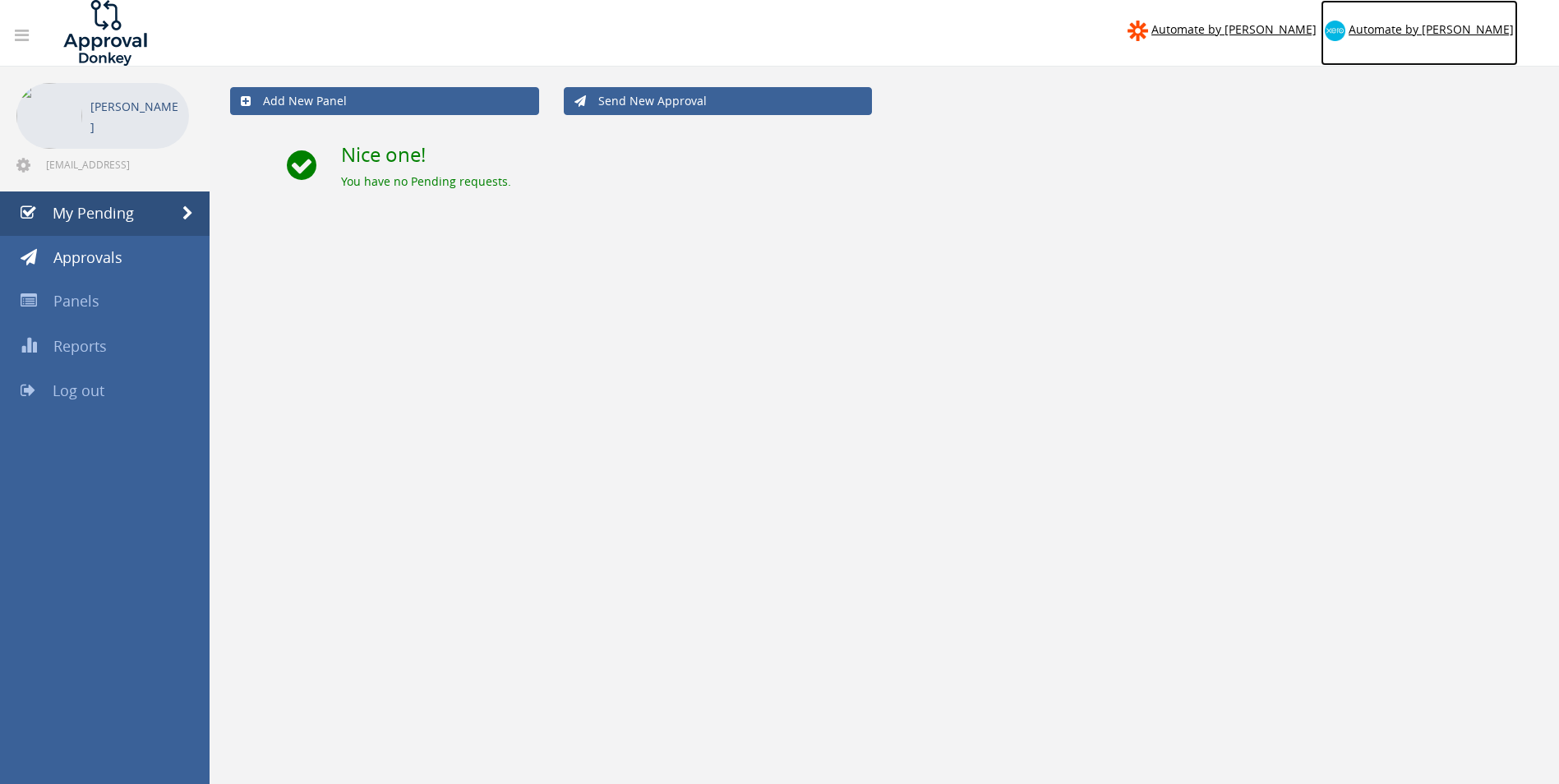
click at [1502, 23] on span "Automate by Xero" at bounding box center [1432, 29] width 165 height 16
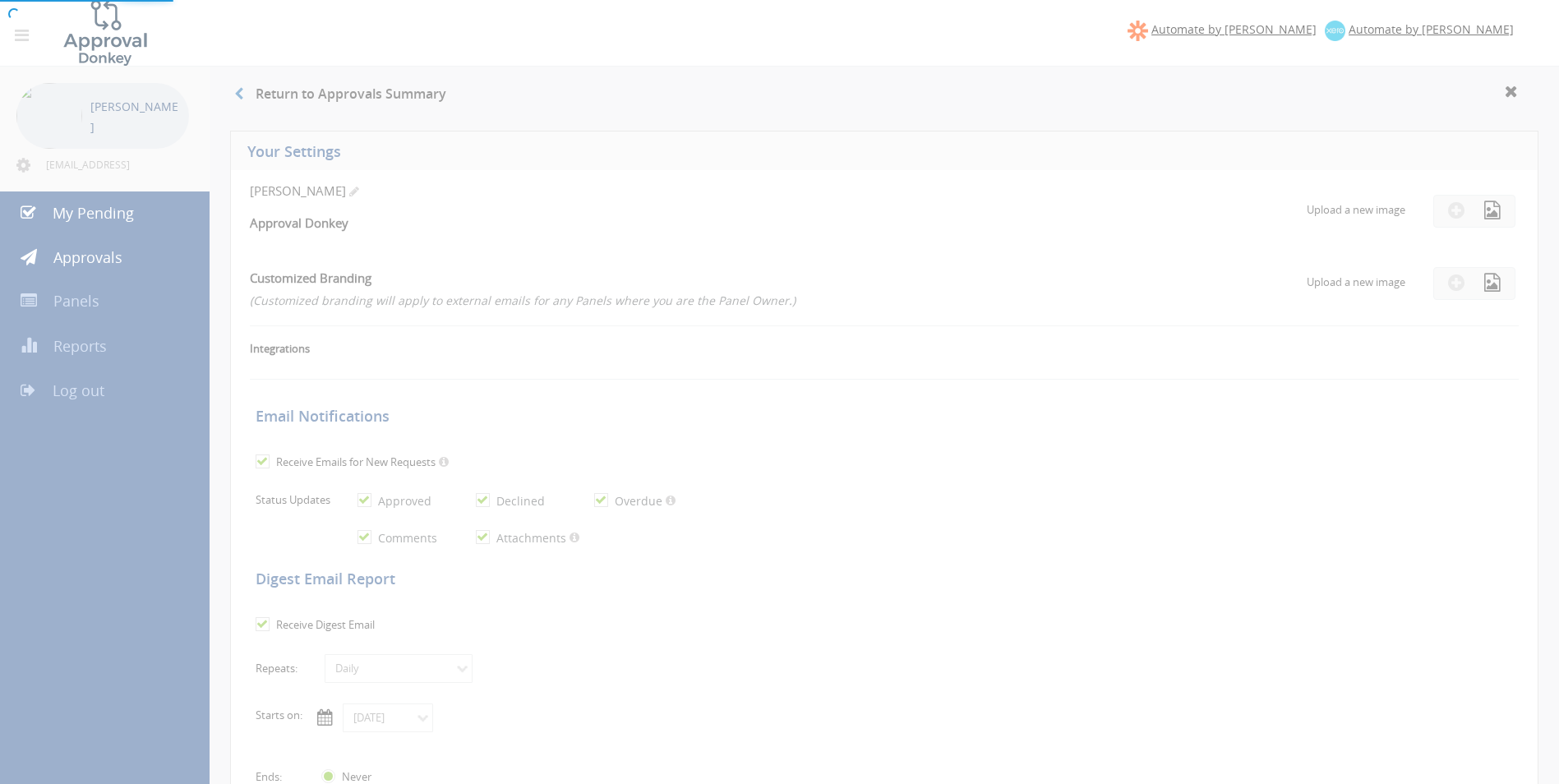
checkbox input "true"
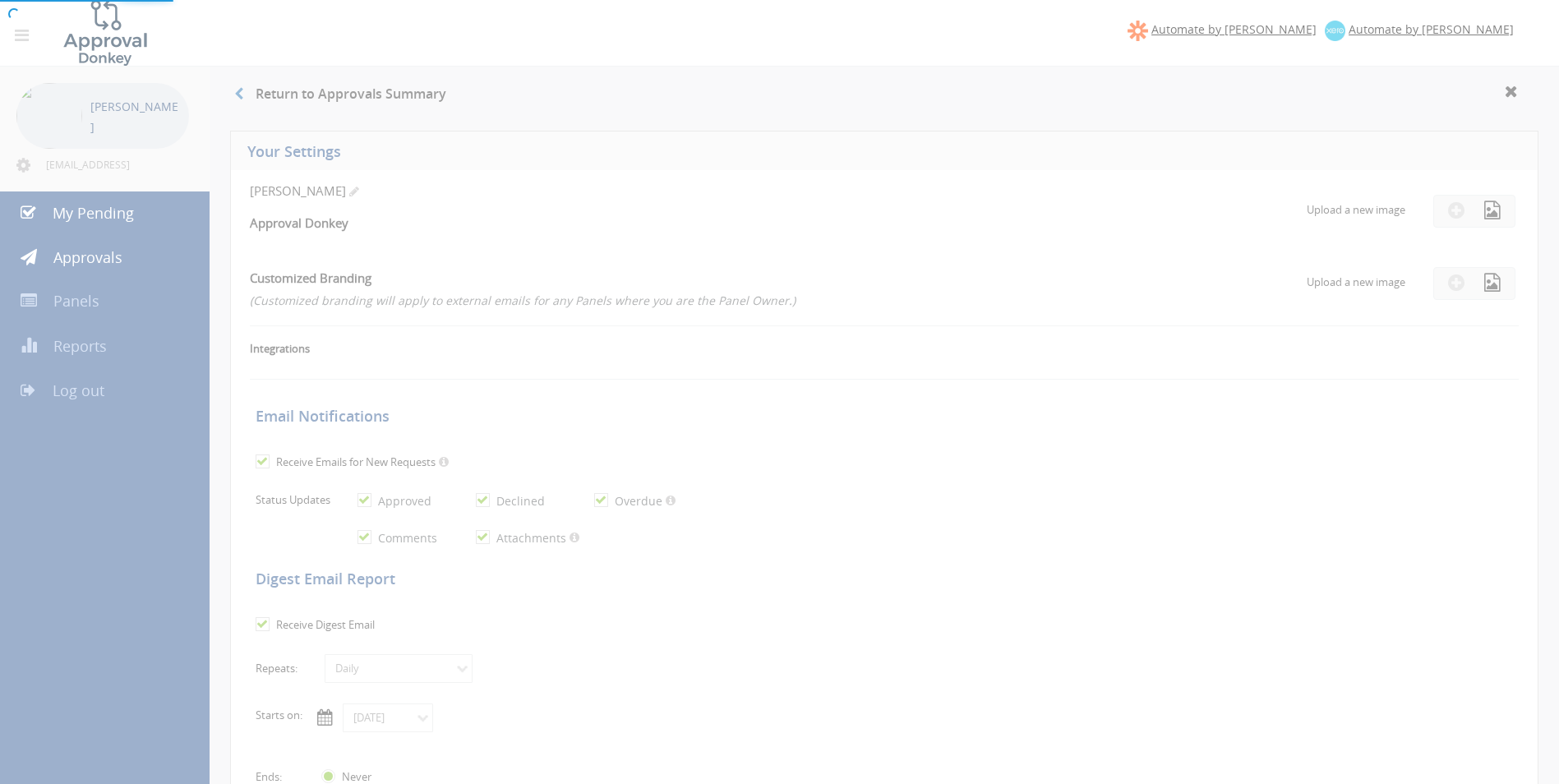
checkbox input "true"
select select "number:1"
checkbox input "true"
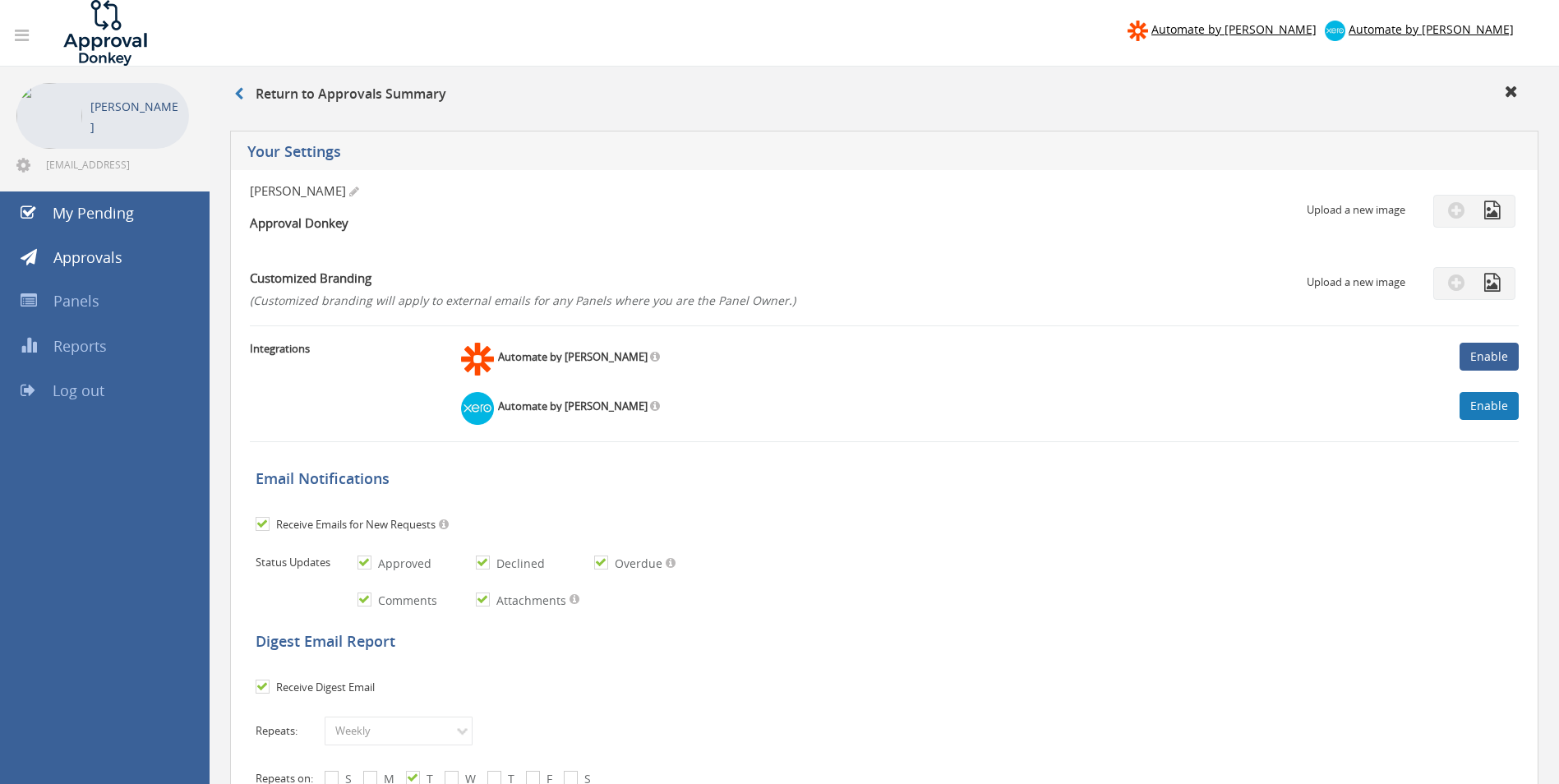
click at [1484, 412] on link "Enable" at bounding box center [1489, 405] width 59 height 28
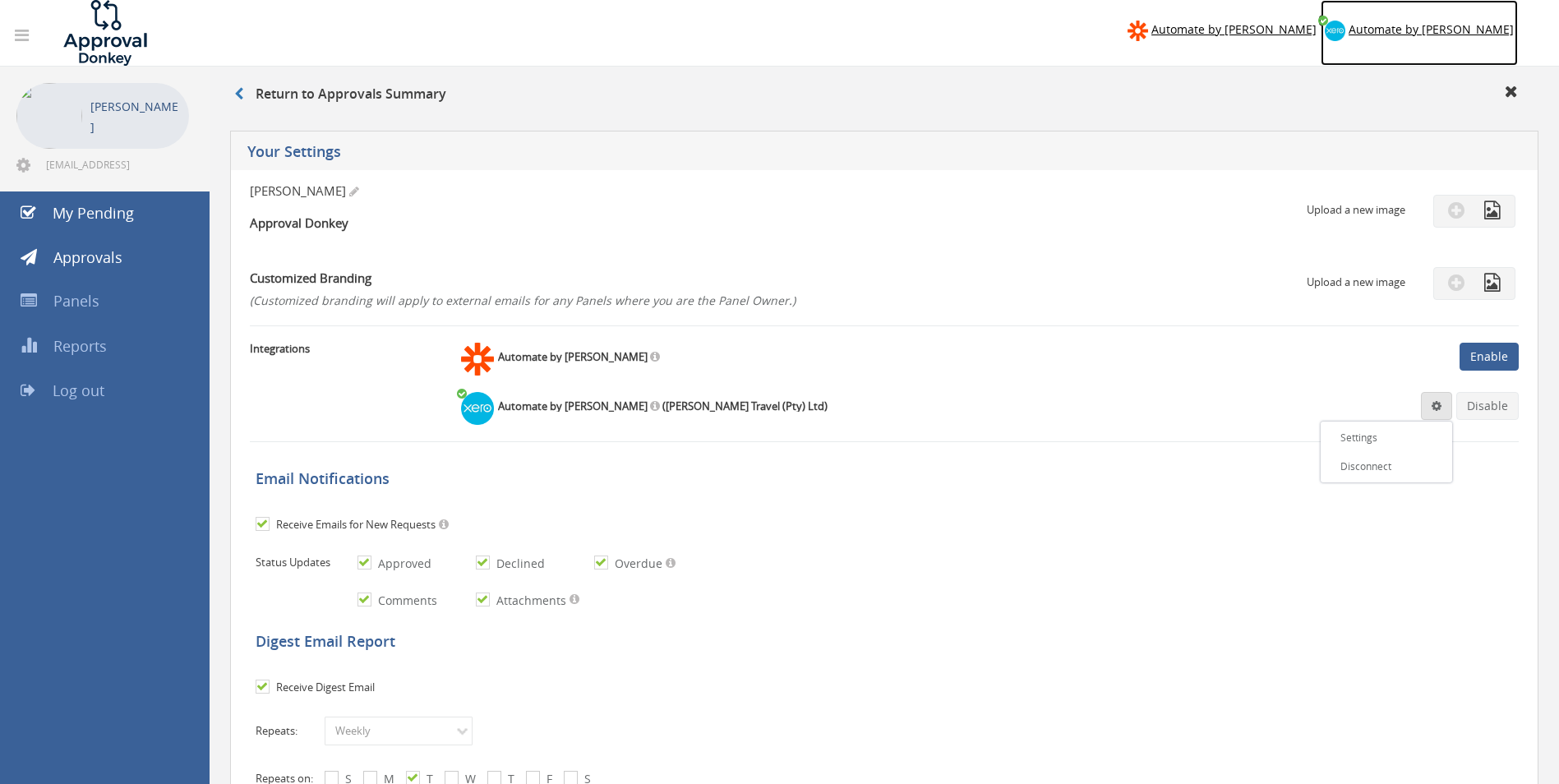
click at [1471, 31] on span "Automate by Xero" at bounding box center [1432, 29] width 165 height 16
click at [1478, 26] on span "Automate by Xero" at bounding box center [1432, 29] width 165 height 16
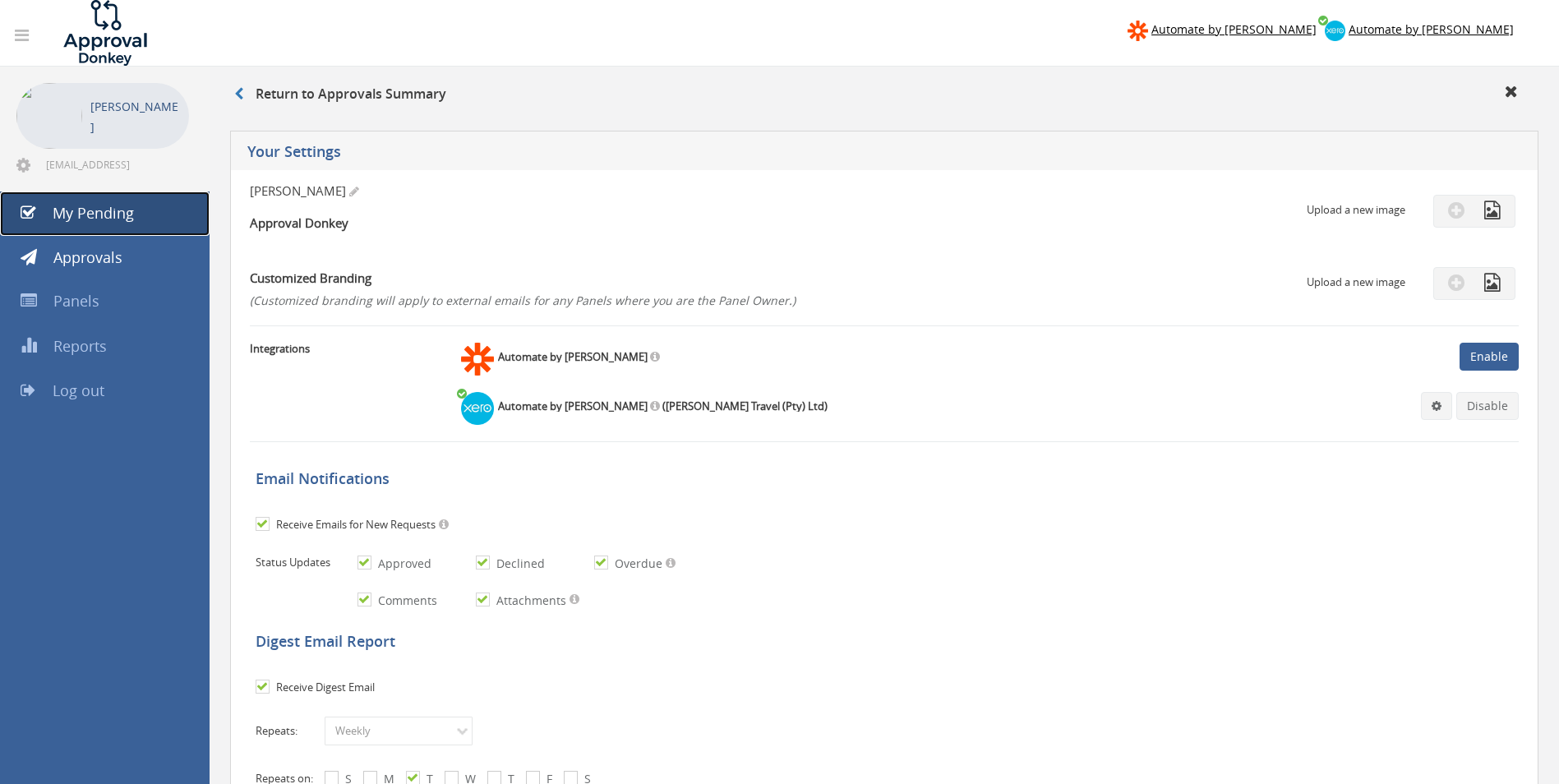
click at [109, 211] on span "My Pending" at bounding box center [93, 213] width 82 height 19
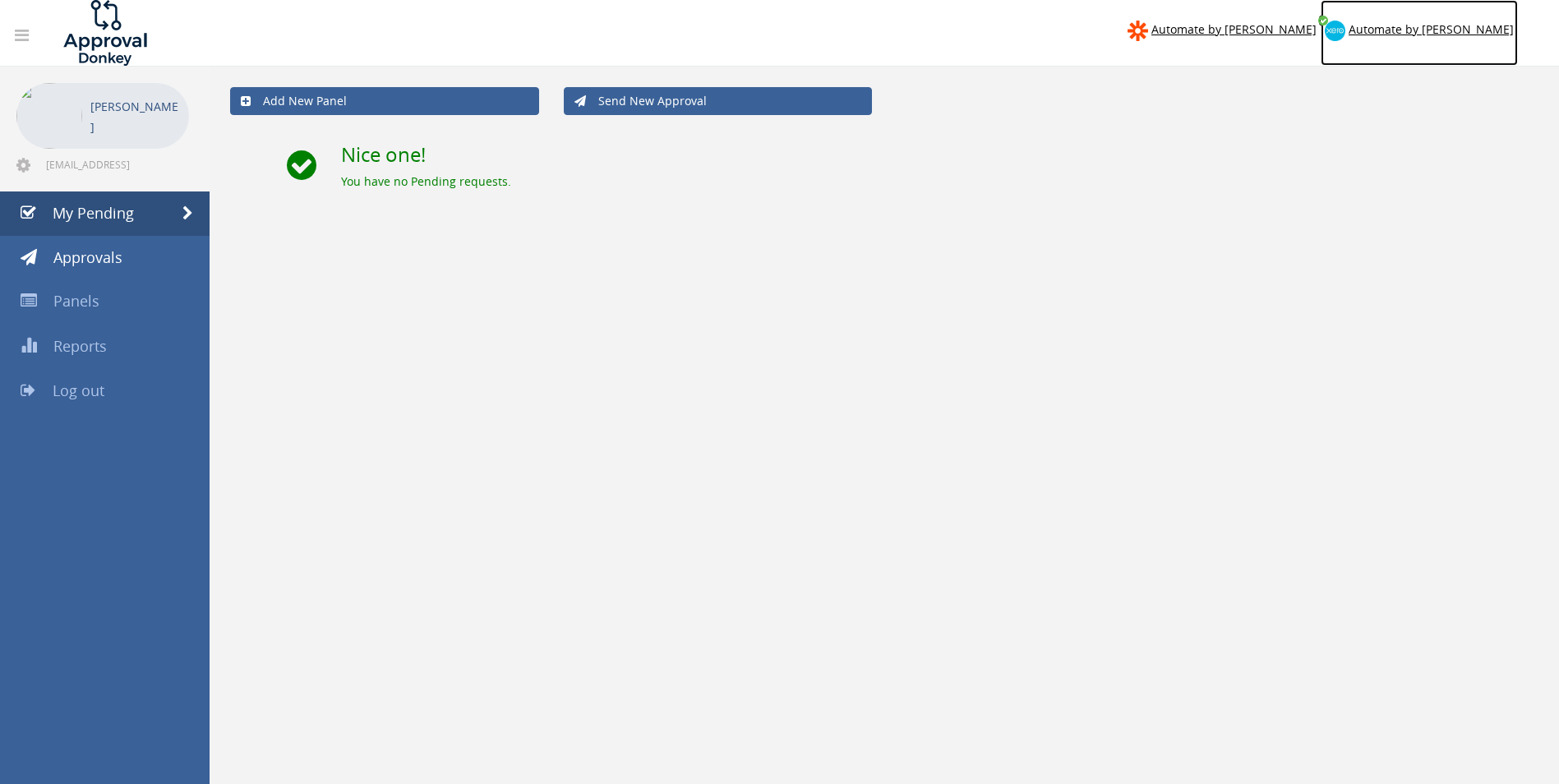
click at [1507, 28] on span "Automate by Xero" at bounding box center [1432, 29] width 165 height 16
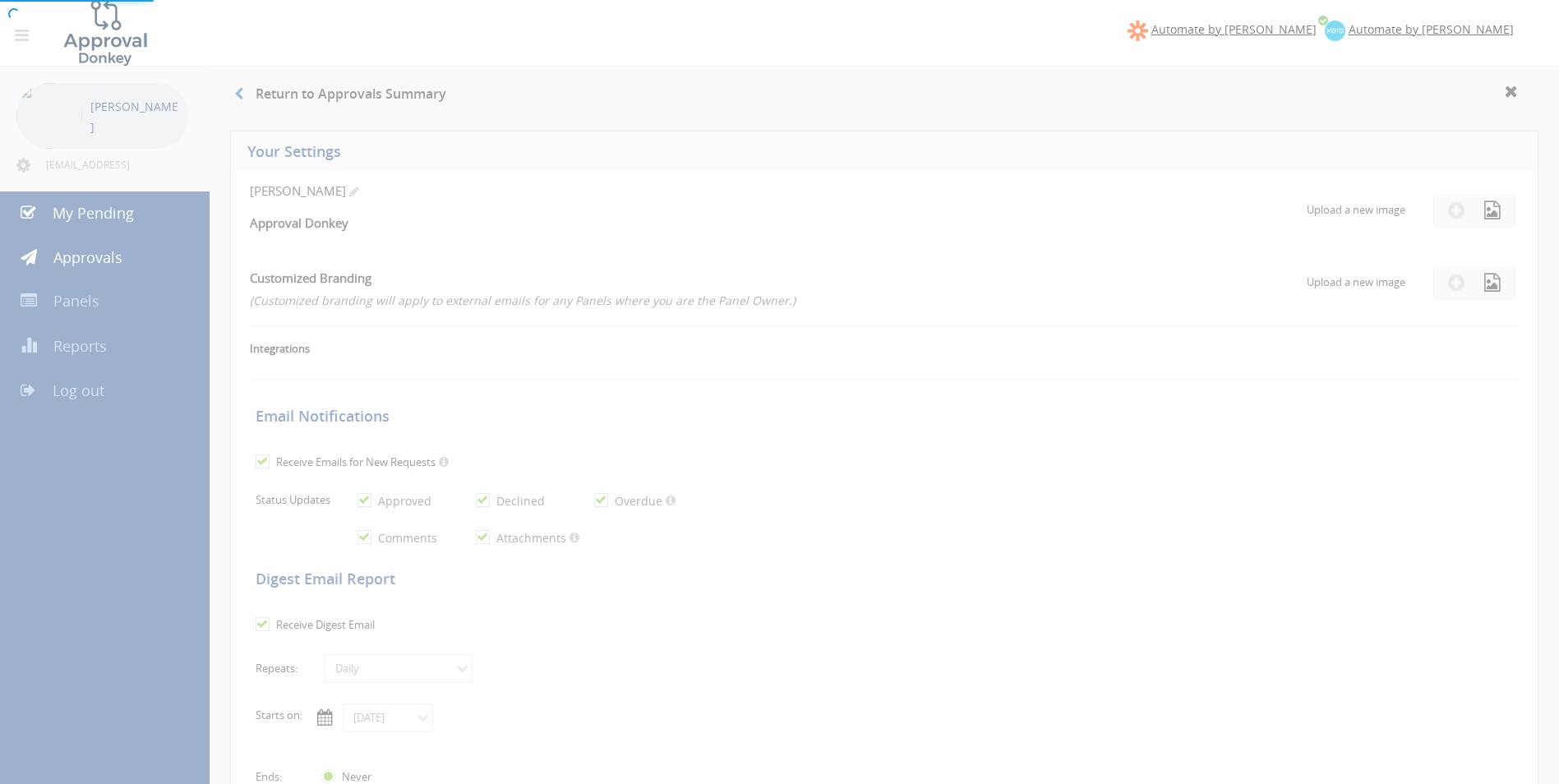
checkbox input "true"
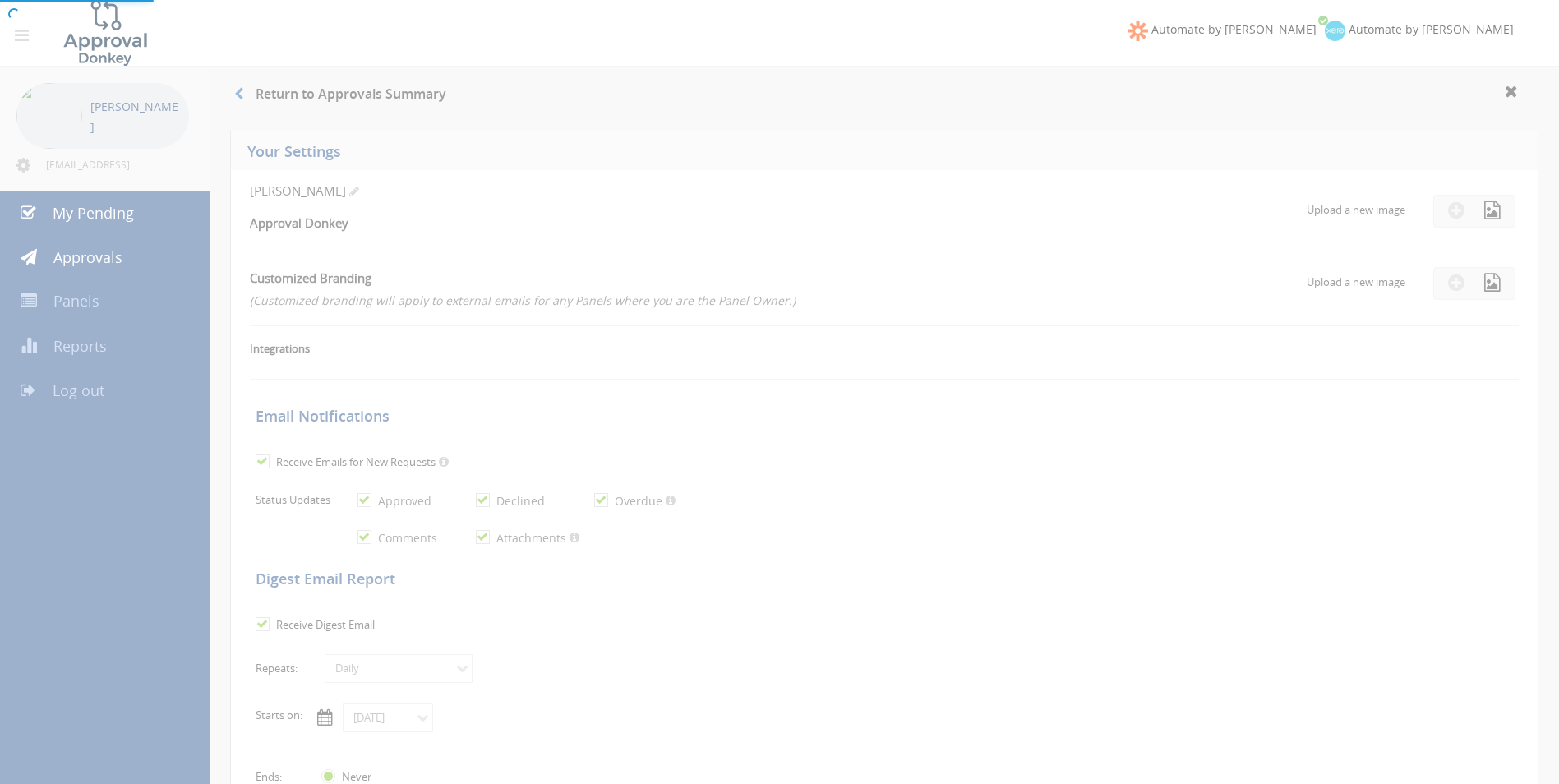
checkbox input "true"
select select "number:1"
checkbox input "true"
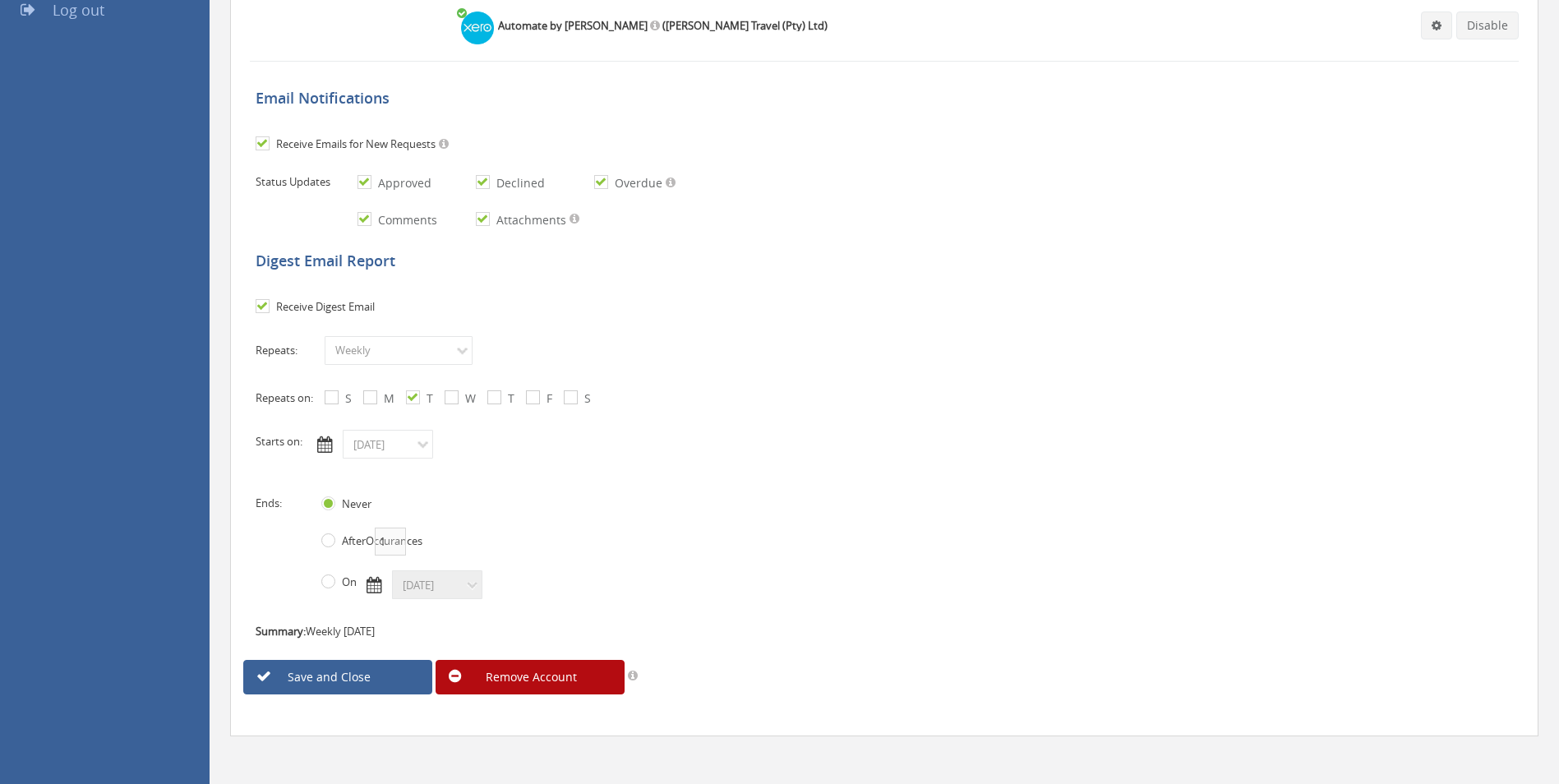
scroll to position [387, 0]
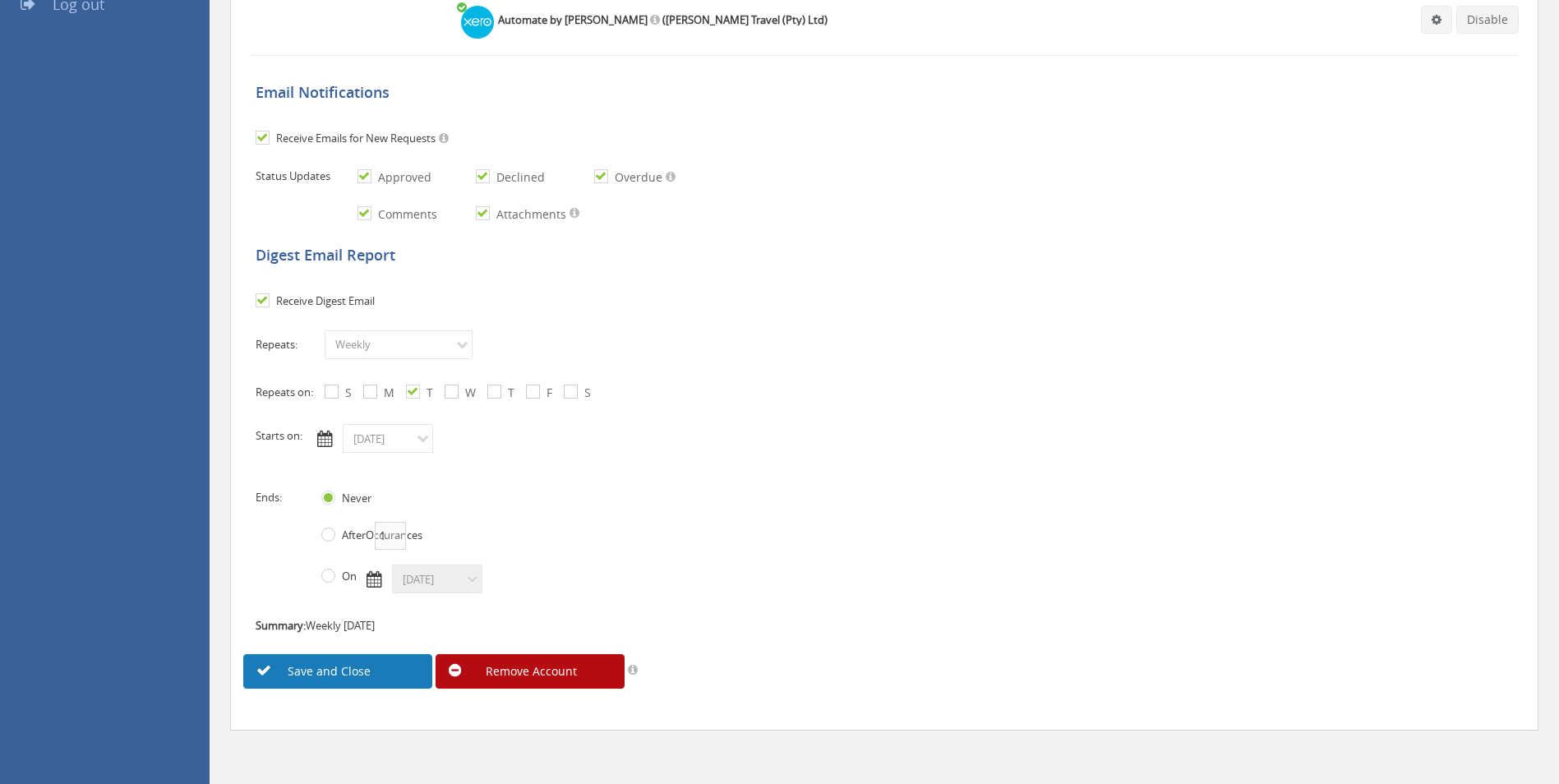
click at [370, 672] on link "Save and Close" at bounding box center [337, 671] width 190 height 35
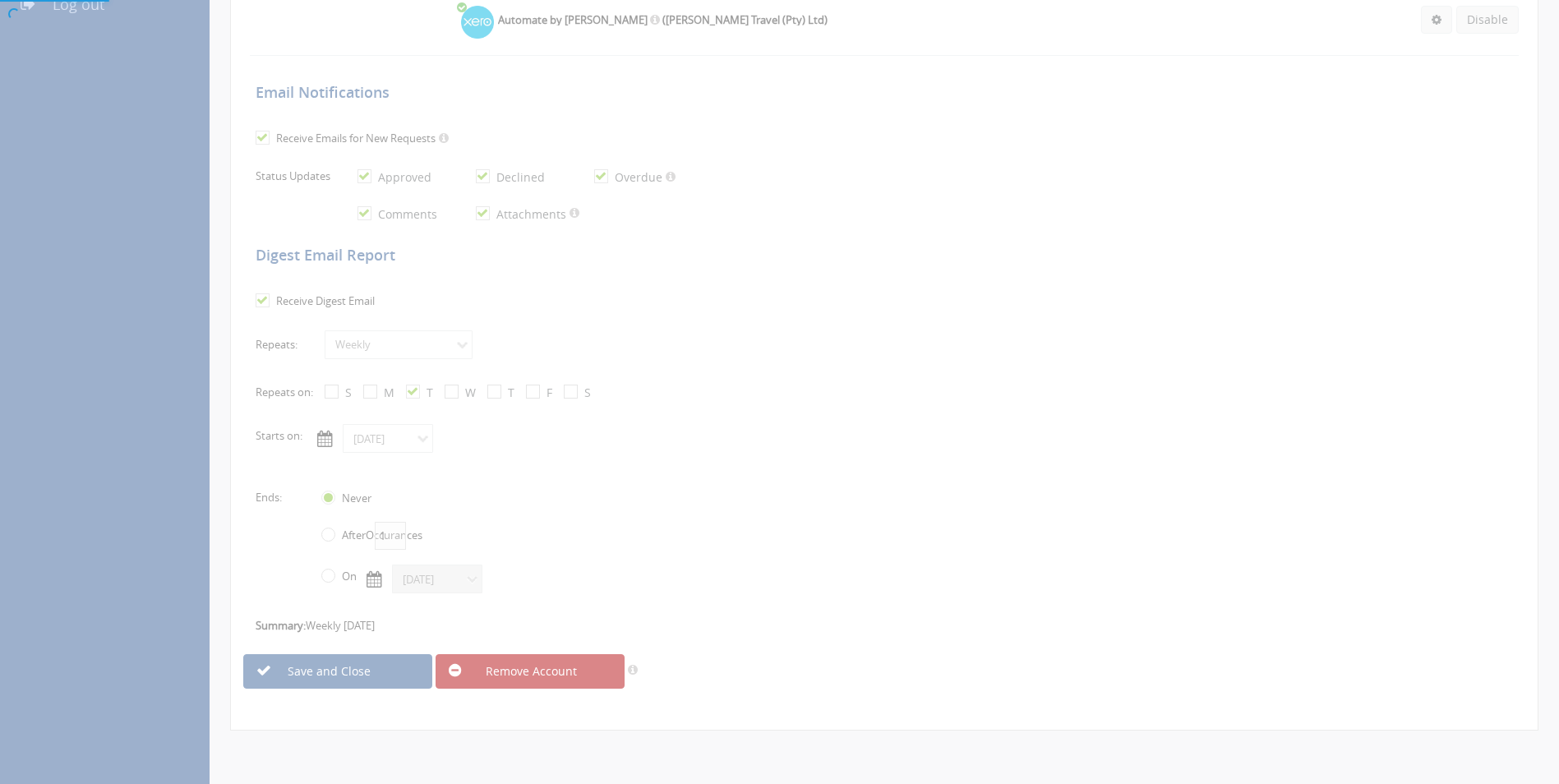
scroll to position [67, 0]
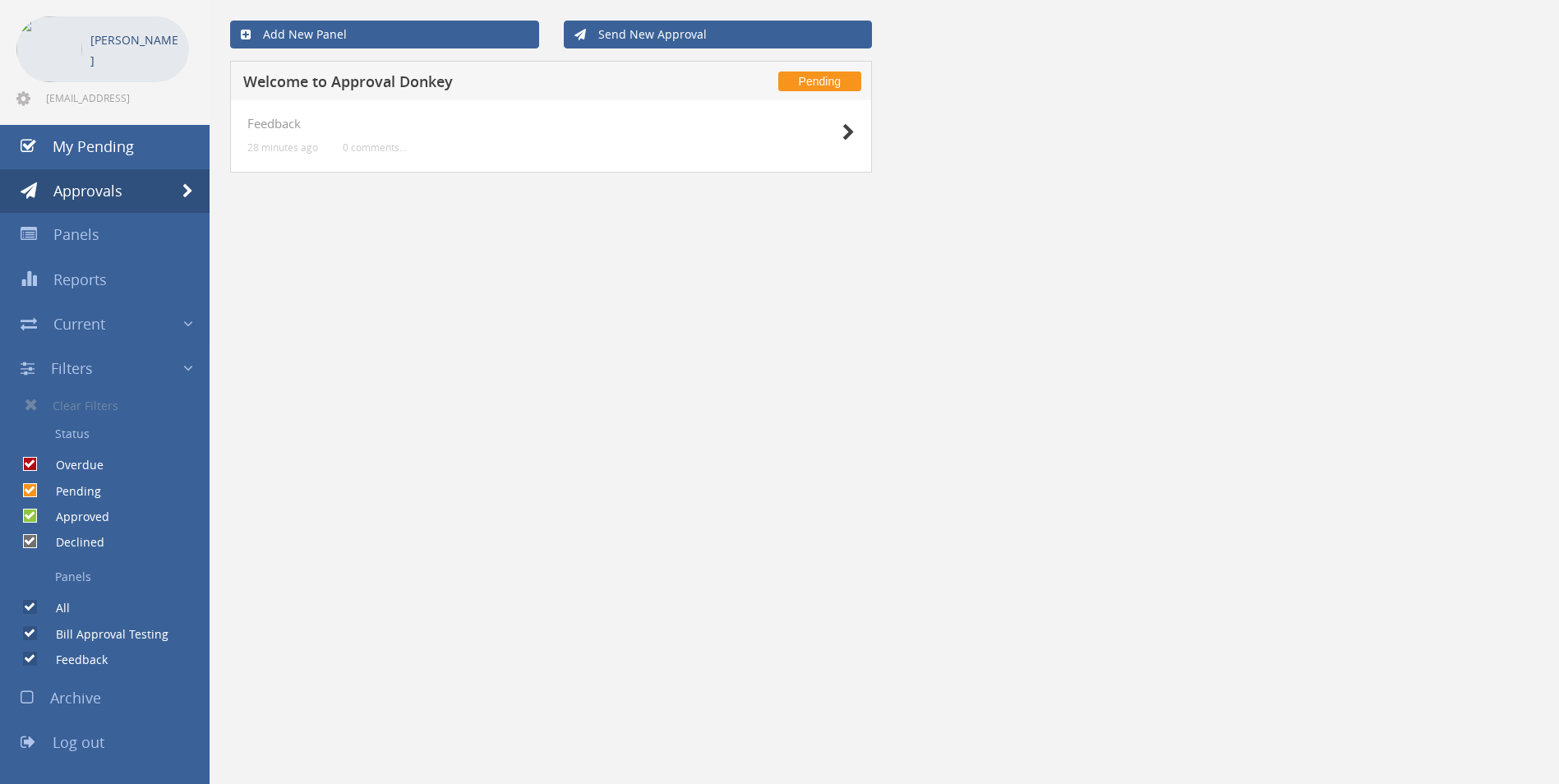
click at [104, 636] on label "Bill Approval Testing" at bounding box center [104, 633] width 129 height 17
click at [34, 636] on input "Bill Approval Testing" at bounding box center [28, 632] width 11 height 11
checkbox input "false"
click at [30, 631] on input "Bill Approval Testing" at bounding box center [28, 632] width 11 height 11
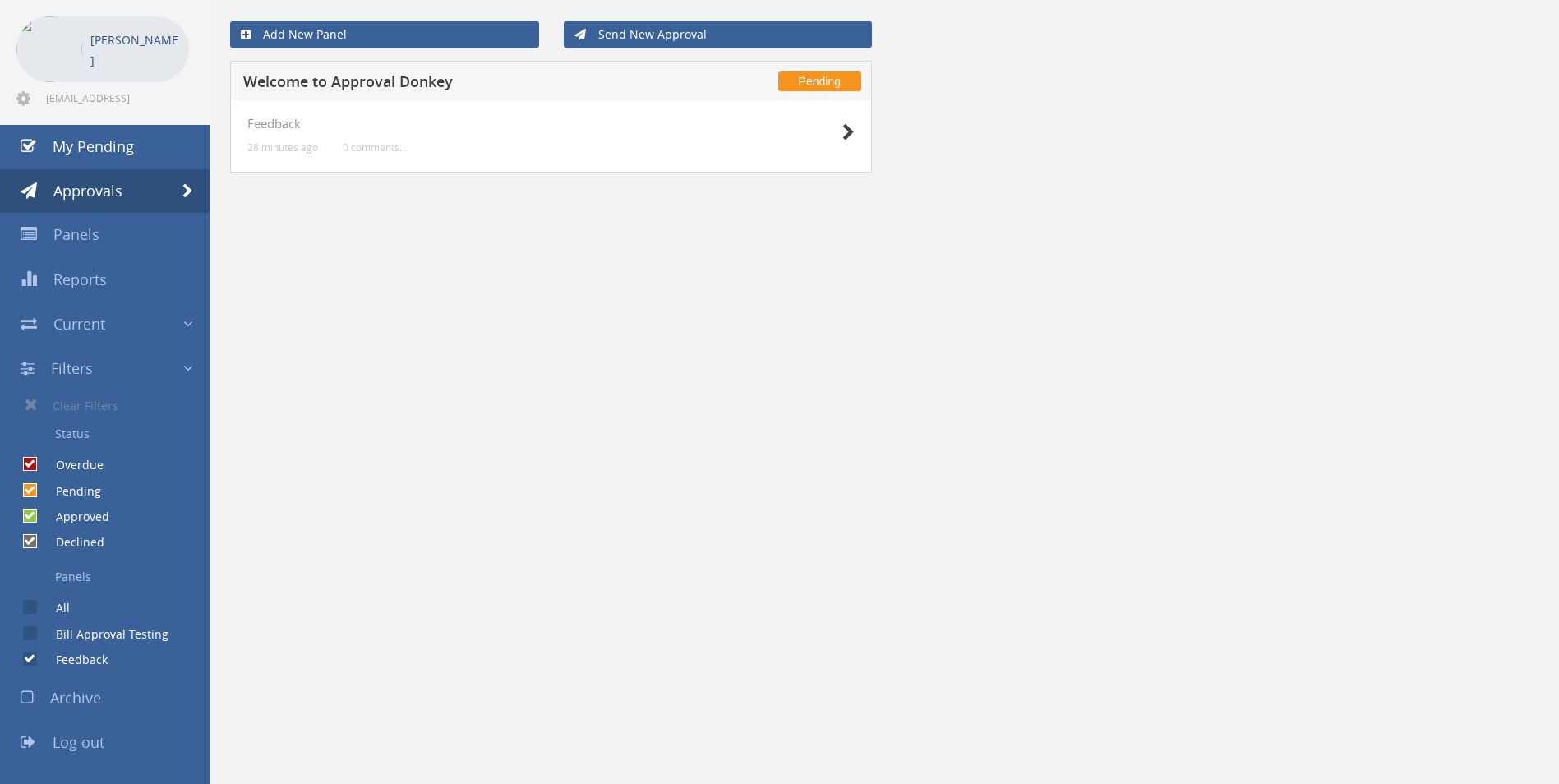
checkbox input "true"
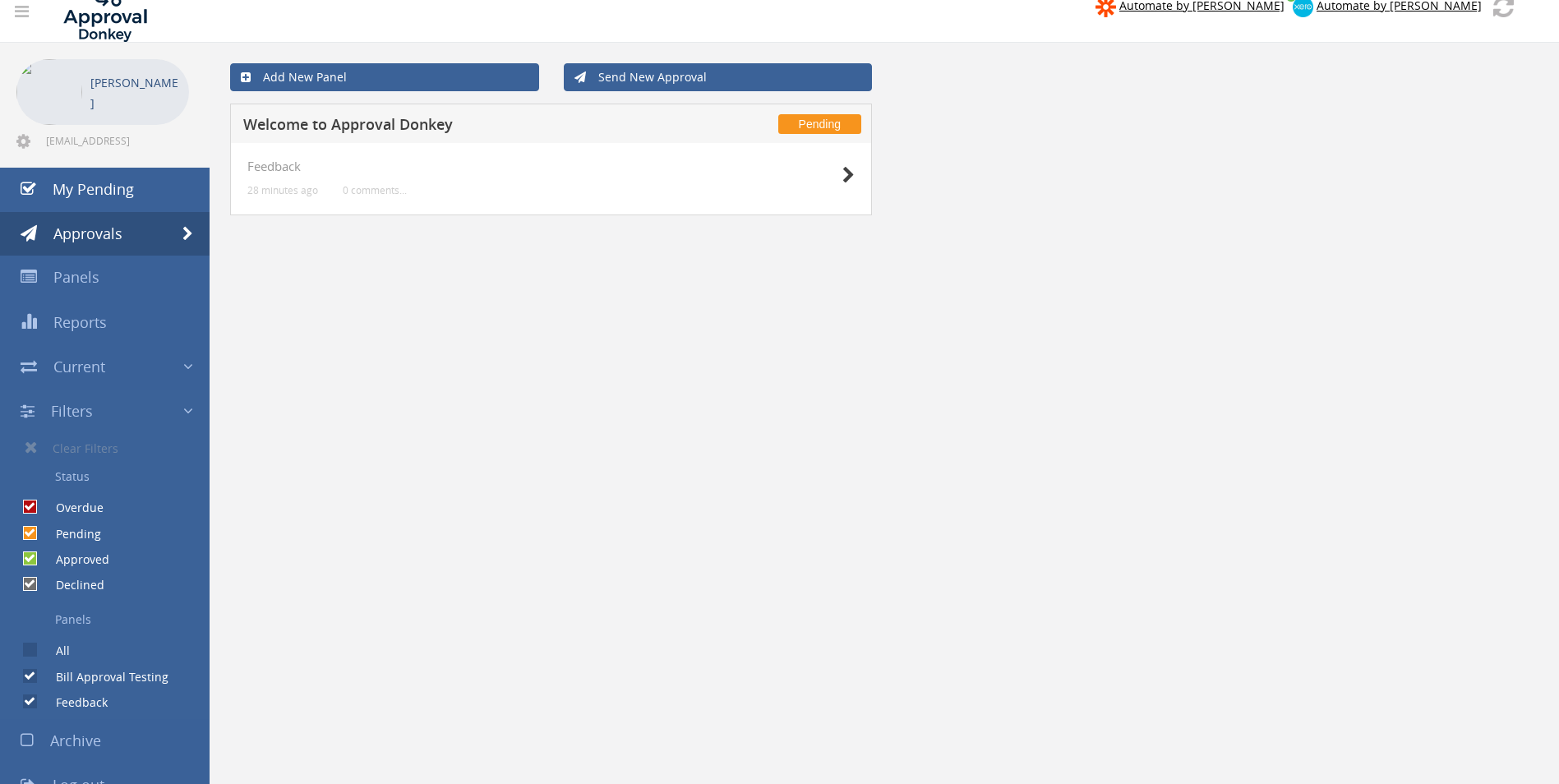
scroll to position [0, 0]
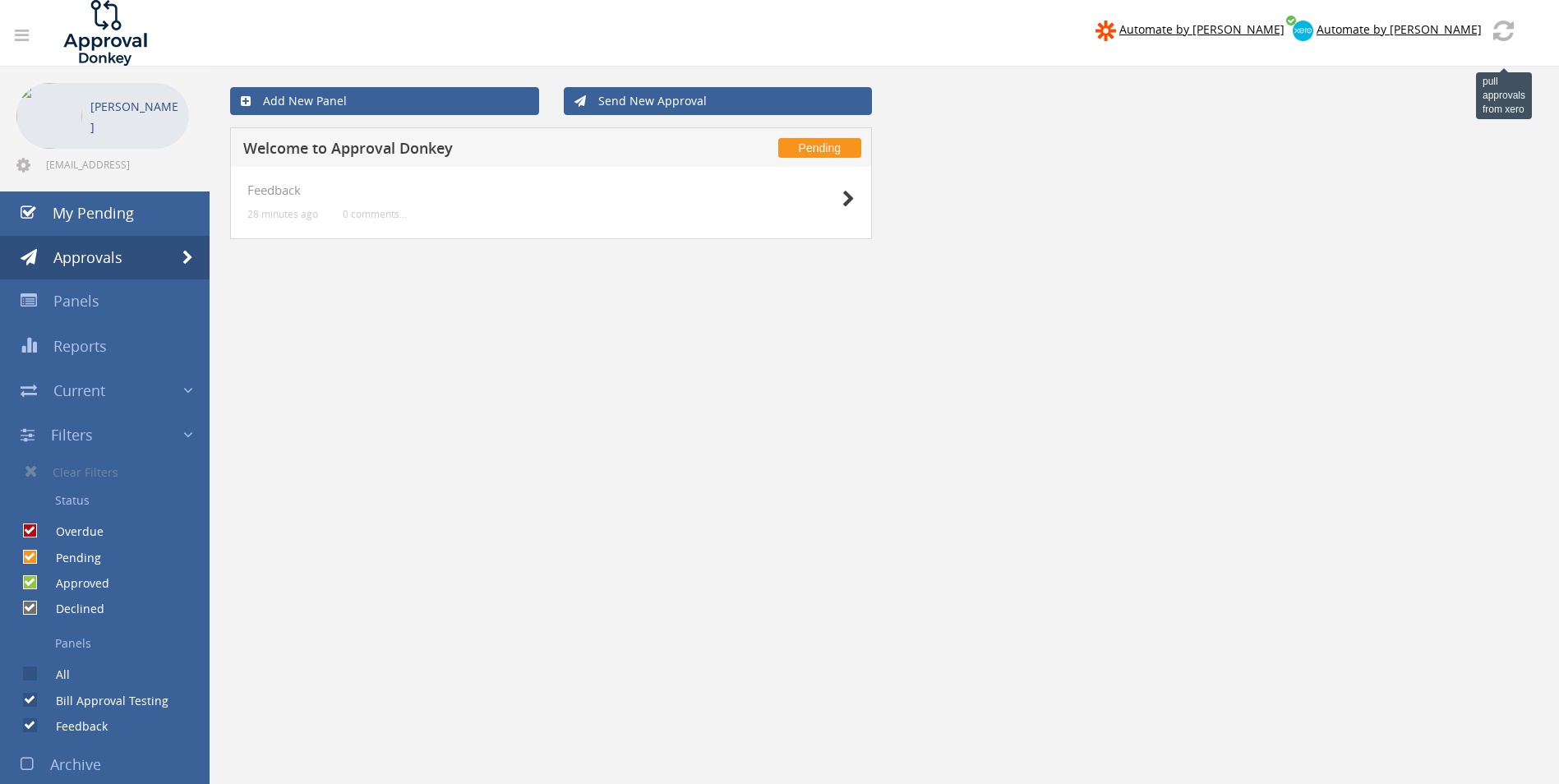
click at [1512, 28] on img at bounding box center [1504, 30] width 20 height 20
click at [1510, 28] on img at bounding box center [1504, 30] width 20 height 20
click at [1505, 29] on img at bounding box center [1504, 30] width 20 height 20
click at [850, 200] on icon at bounding box center [849, 199] width 13 height 17
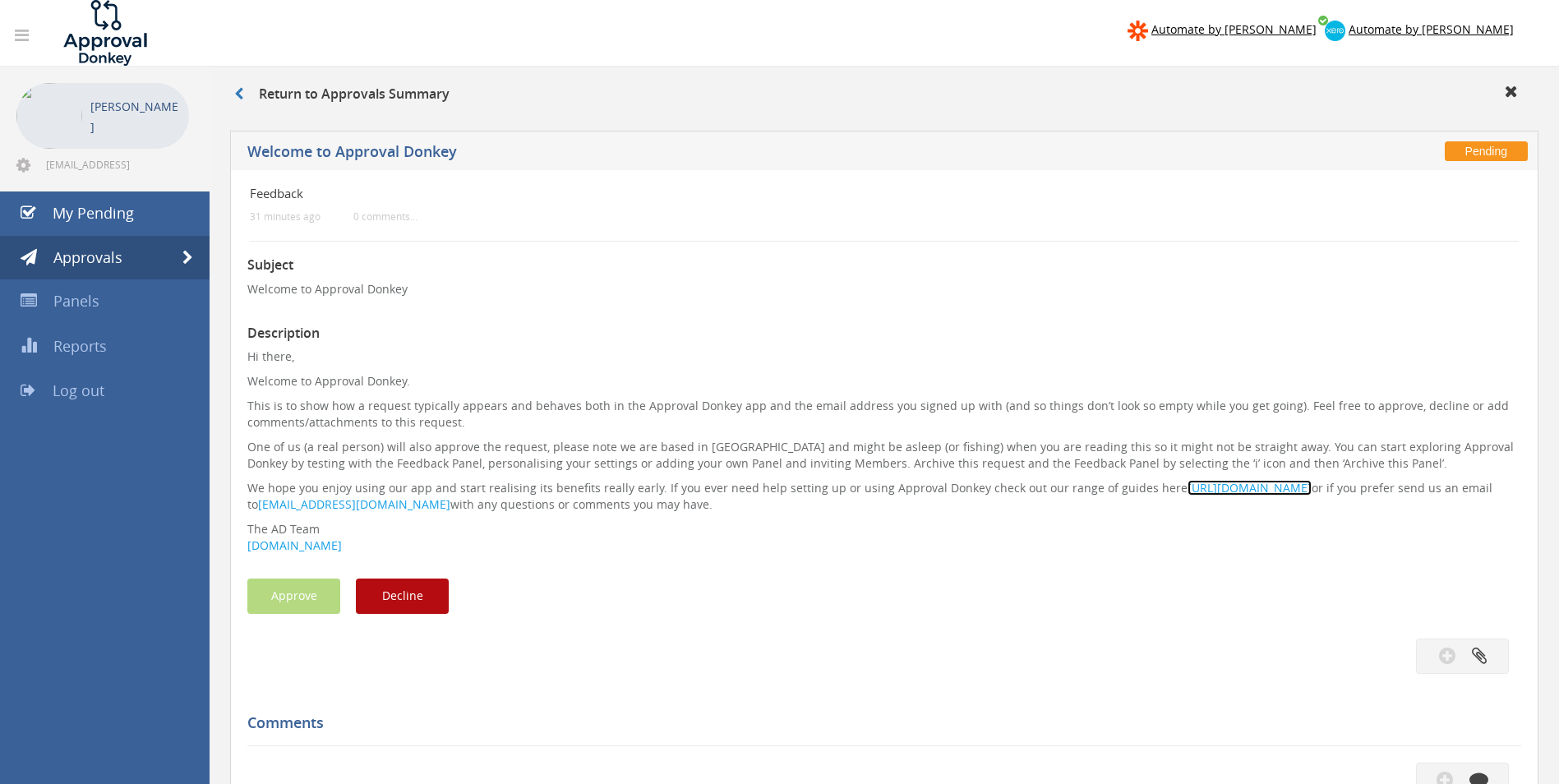
click at [1287, 487] on font "https://www.approvaldonkey.com/resources" at bounding box center [1250, 488] width 124 height 16
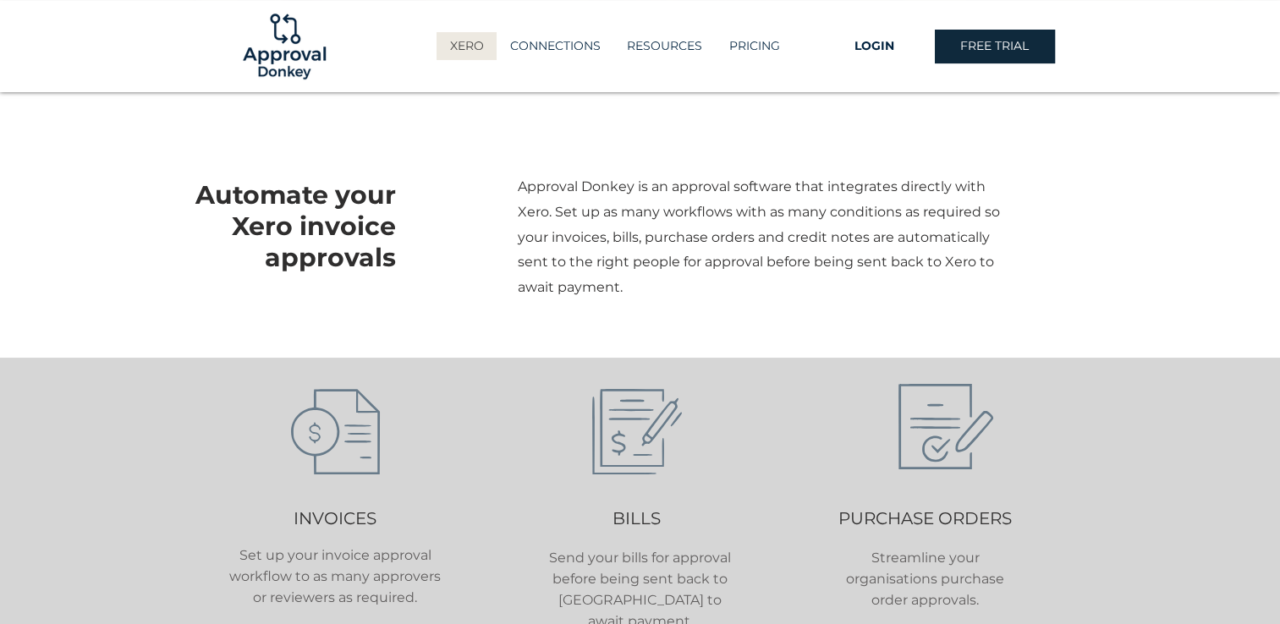
scroll to position [338, 0]
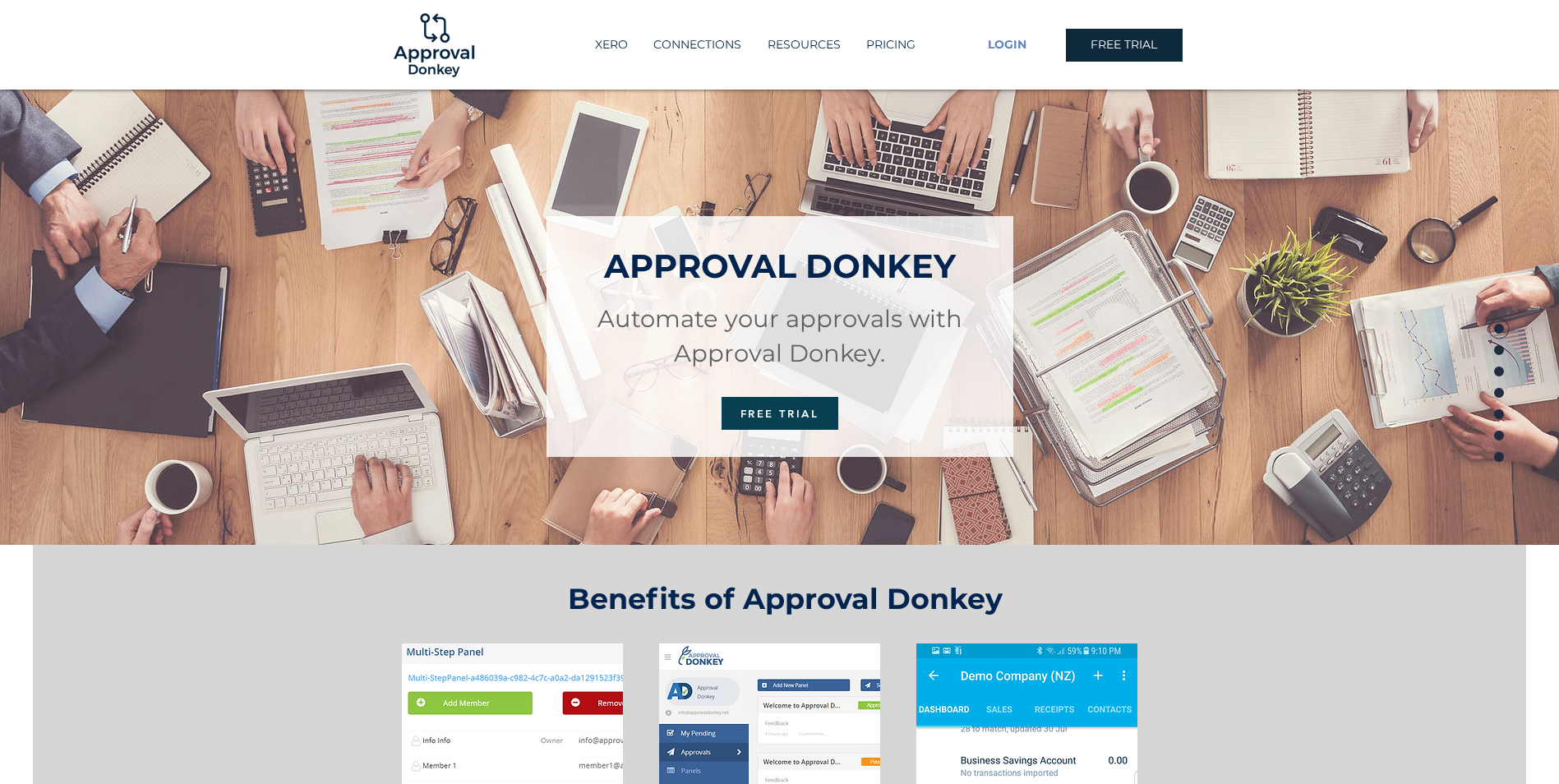
click at [1011, 46] on span "LOGIN" at bounding box center [1008, 45] width 39 height 17
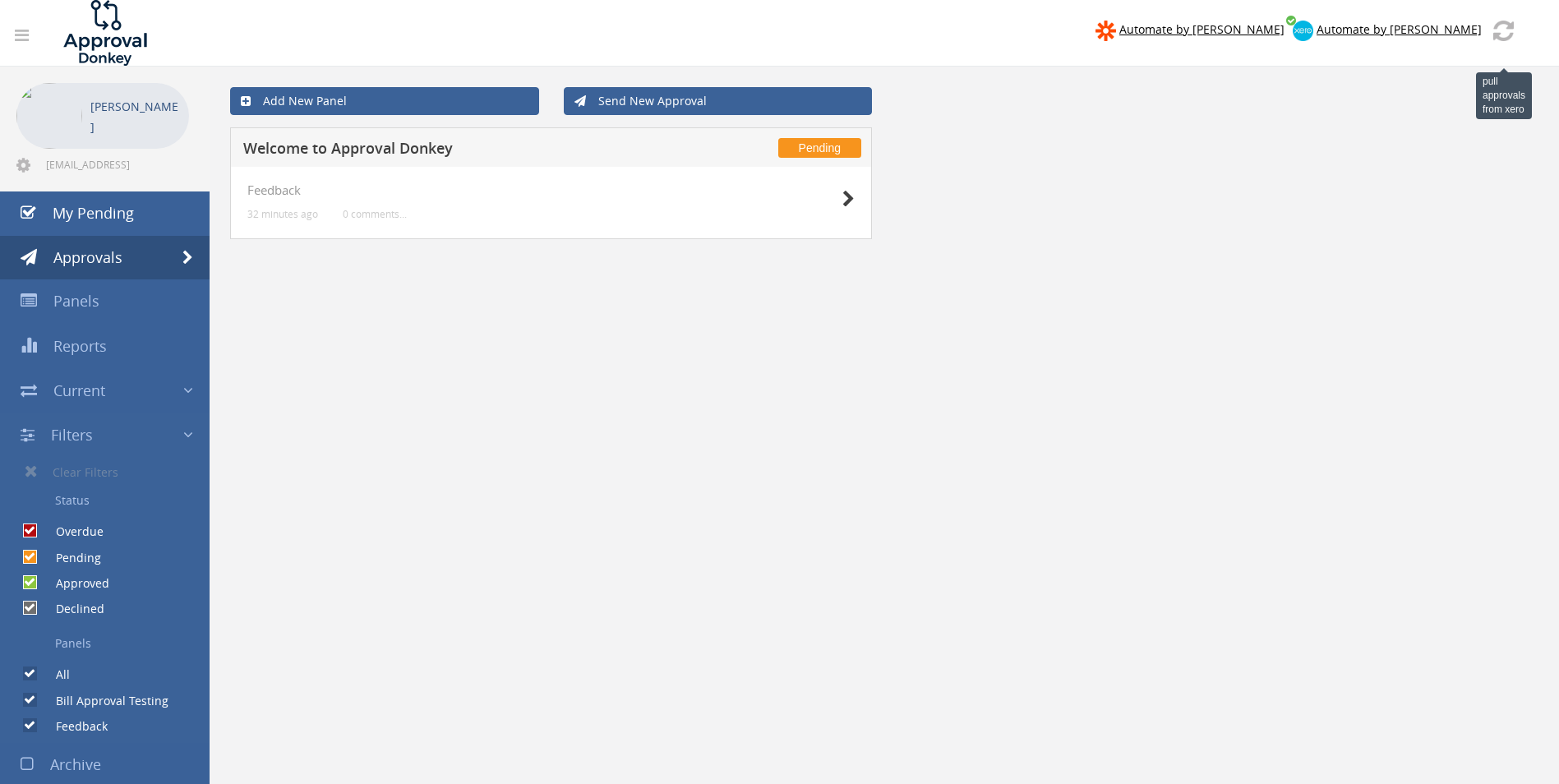
click at [1504, 29] on img at bounding box center [1504, 30] width 20 height 20
click at [420, 104] on link "Add New Panel" at bounding box center [385, 101] width 309 height 28
click at [123, 700] on label "Bill Approval Testing" at bounding box center [104, 700] width 129 height 17
click at [34, 700] on input "Bill Approval Testing" at bounding box center [28, 699] width 11 height 11
checkbox input "true"
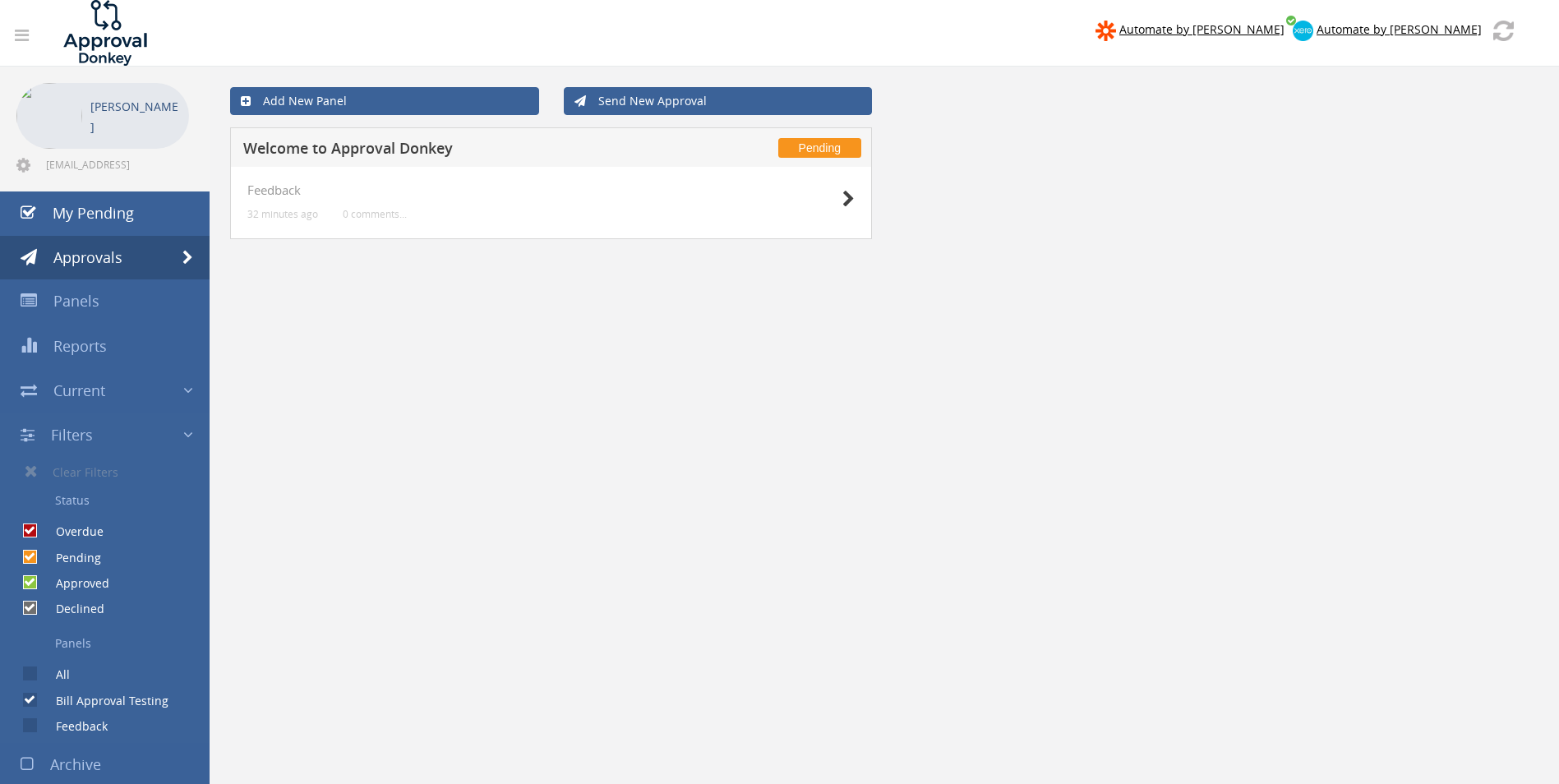
checkbox input "false"
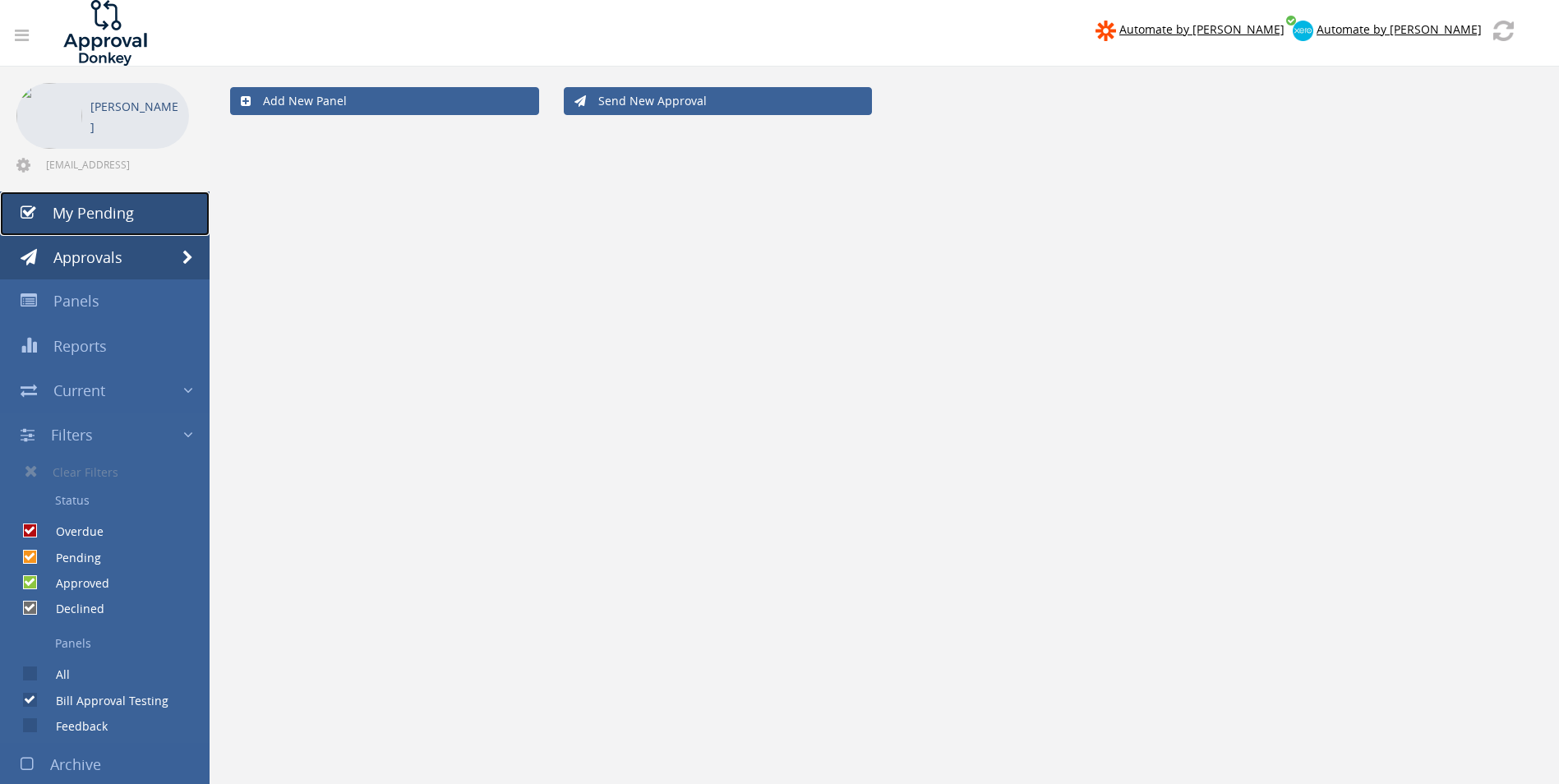
click at [117, 213] on span "My Pending" at bounding box center [93, 213] width 82 height 19
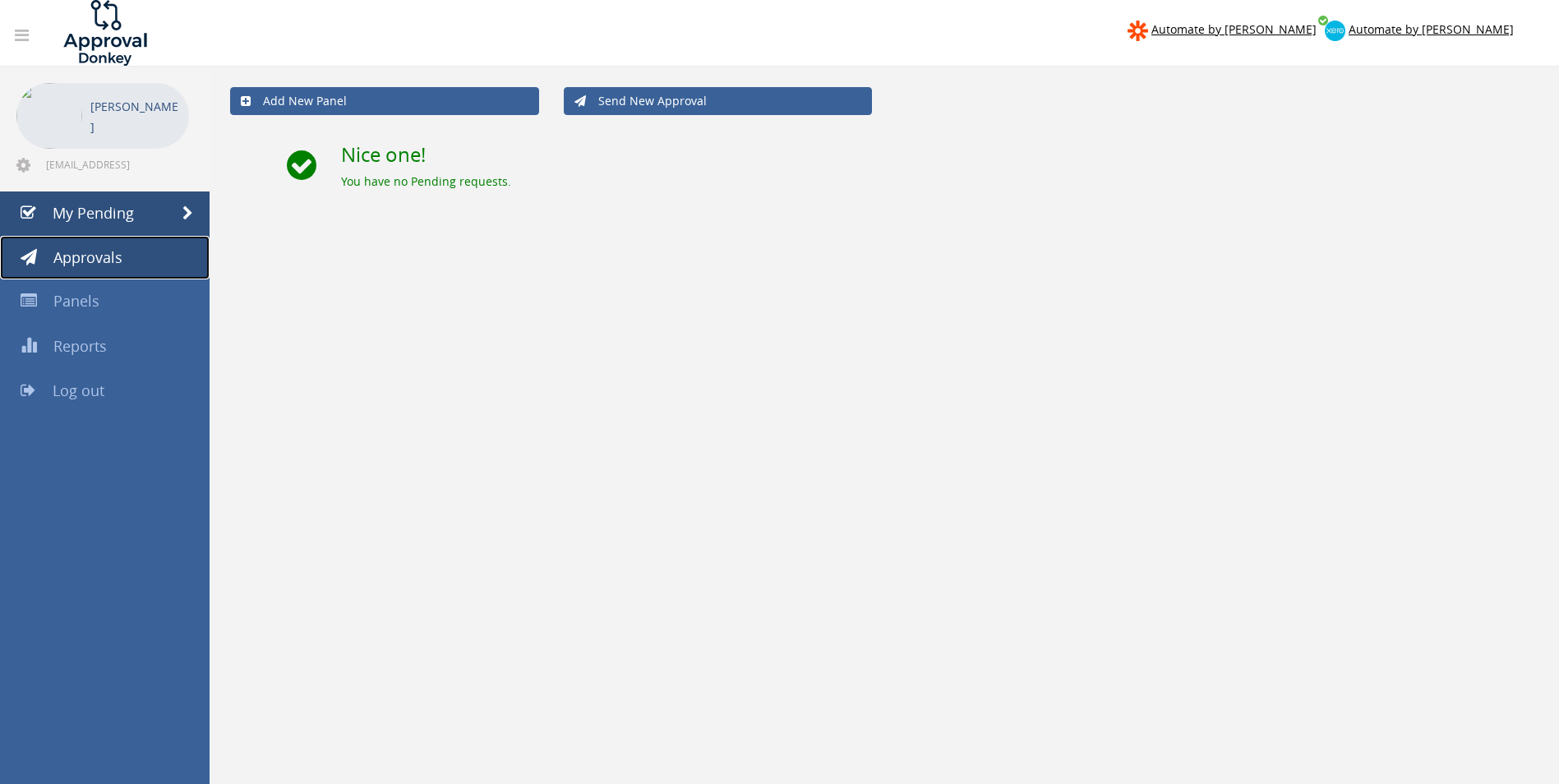
click at [103, 254] on span "Approvals" at bounding box center [87, 257] width 69 height 19
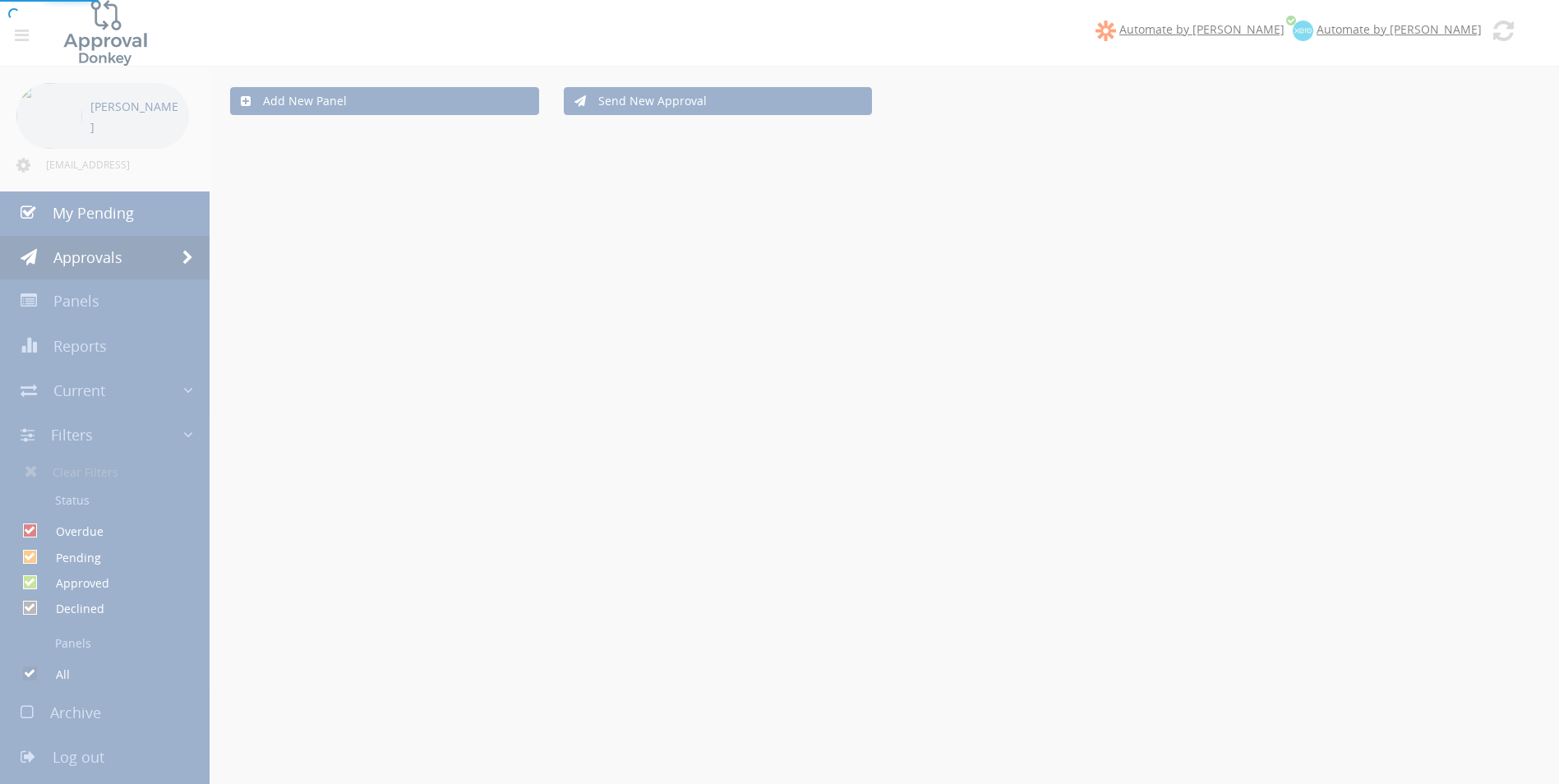
checkbox input "false"
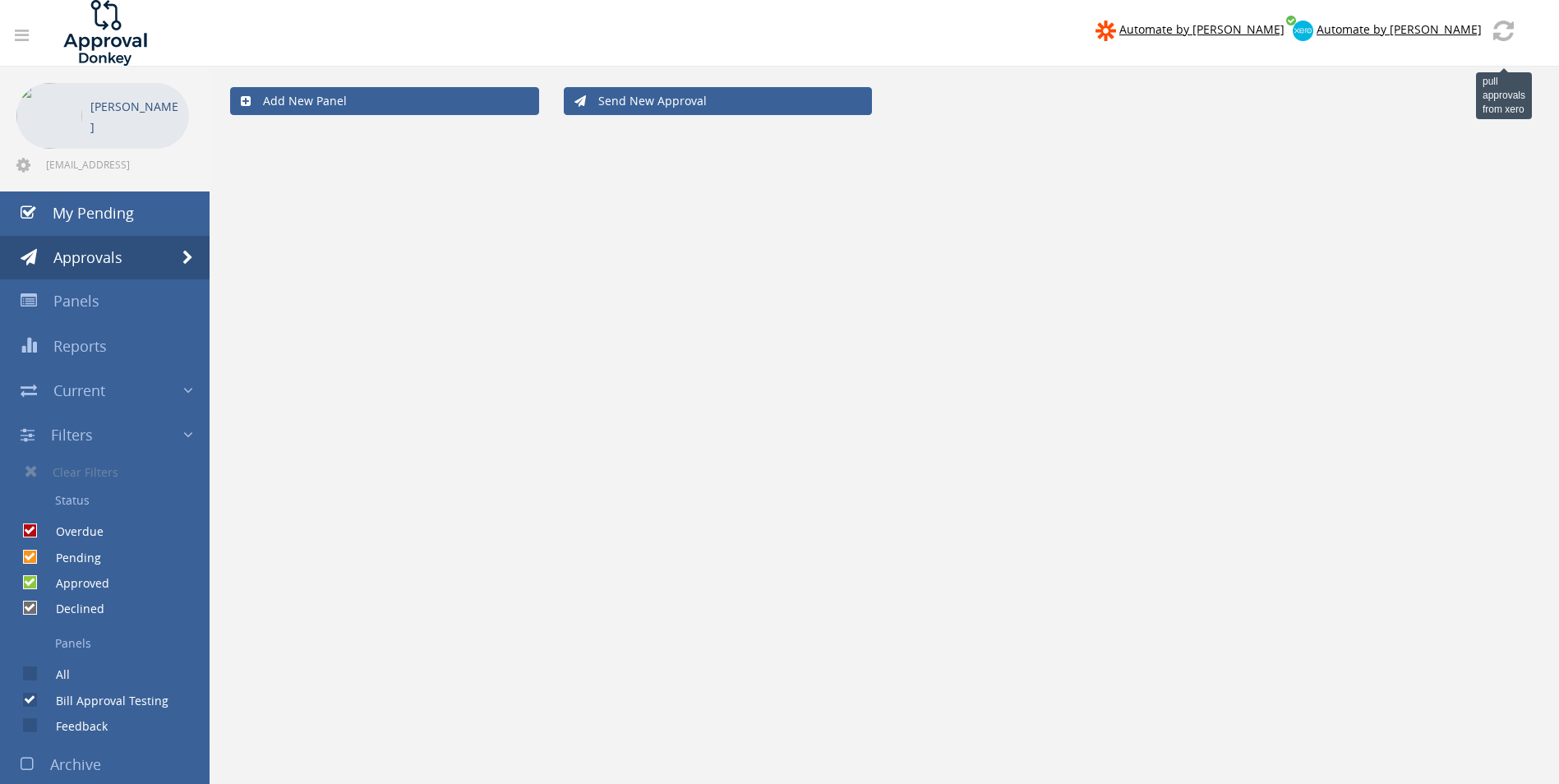
click at [1505, 33] on img at bounding box center [1504, 30] width 20 height 20
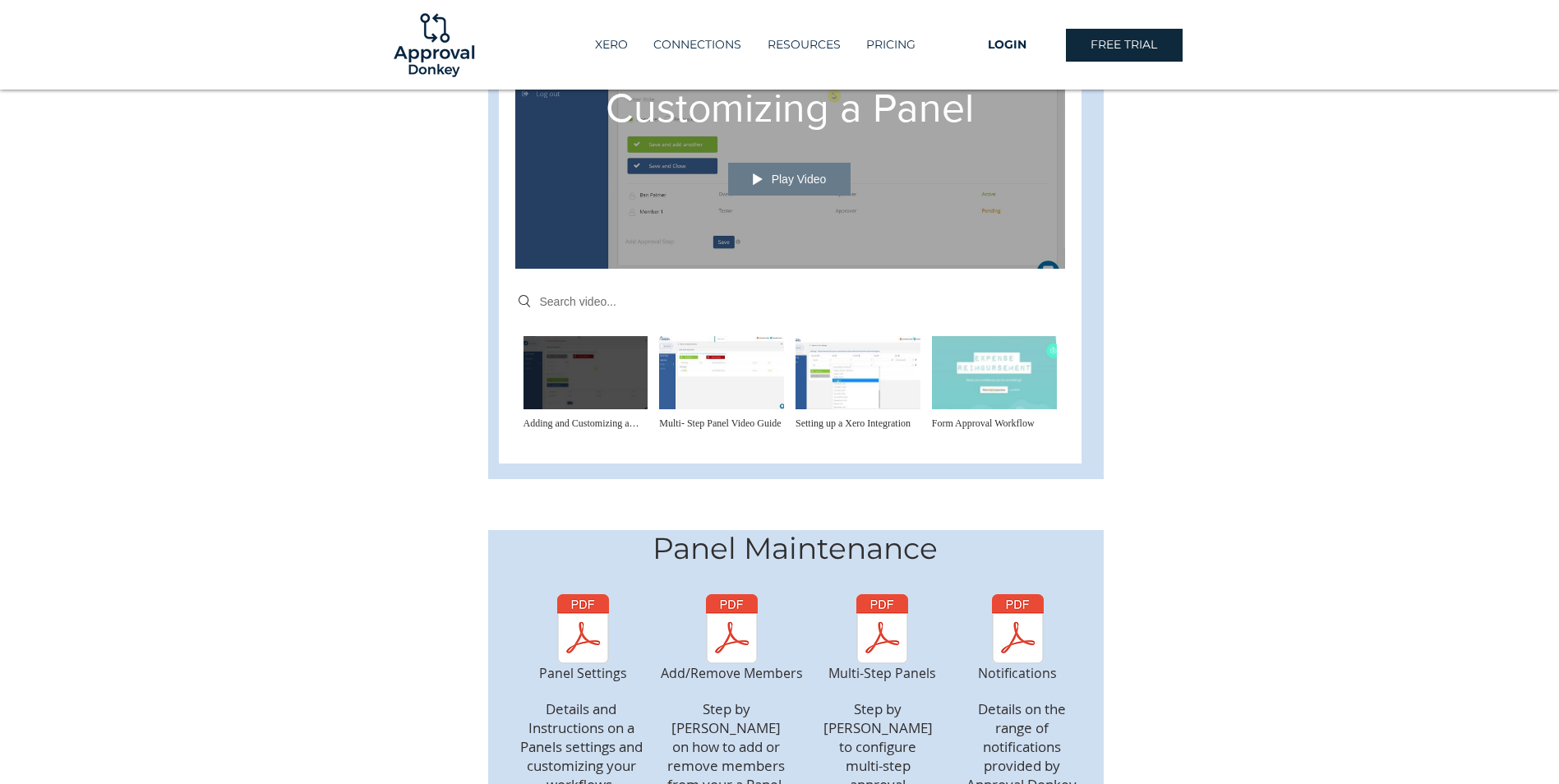
scroll to position [822, 0]
